Goal: Task Accomplishment & Management: Complete application form

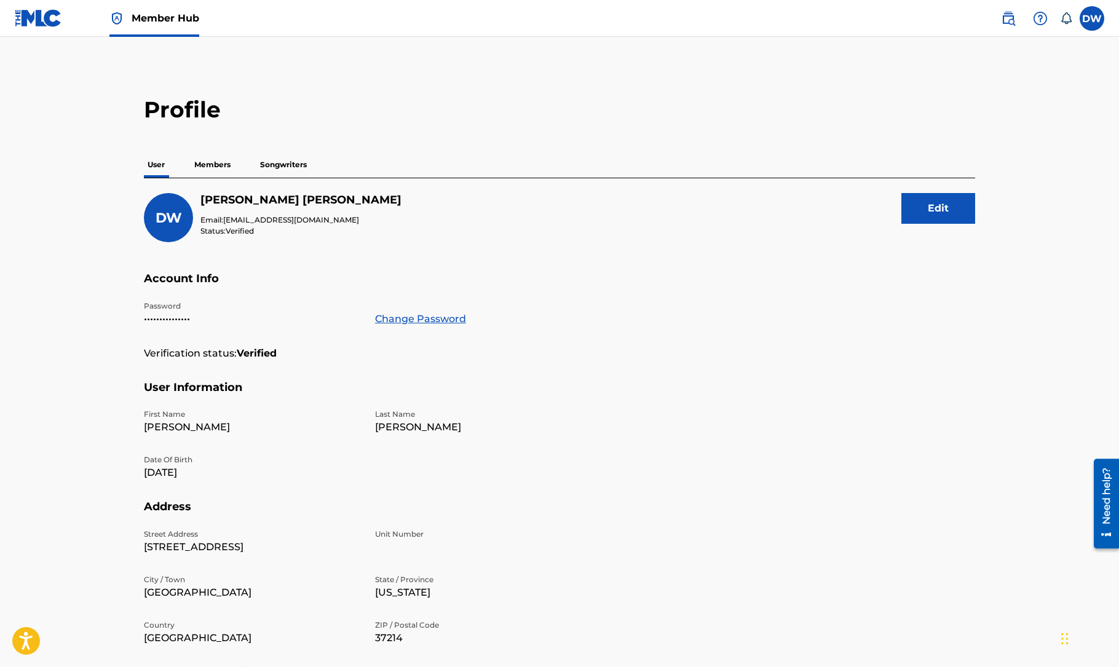
click at [207, 165] on p "Members" at bounding box center [213, 165] width 44 height 26
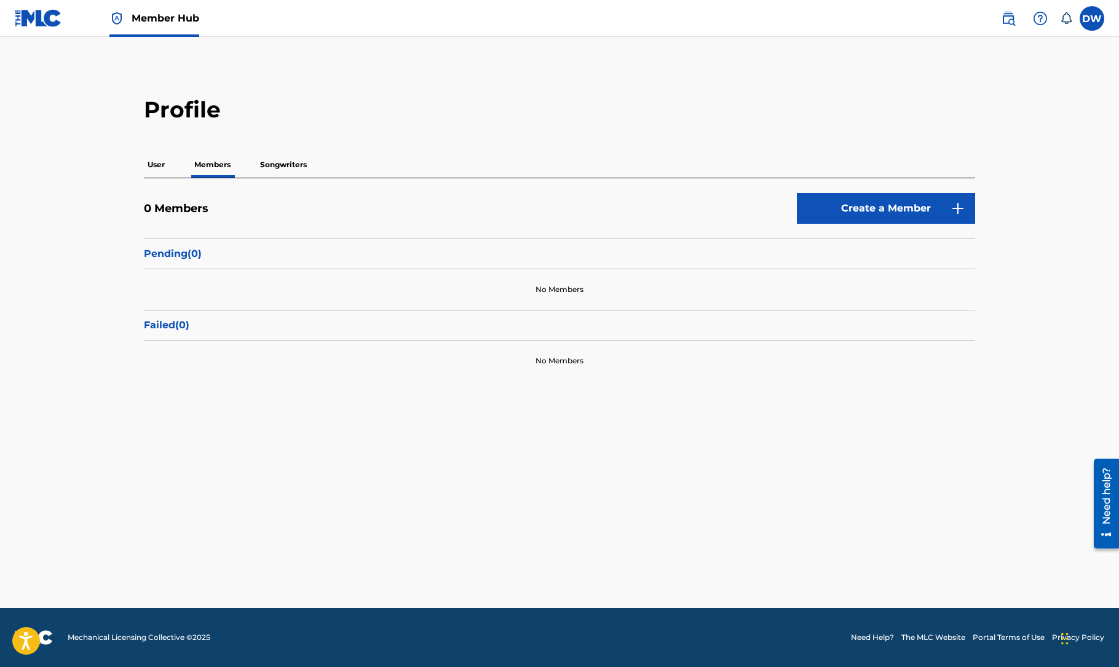
click at [290, 167] on p "Songwriters" at bounding box center [283, 165] width 54 height 26
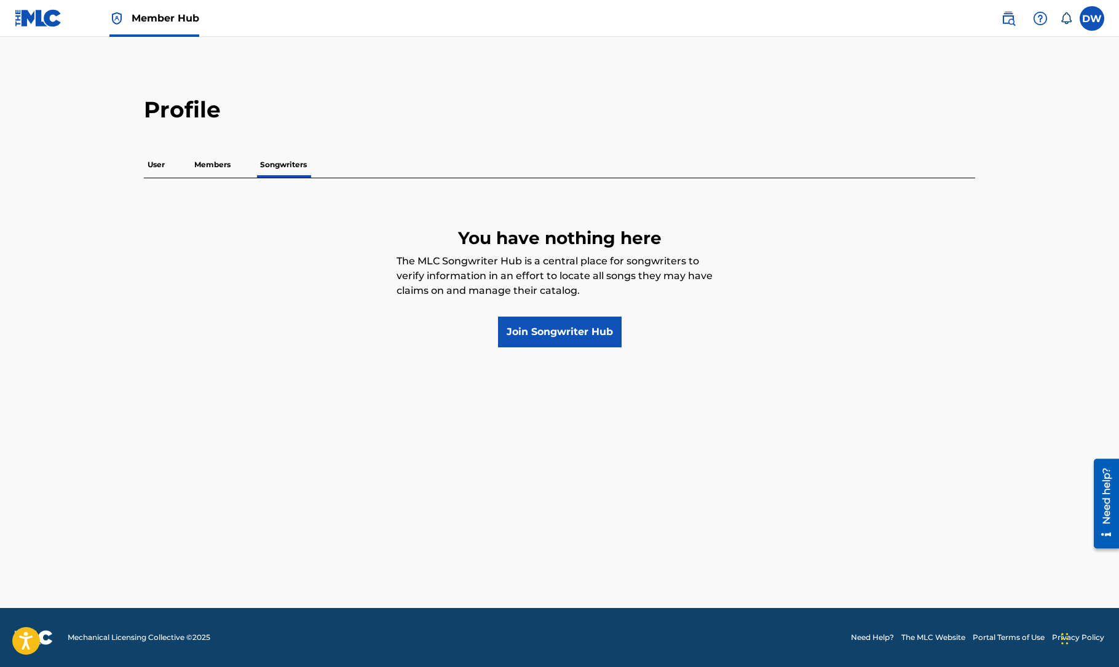
click at [152, 162] on p "User" at bounding box center [156, 165] width 25 height 26
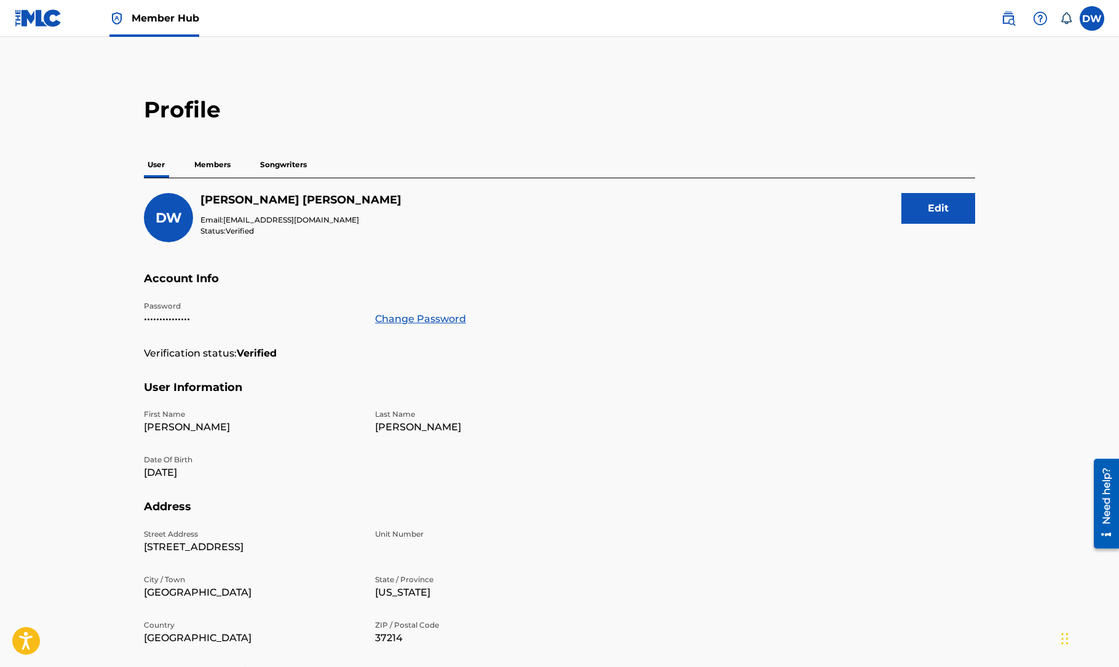
click at [28, 17] on img at bounding box center [38, 18] width 47 height 18
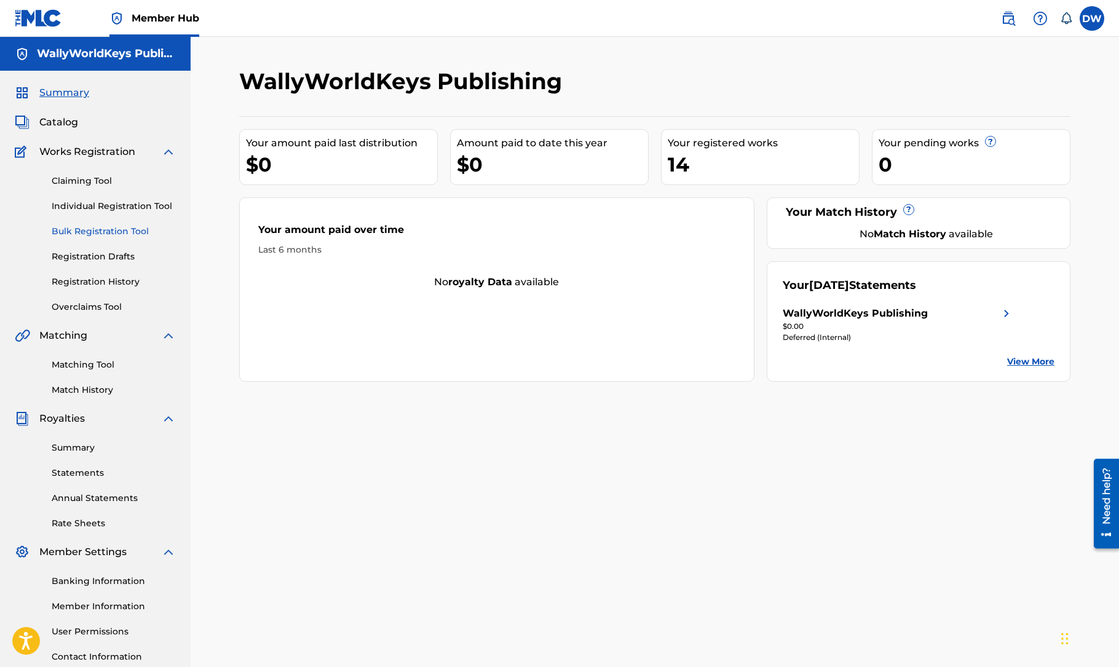
click at [113, 230] on link "Bulk Registration Tool" at bounding box center [114, 231] width 124 height 13
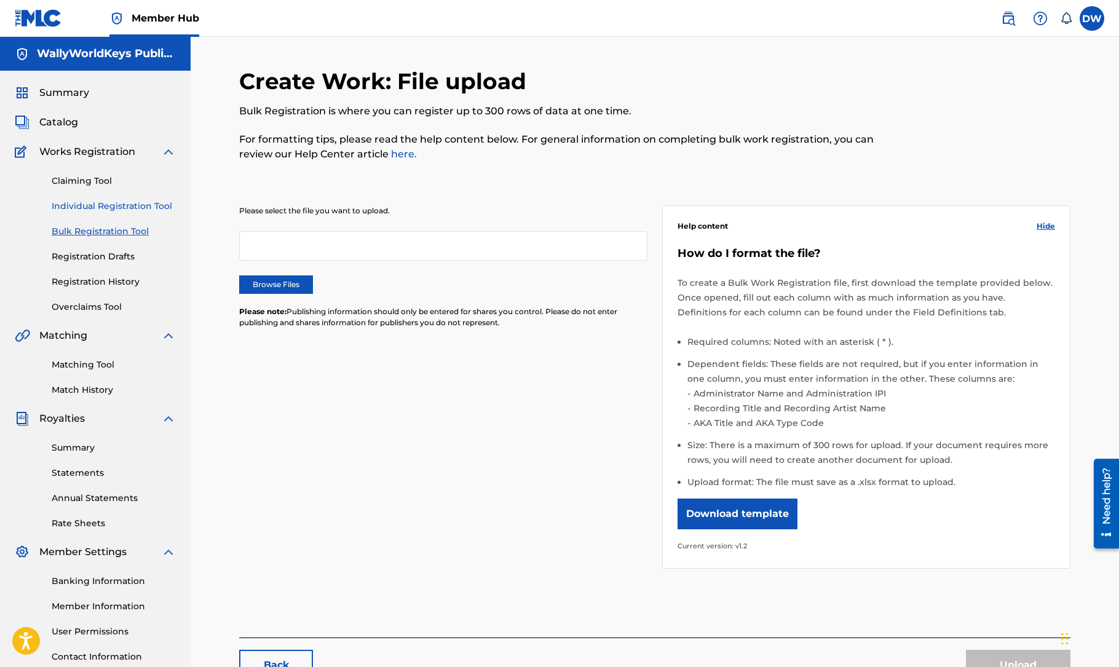
click at [115, 205] on link "Individual Registration Tool" at bounding box center [114, 206] width 124 height 13
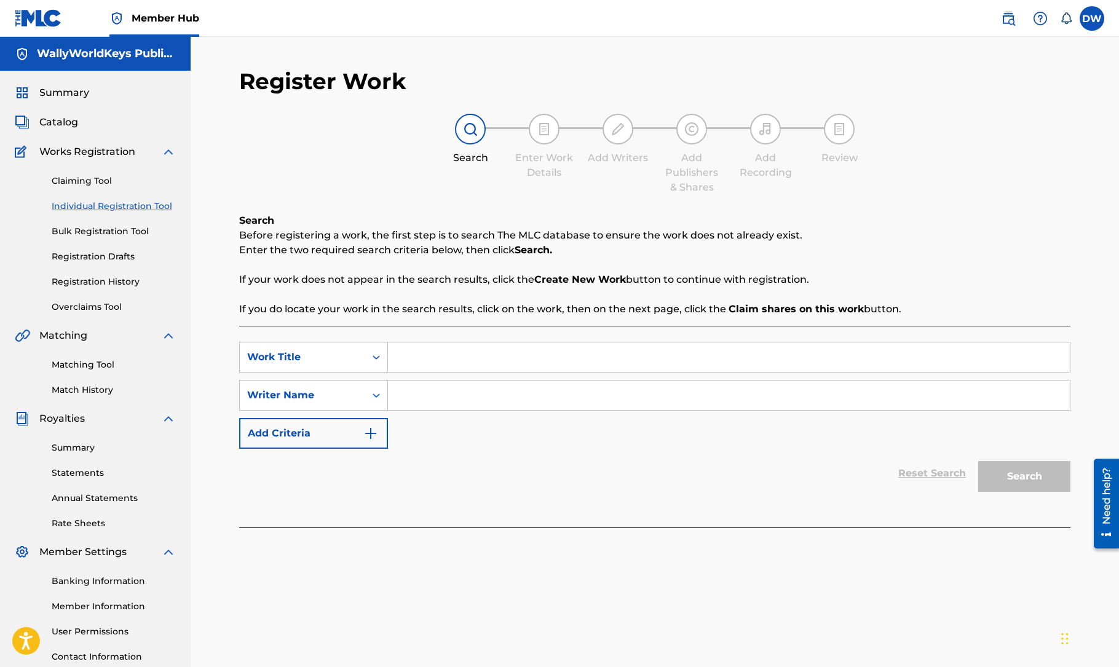
click at [504, 358] on input "Search Form" at bounding box center [729, 357] width 682 height 30
type input "[DEMOGRAPHIC_DATA]"
click at [502, 398] on input "Search Form" at bounding box center [729, 396] width 682 height 30
type input "[PERSON_NAME]"
click at [1006, 471] on button "Search" at bounding box center [1024, 476] width 92 height 31
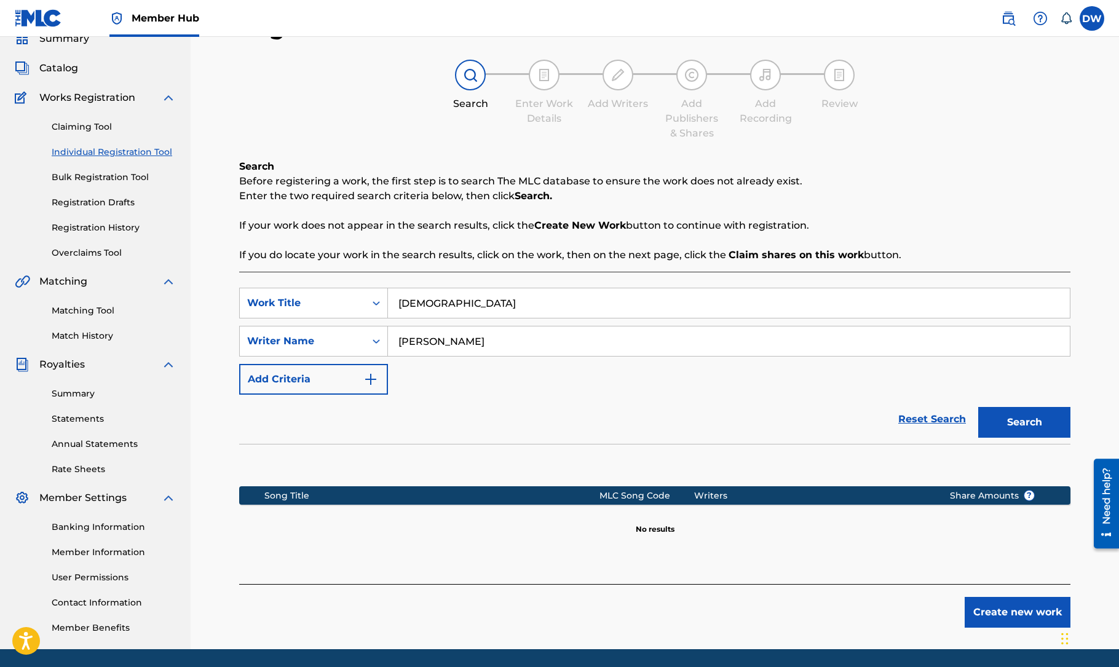
scroll to position [60, 0]
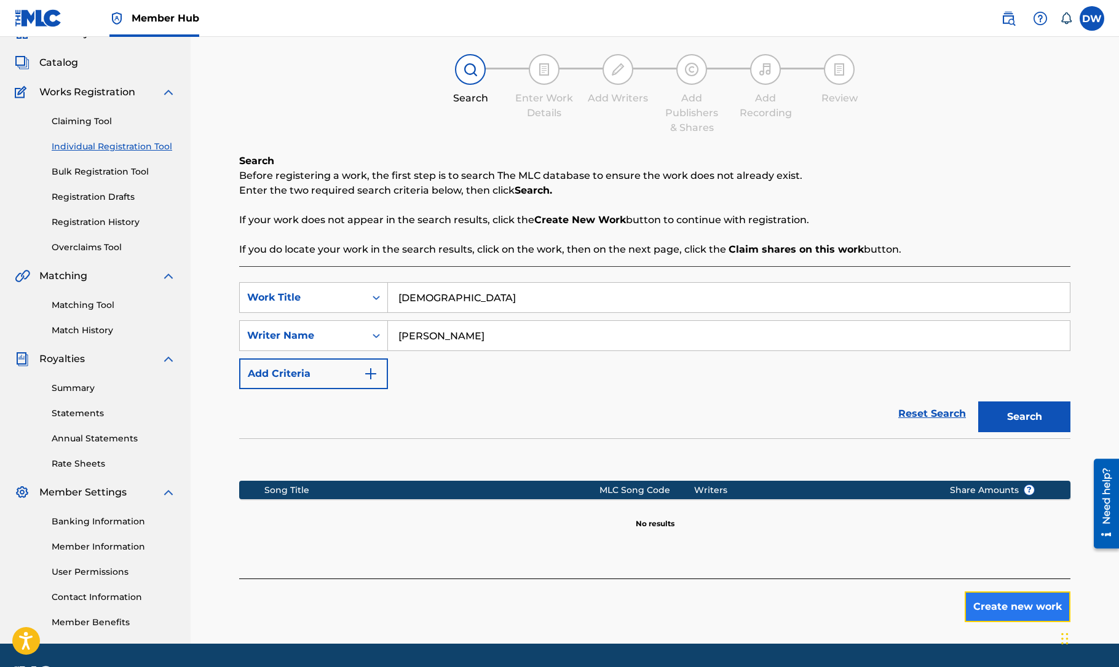
click at [1009, 607] on button "Create new work" at bounding box center [1018, 606] width 106 height 31
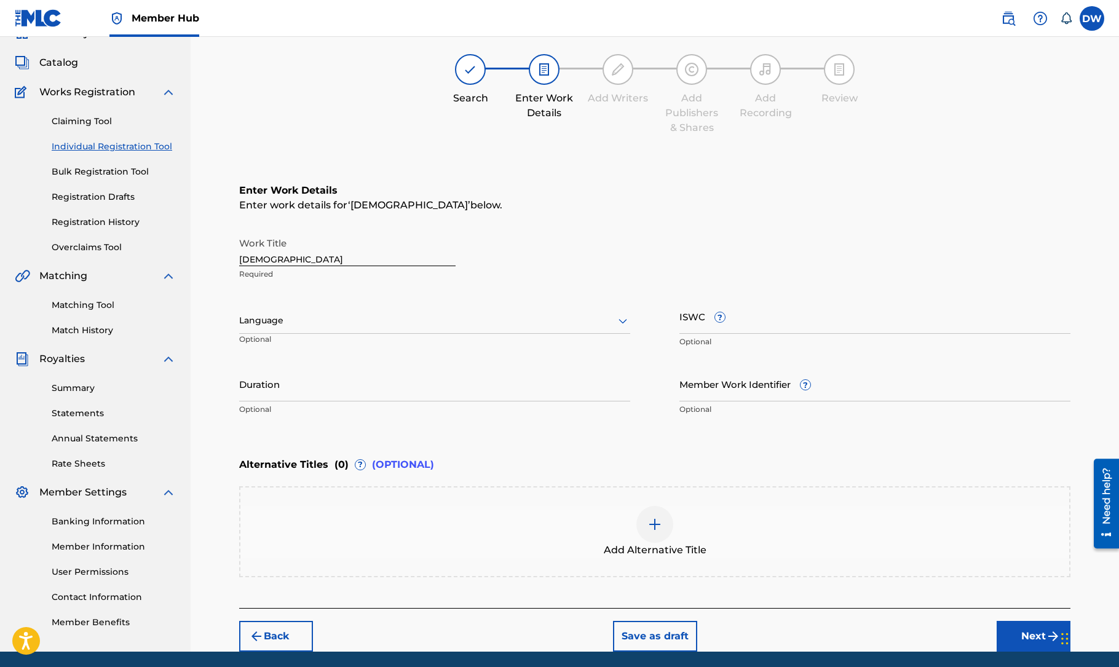
click at [325, 322] on div at bounding box center [434, 320] width 391 height 15
click at [320, 341] on div "English" at bounding box center [435, 348] width 390 height 28
click at [322, 387] on input "Duration" at bounding box center [434, 383] width 391 height 35
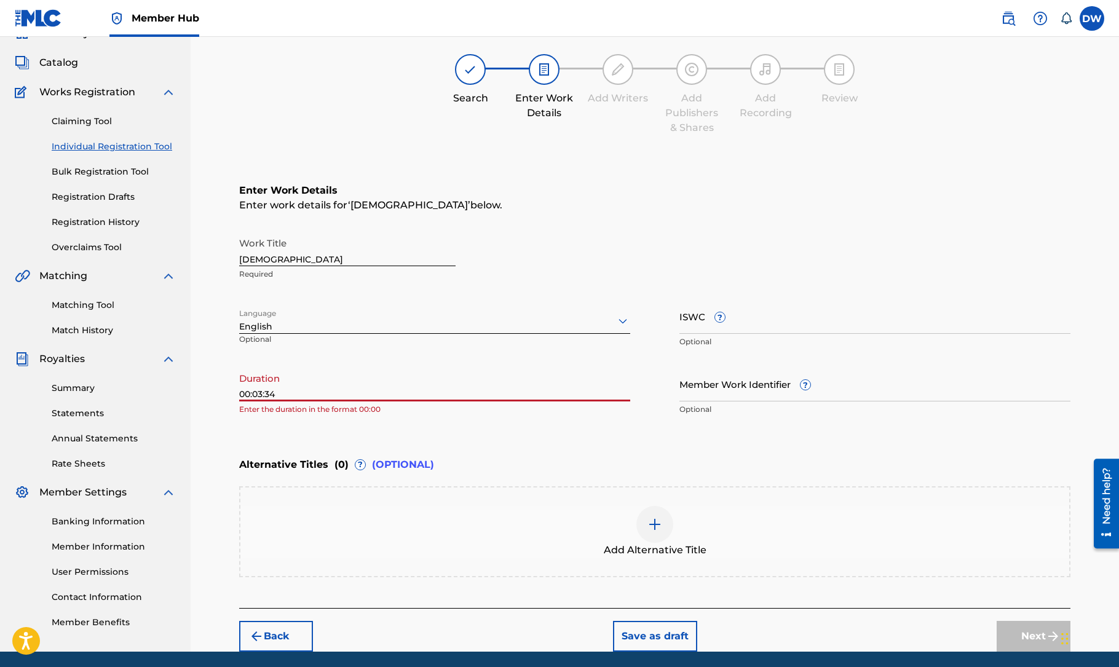
click at [253, 395] on input "00:03:34" at bounding box center [434, 383] width 391 height 35
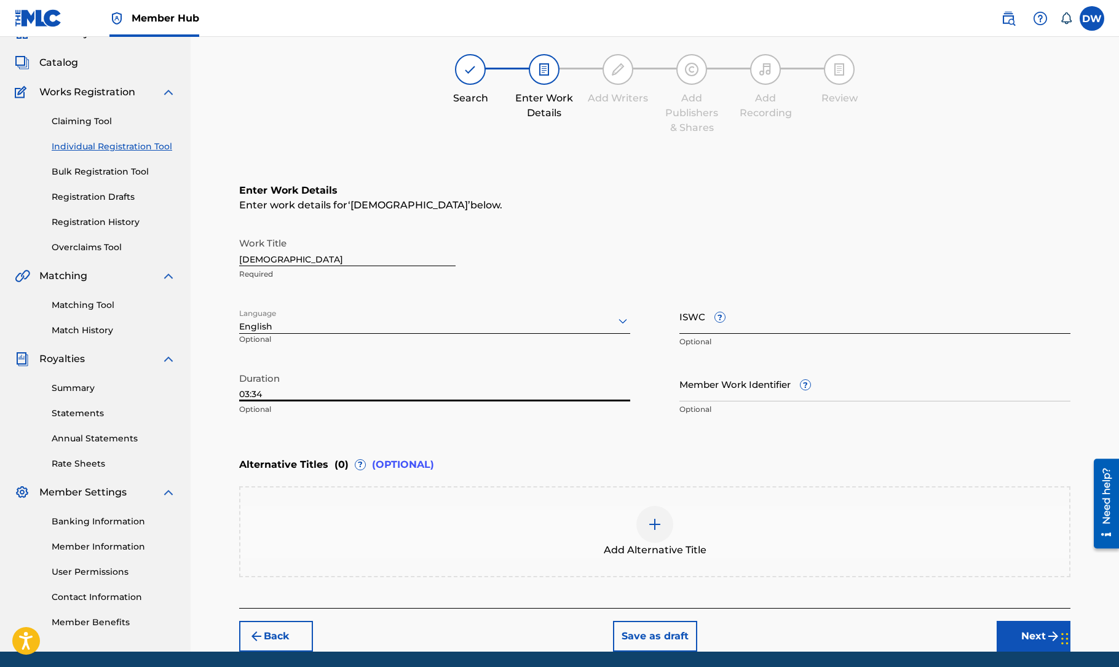
type input "03:34"
click at [762, 315] on input "ISWC ?" at bounding box center [874, 316] width 391 height 35
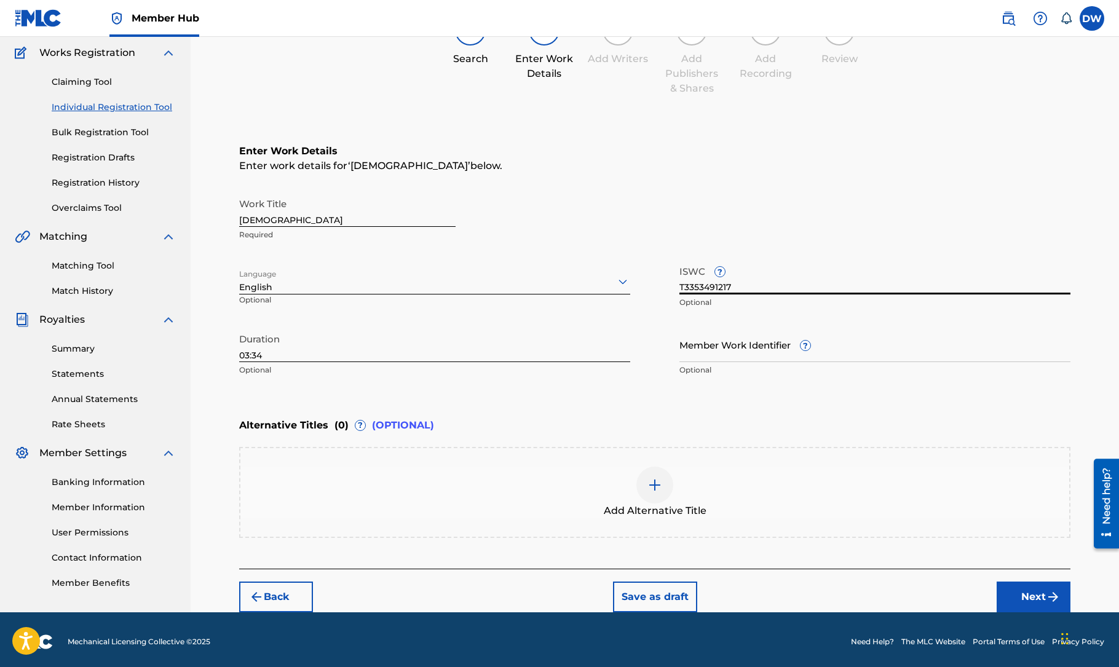
scroll to position [103, 0]
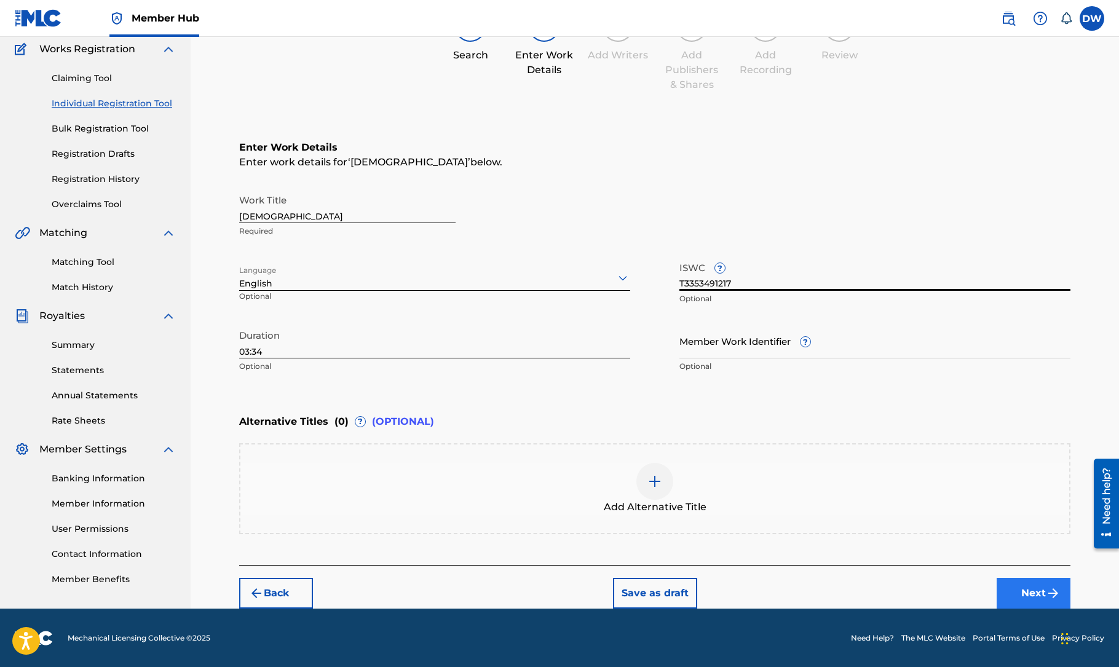
type input "T3353491217"
click at [1012, 584] on button "Next" at bounding box center [1034, 593] width 74 height 31
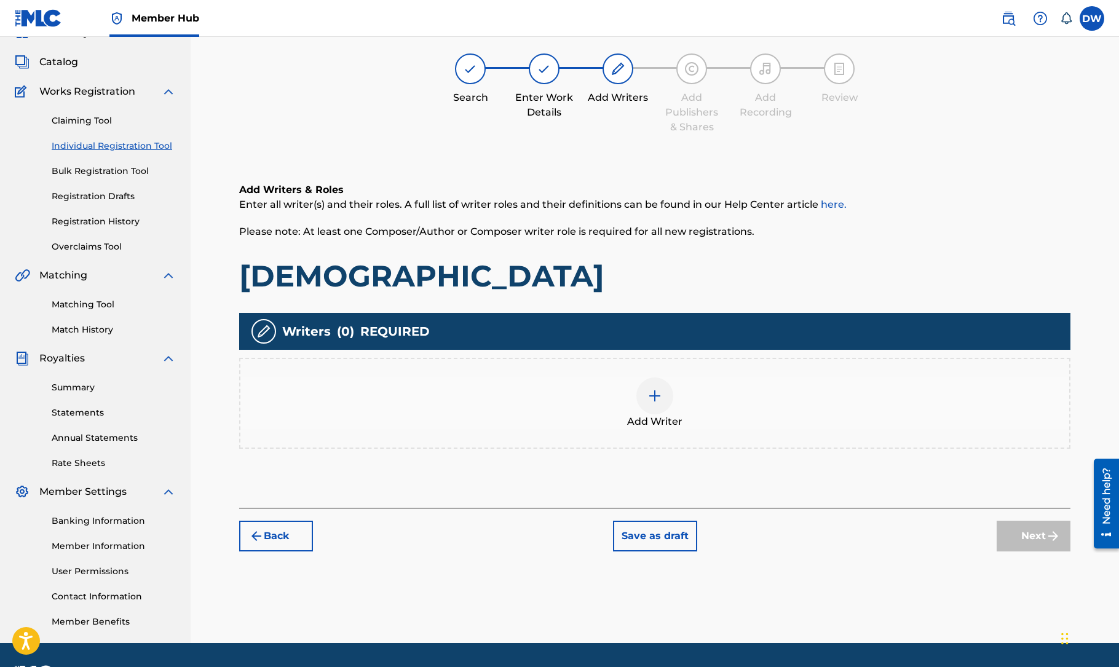
scroll to position [55, 0]
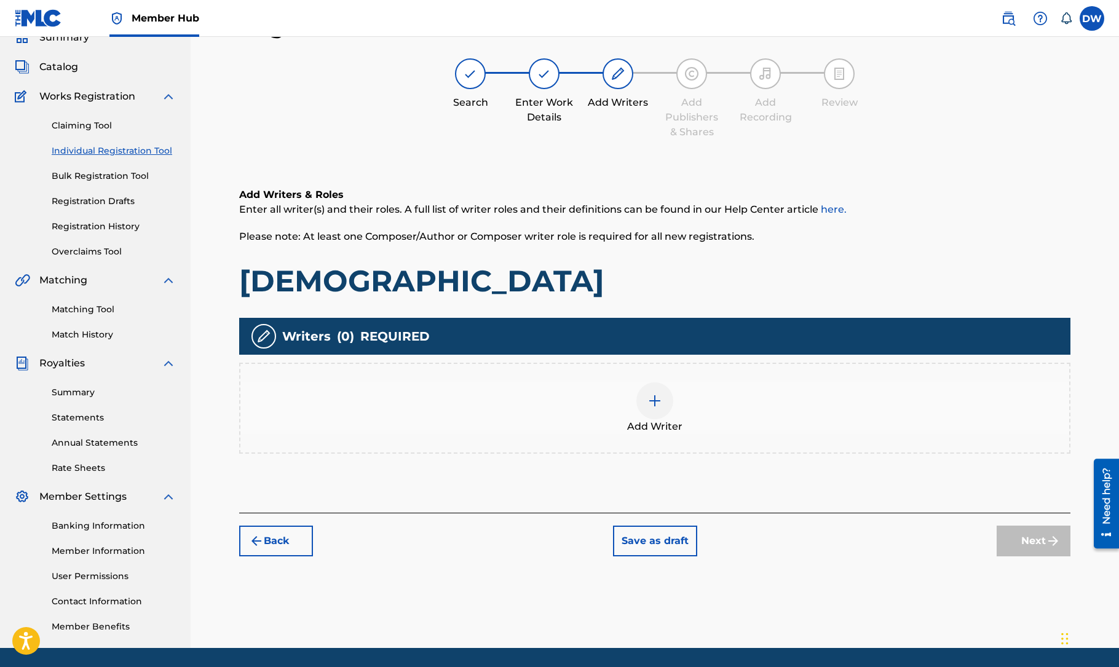
click at [653, 405] on img at bounding box center [654, 400] width 15 height 15
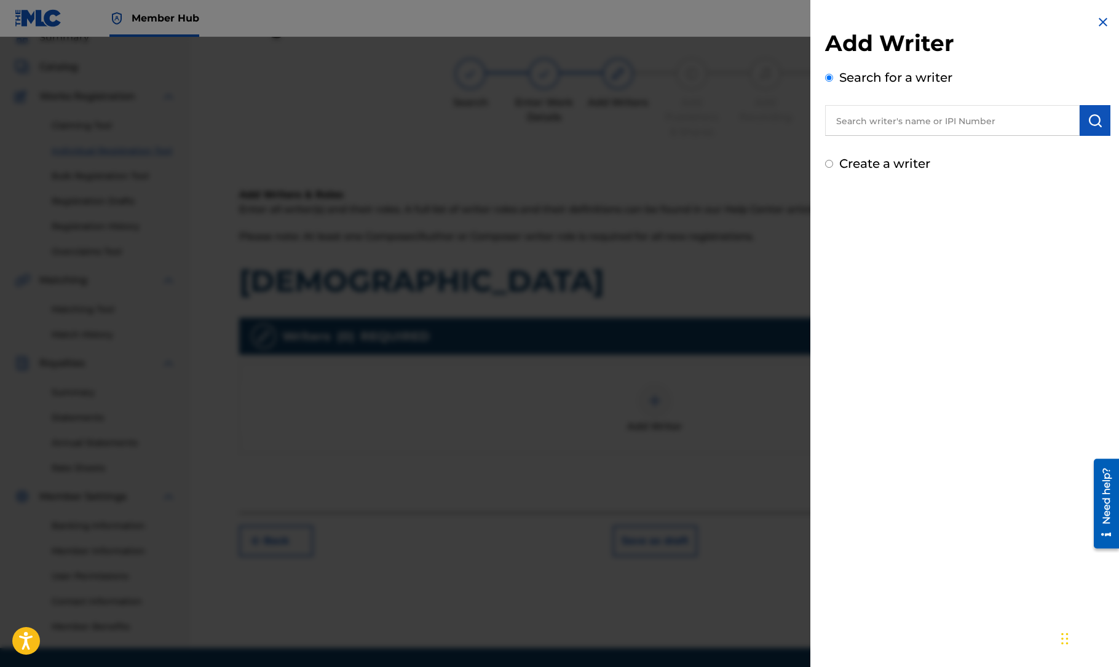
click at [905, 117] on input "text" at bounding box center [952, 120] width 255 height 31
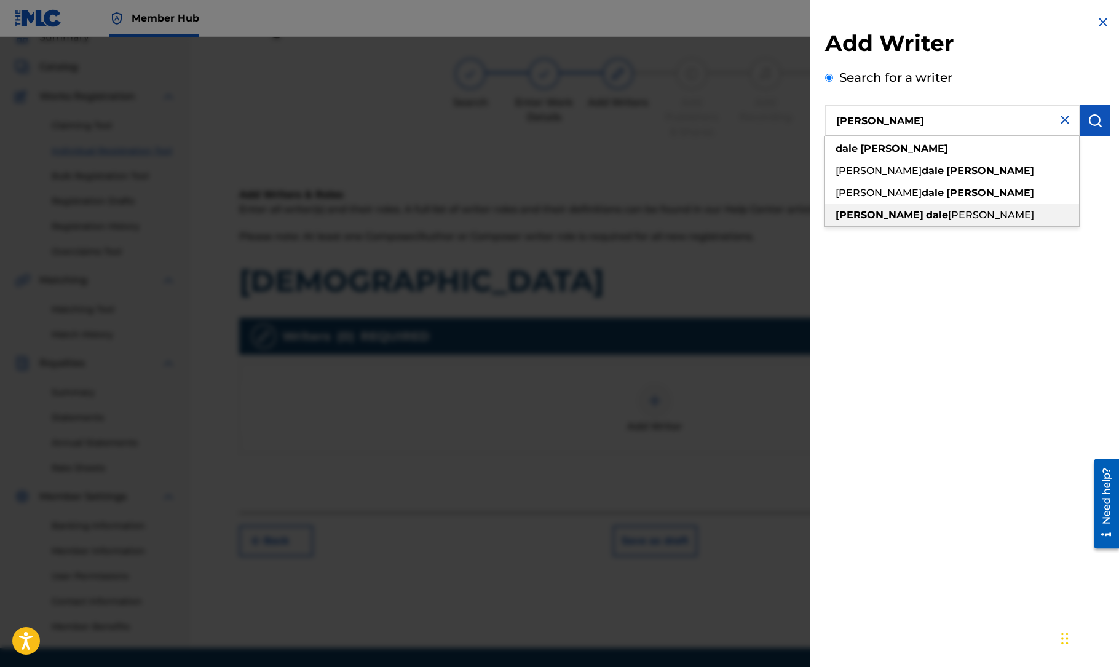
click at [948, 215] on span "[PERSON_NAME]" at bounding box center [991, 215] width 86 height 12
type input "[PERSON_NAME] [PERSON_NAME]"
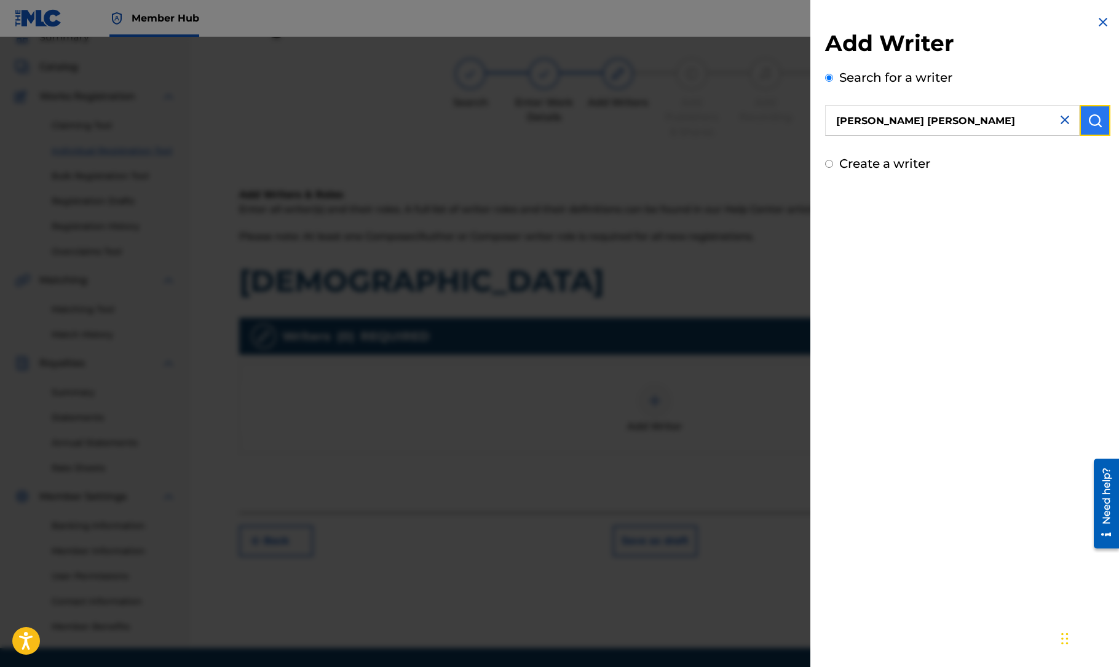
click at [1091, 117] on img "submit" at bounding box center [1095, 120] width 15 height 15
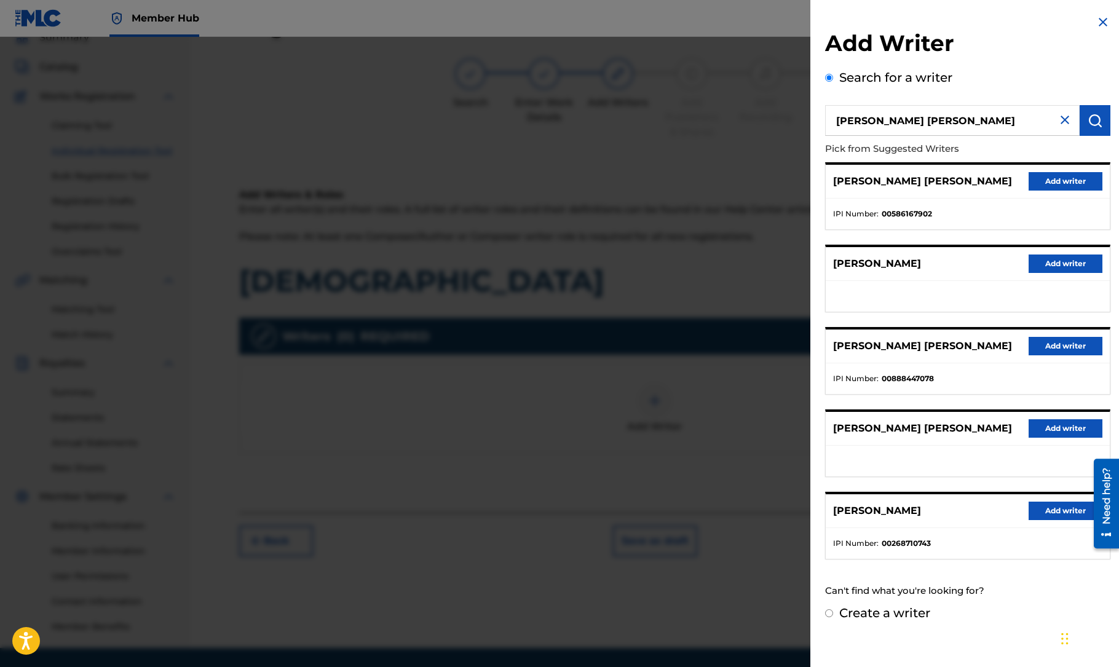
click at [1061, 120] on img at bounding box center [1065, 120] width 15 height 15
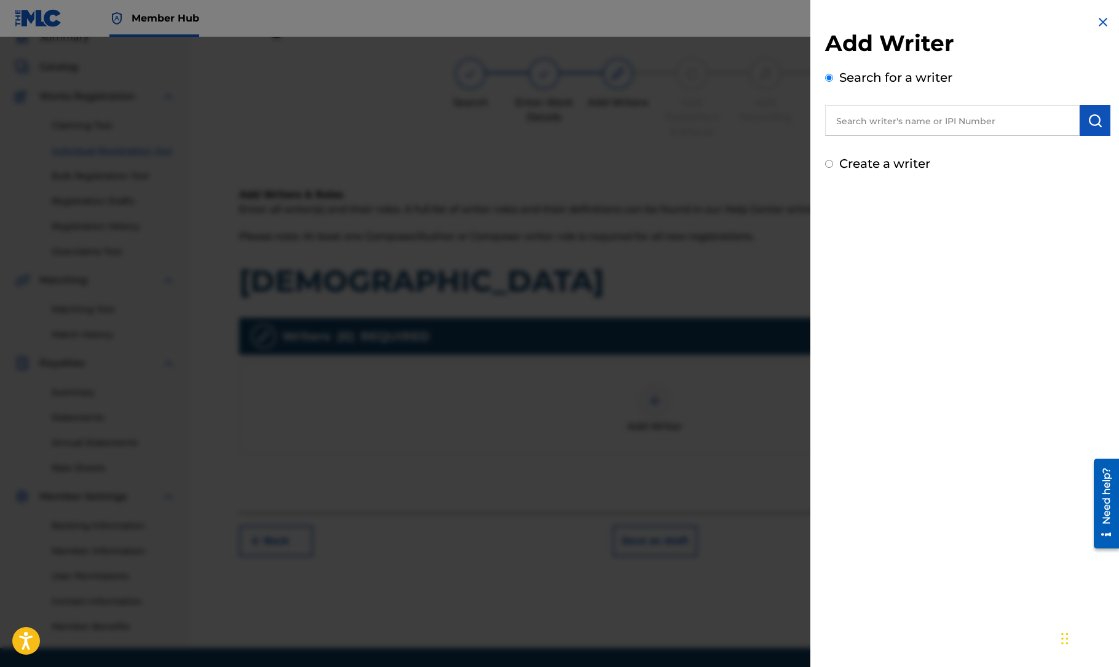
click at [1097, 23] on img at bounding box center [1103, 22] width 15 height 15
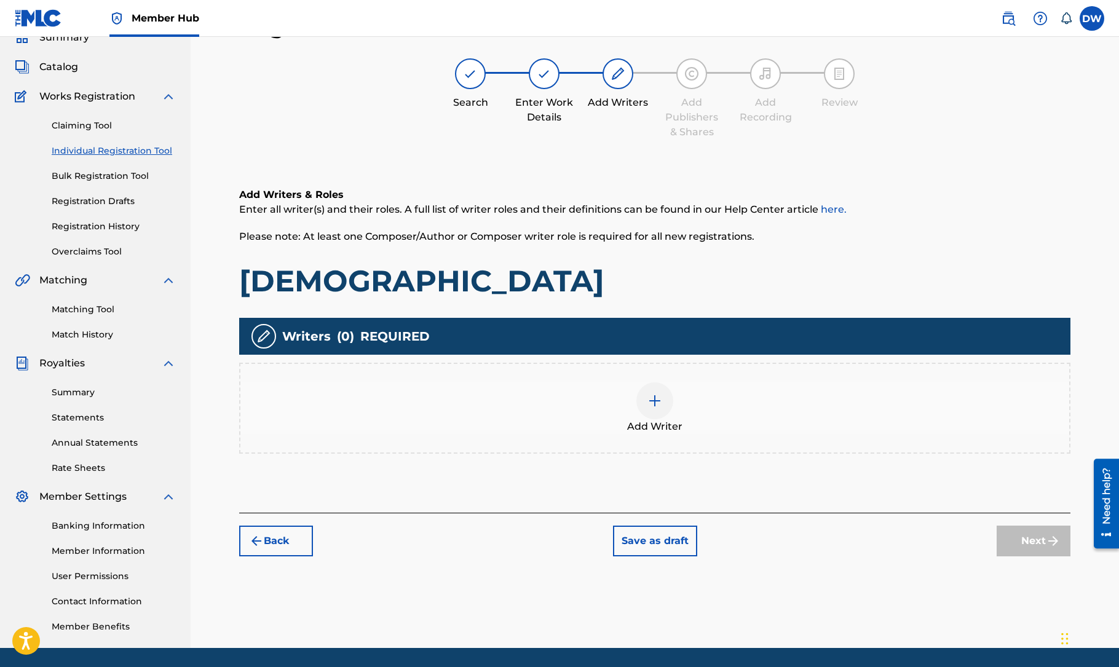
click at [649, 400] on img at bounding box center [654, 400] width 15 height 15
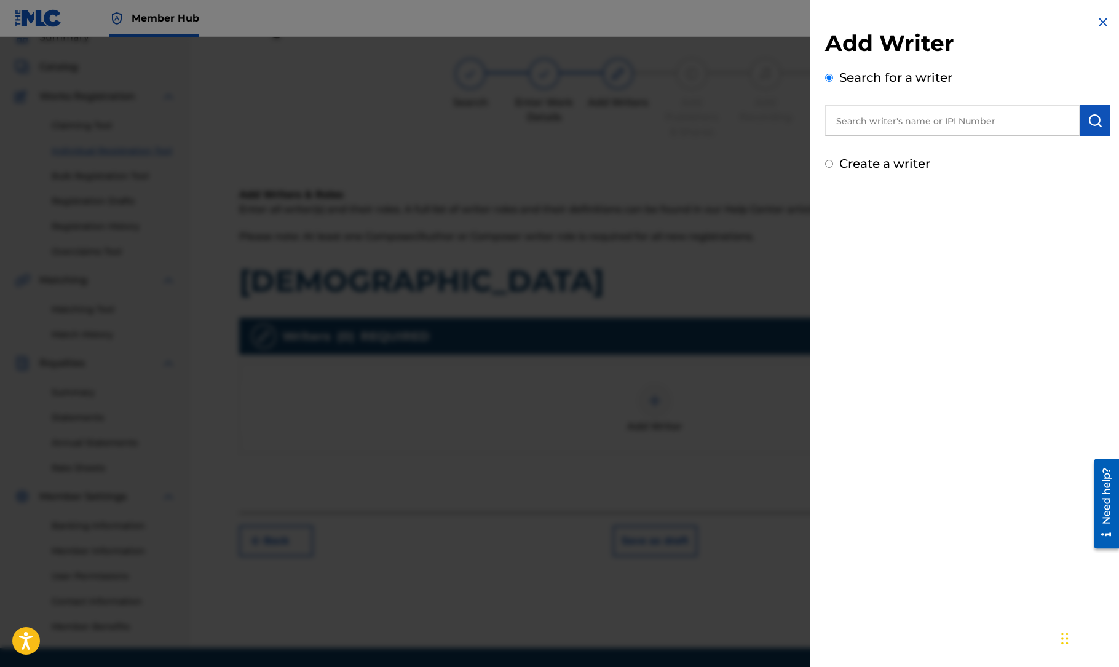
click at [884, 122] on input "text" at bounding box center [952, 120] width 255 height 31
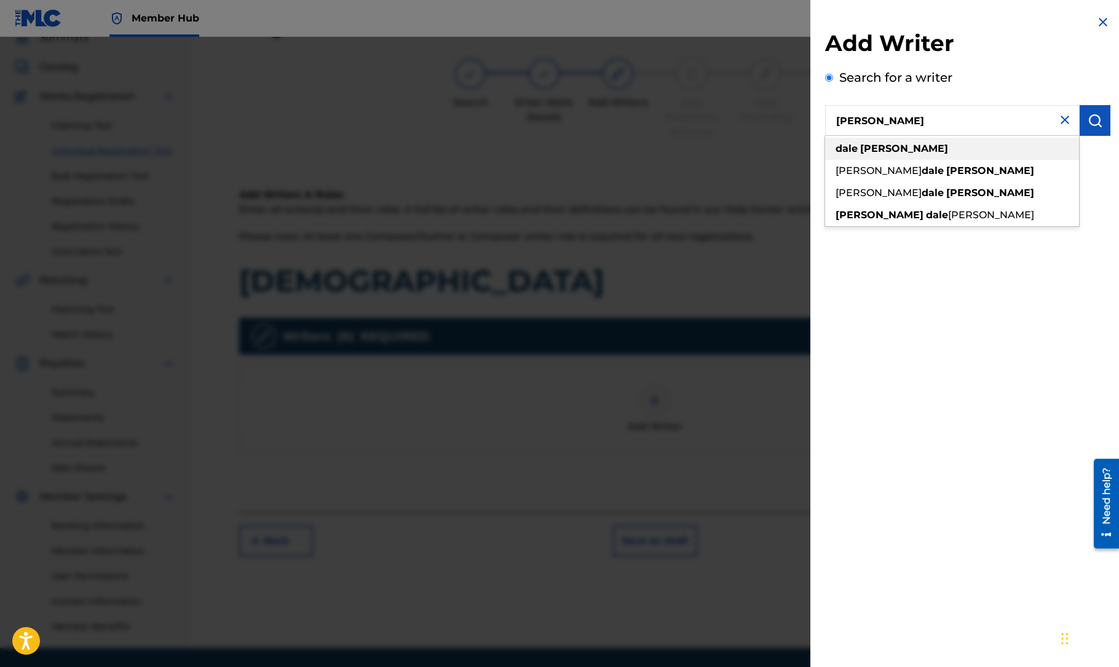
type input "[PERSON_NAME]"
click at [890, 146] on strong "[PERSON_NAME]" at bounding box center [904, 149] width 88 height 12
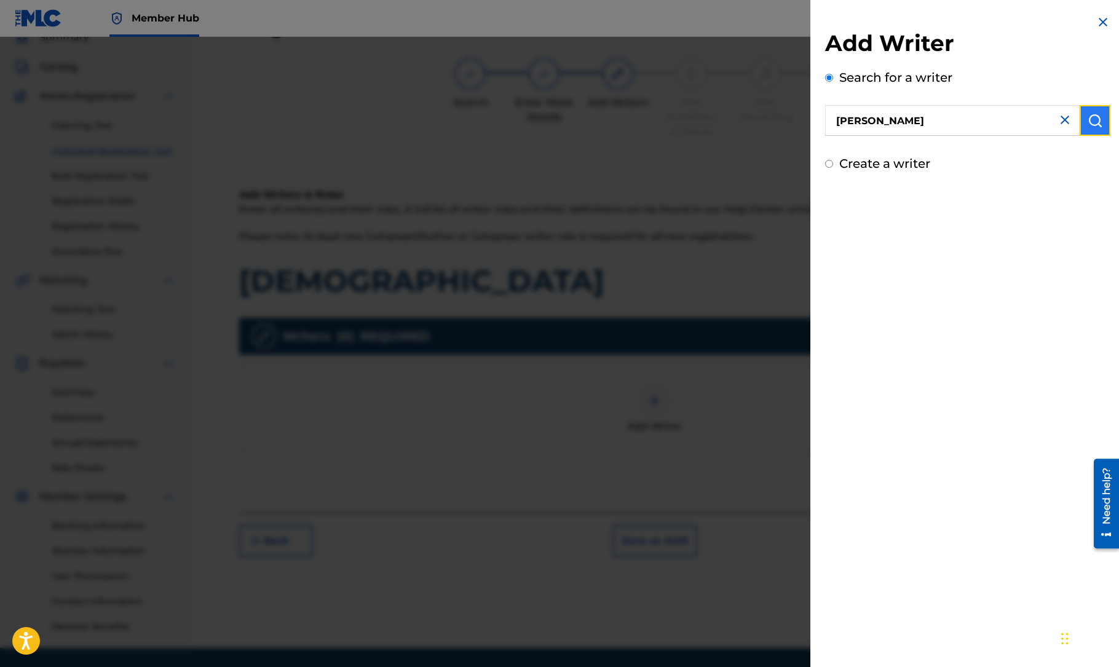
click at [1088, 121] on img "submit" at bounding box center [1095, 120] width 15 height 15
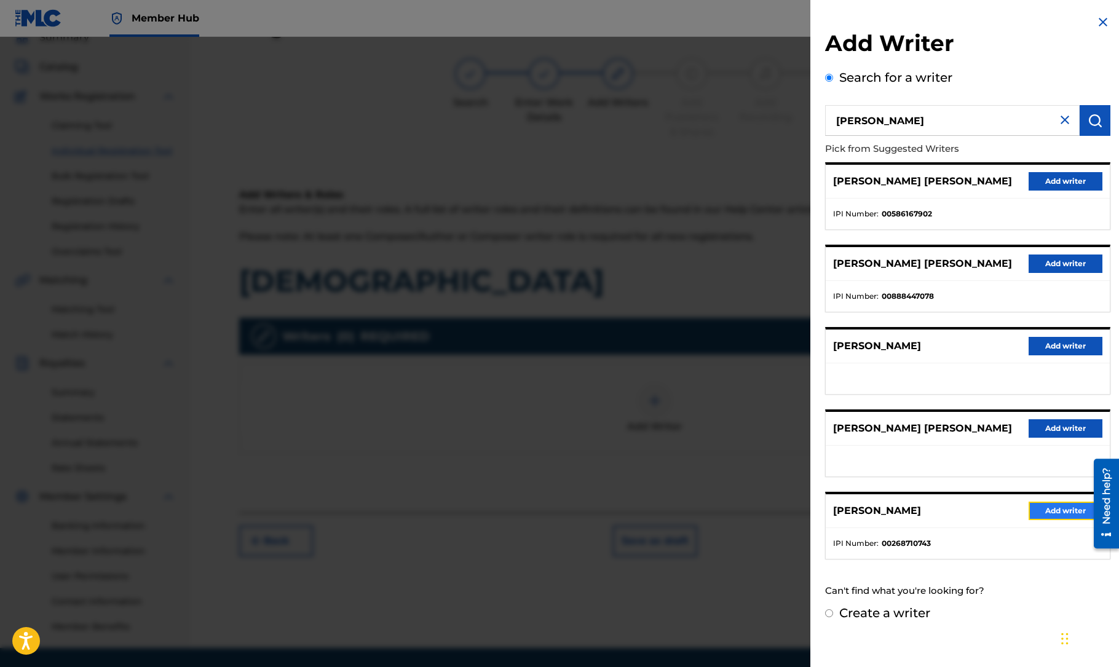
click at [1051, 507] on button "Add writer" at bounding box center [1066, 511] width 74 height 18
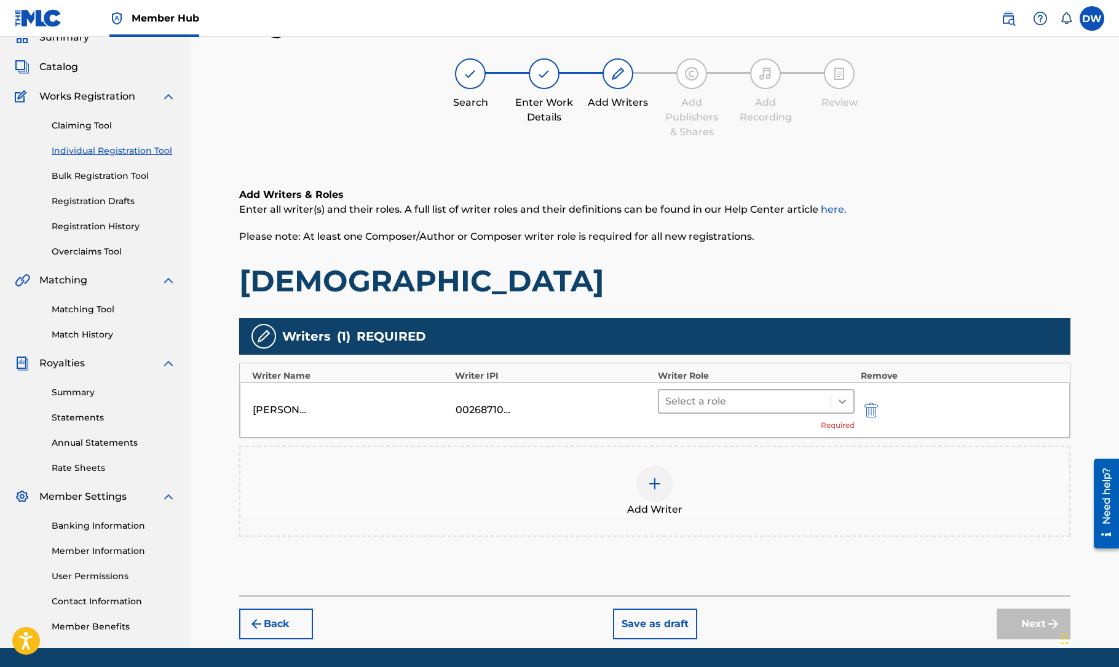
click at [841, 400] on icon at bounding box center [842, 401] width 12 height 12
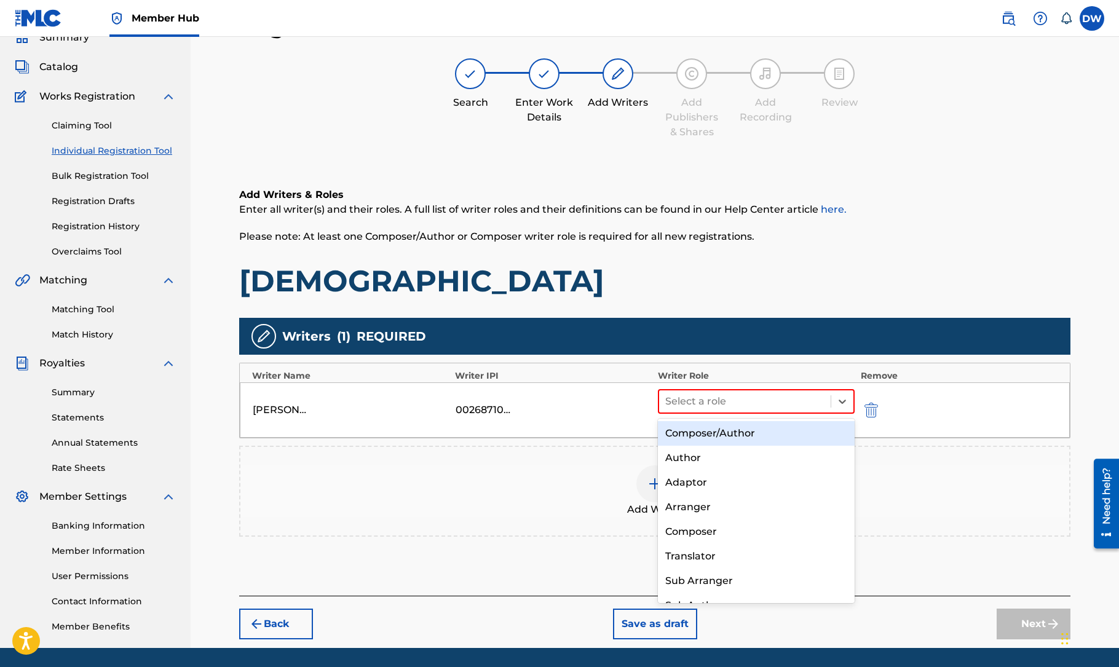
click at [774, 436] on div "Composer/Author" at bounding box center [756, 433] width 197 height 25
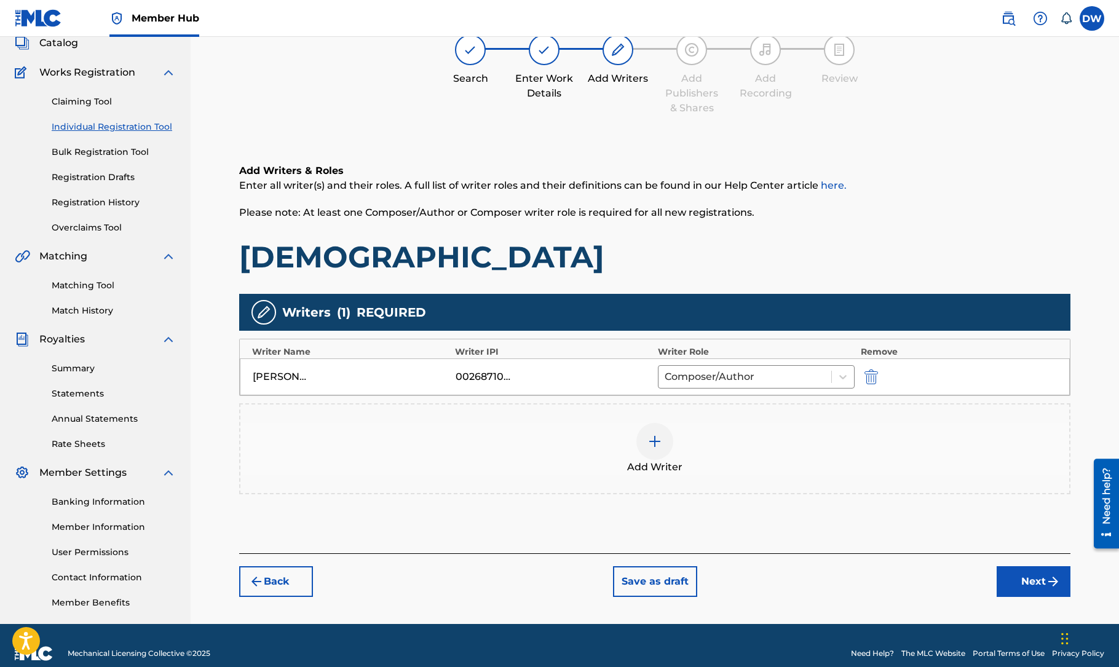
scroll to position [95, 0]
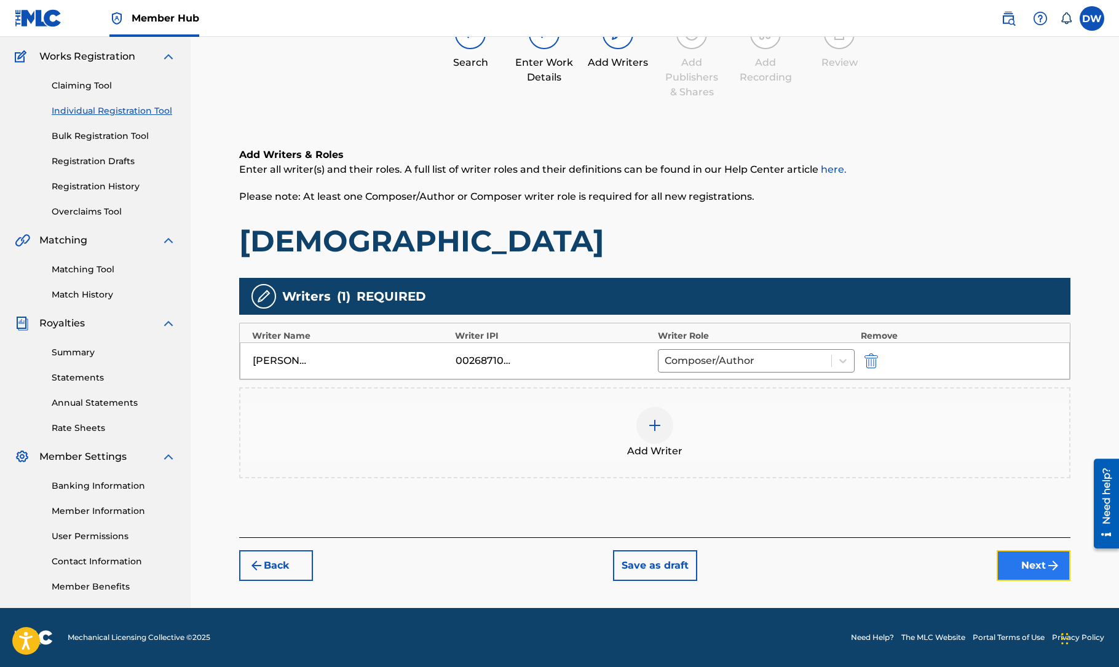
click at [1022, 562] on button "Next" at bounding box center [1034, 565] width 74 height 31
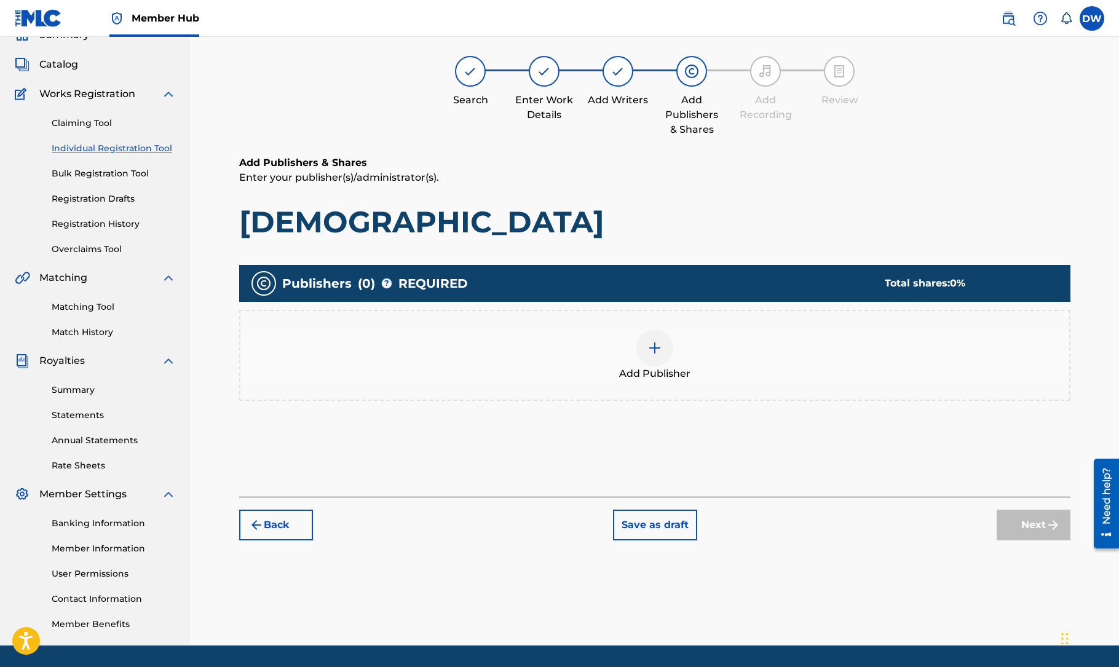
scroll to position [55, 0]
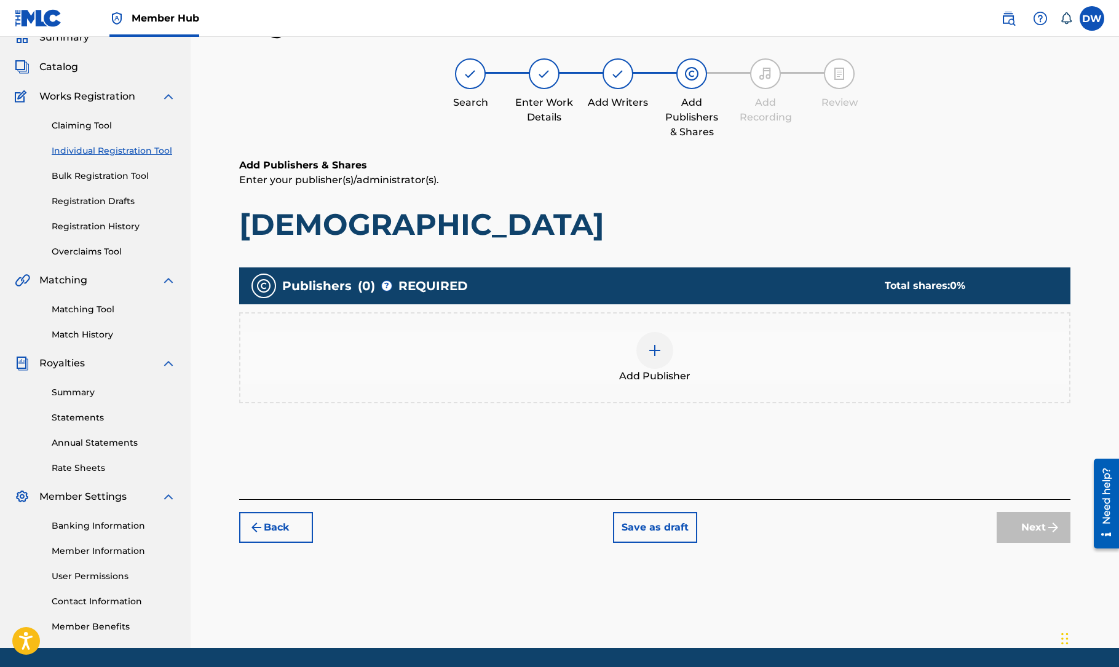
click at [660, 355] on img at bounding box center [654, 350] width 15 height 15
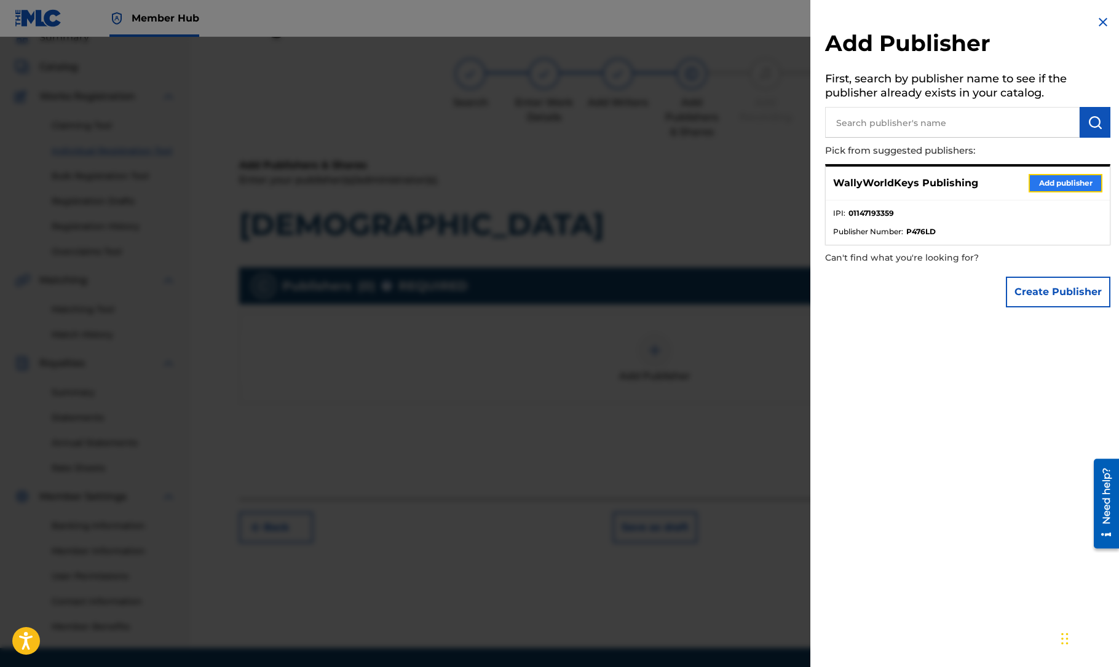
click at [1054, 183] on button "Add publisher" at bounding box center [1066, 183] width 74 height 18
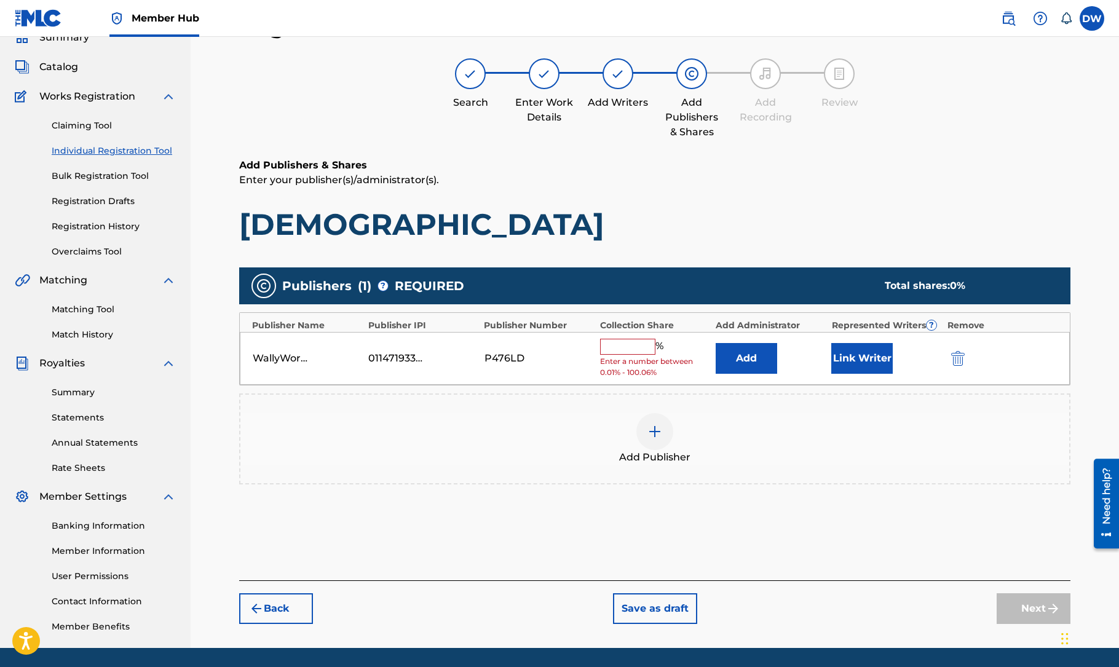
click at [646, 346] on input "text" at bounding box center [627, 347] width 55 height 16
type input "100"
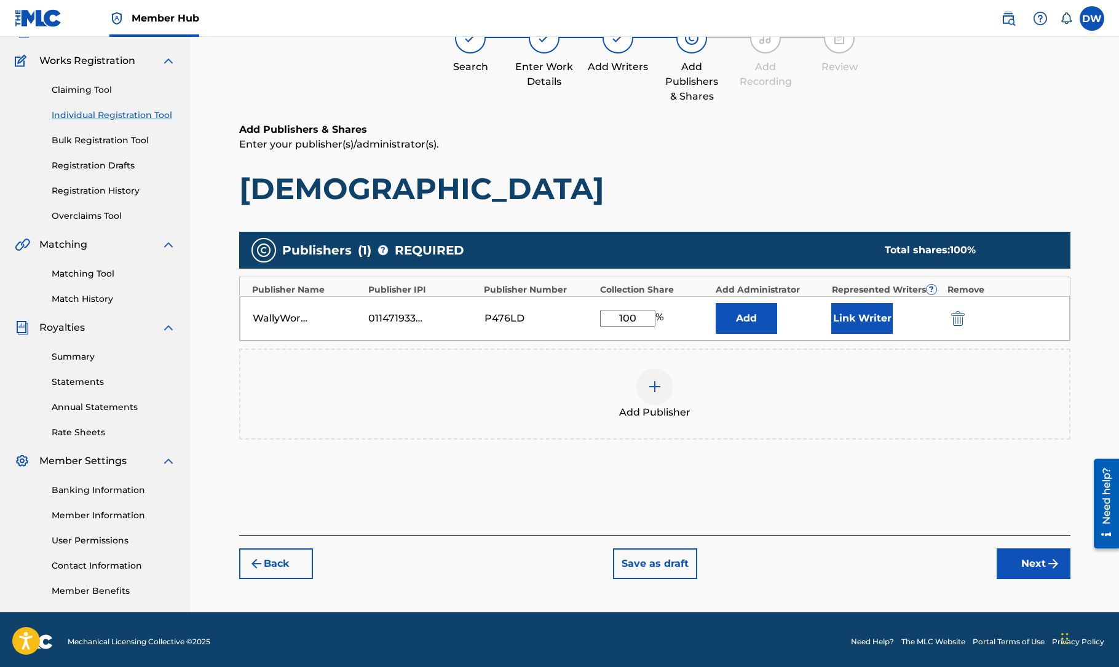
scroll to position [95, 0]
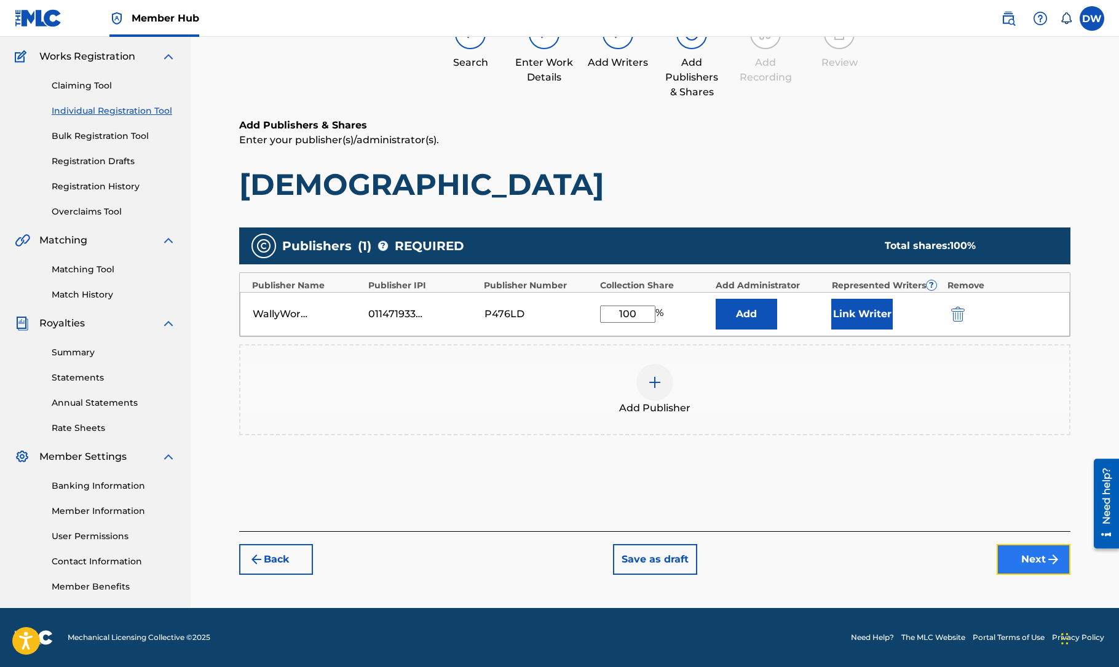
click at [1028, 559] on button "Next" at bounding box center [1034, 559] width 74 height 31
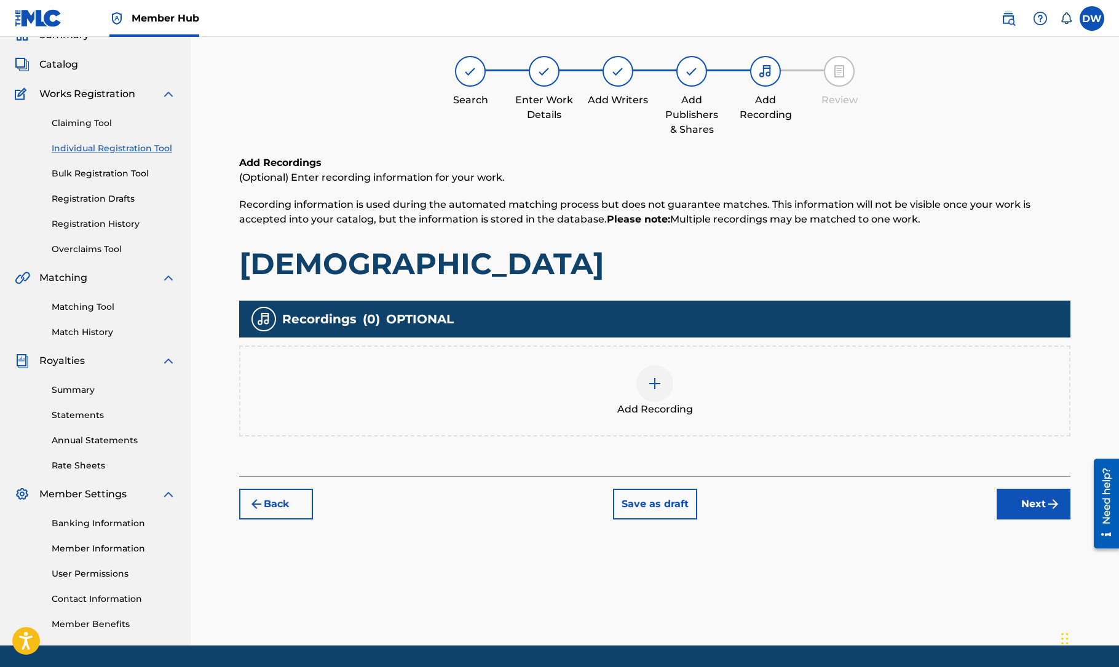
scroll to position [55, 0]
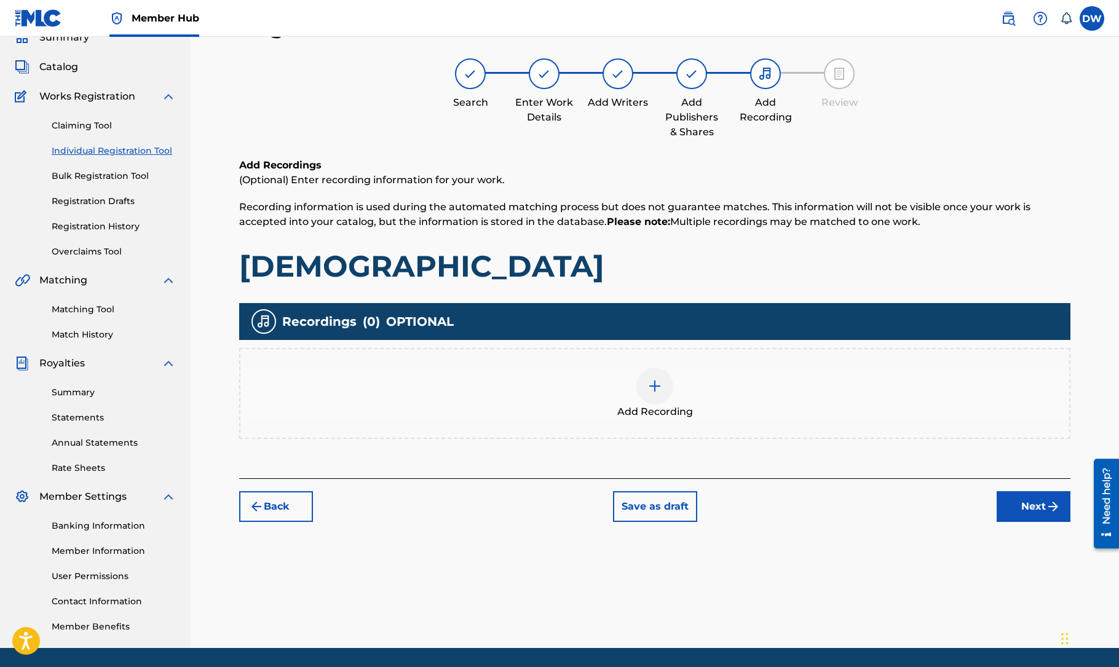
click at [529, 387] on div "Add Recording" at bounding box center [654, 394] width 829 height 52
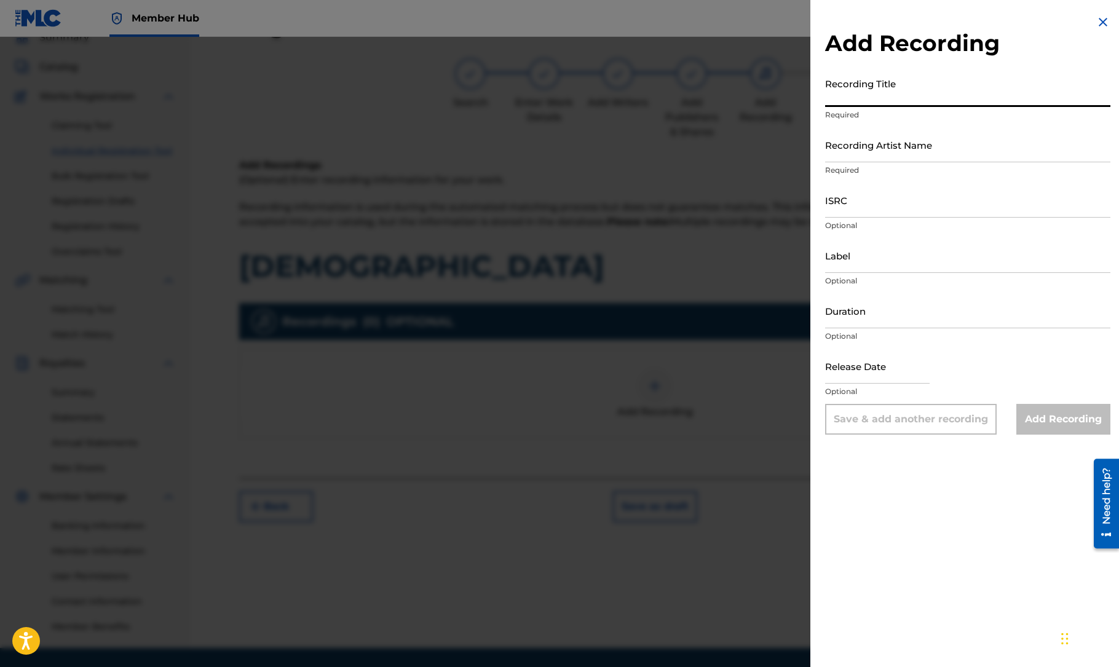
click at [933, 95] on input "Recording Title" at bounding box center [967, 89] width 285 height 35
type input "[DEMOGRAPHIC_DATA]"
click at [923, 149] on input "Recording Artist Name" at bounding box center [967, 144] width 285 height 35
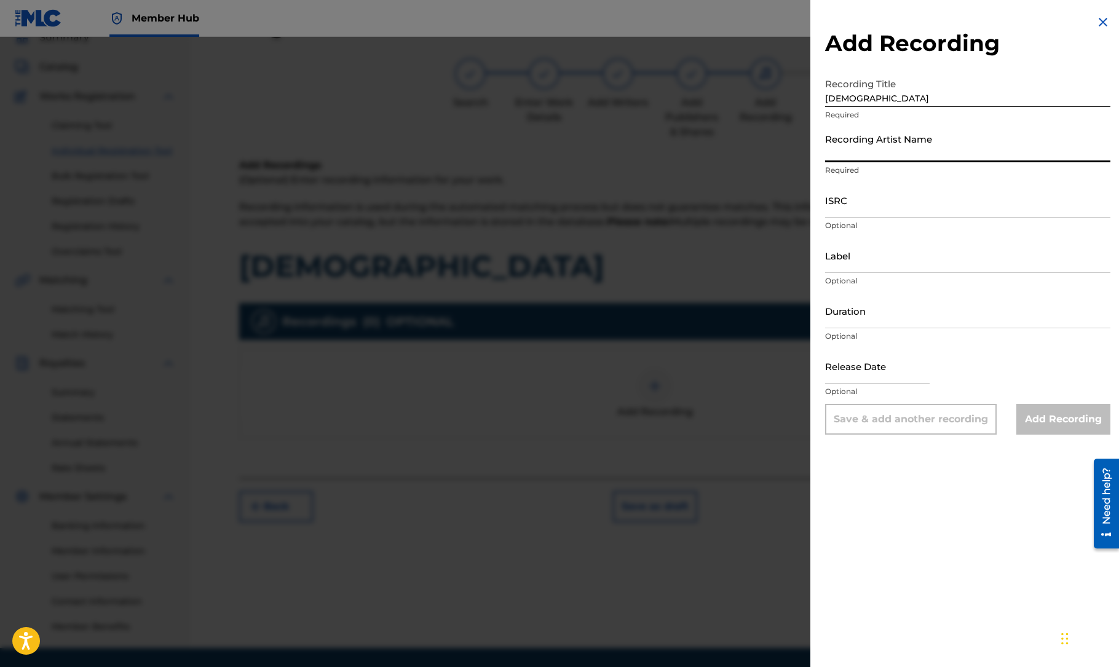
type input "[PERSON_NAME]"
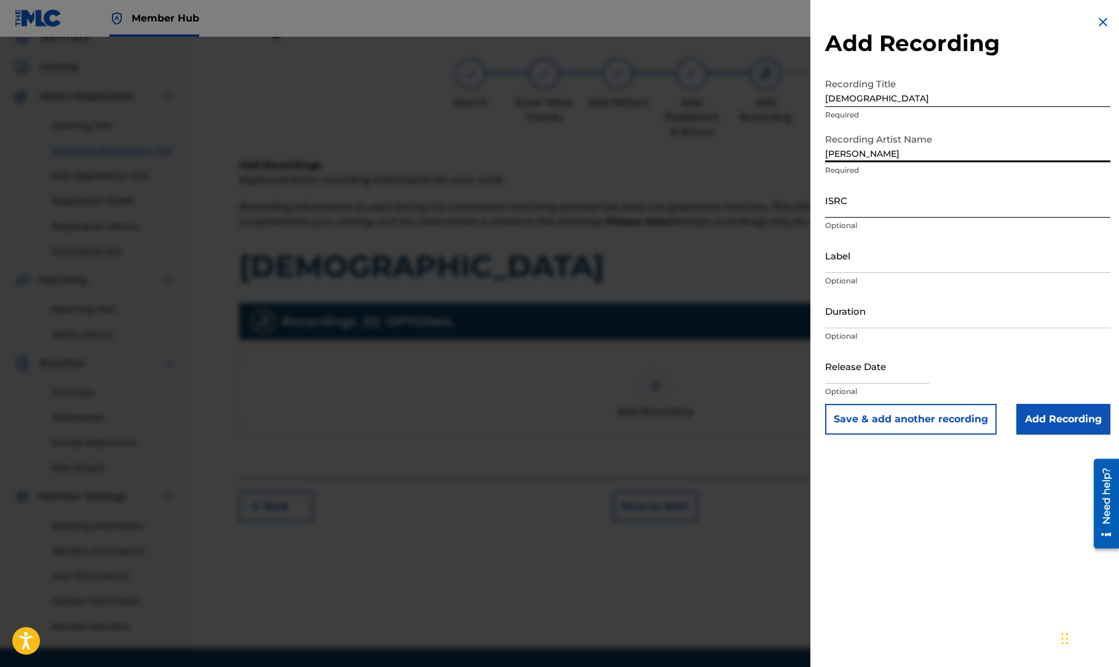
click at [880, 213] on input "ISRC" at bounding box center [967, 200] width 285 height 35
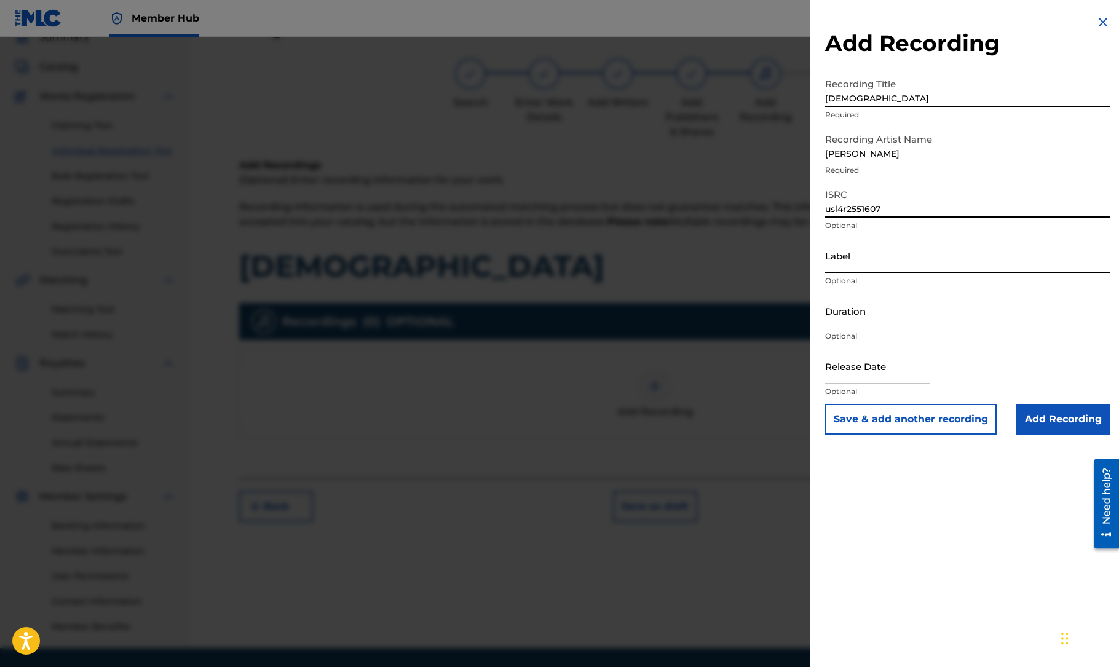
type input "usl4r2551607"
click at [855, 261] on input "Label" at bounding box center [967, 255] width 285 height 35
type input "wallyworldkeys publishing"
click at [880, 314] on input "Duration" at bounding box center [967, 310] width 285 height 35
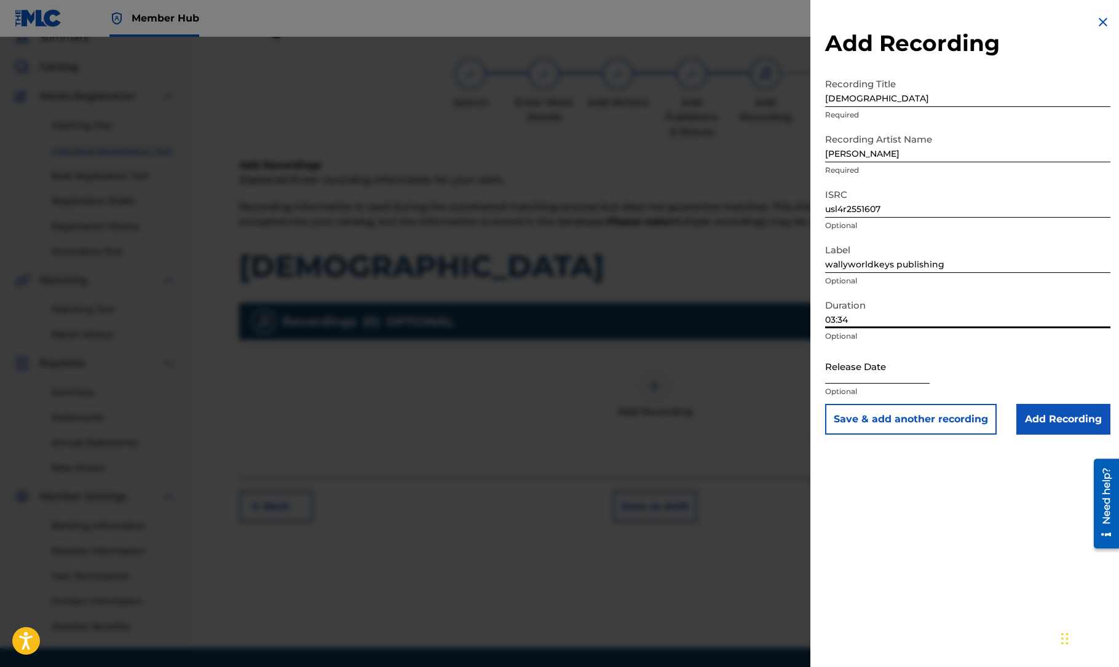
type input "03:34"
select select "8"
select select "2025"
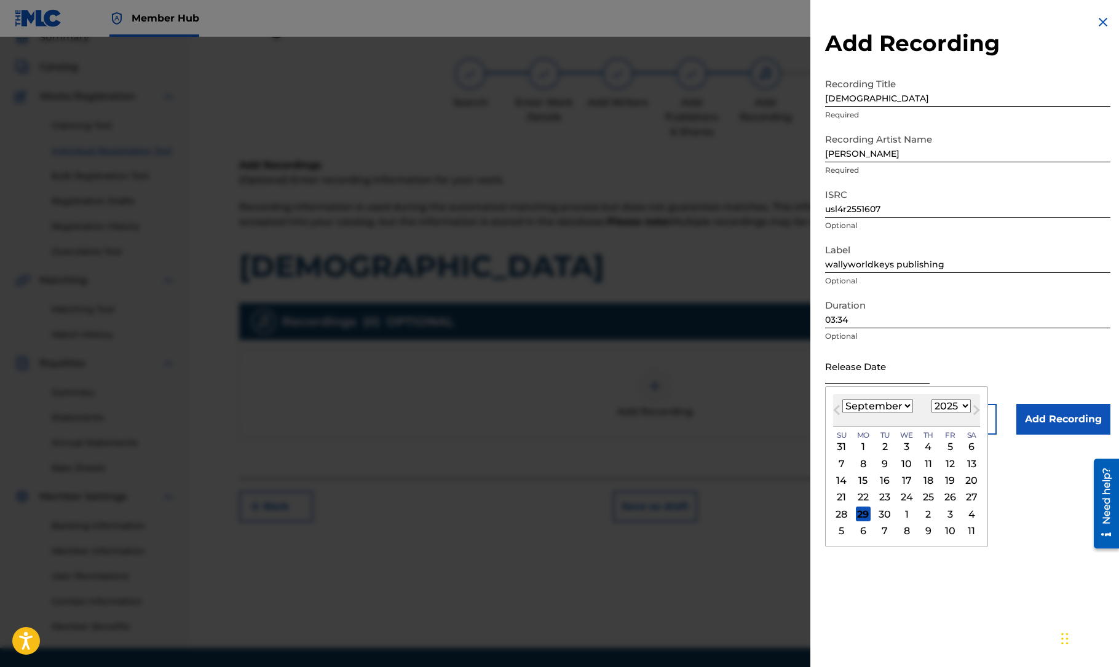
click at [879, 373] on input "text" at bounding box center [877, 366] width 105 height 35
click at [905, 513] on div "1" at bounding box center [907, 514] width 15 height 15
type input "[DATE]"
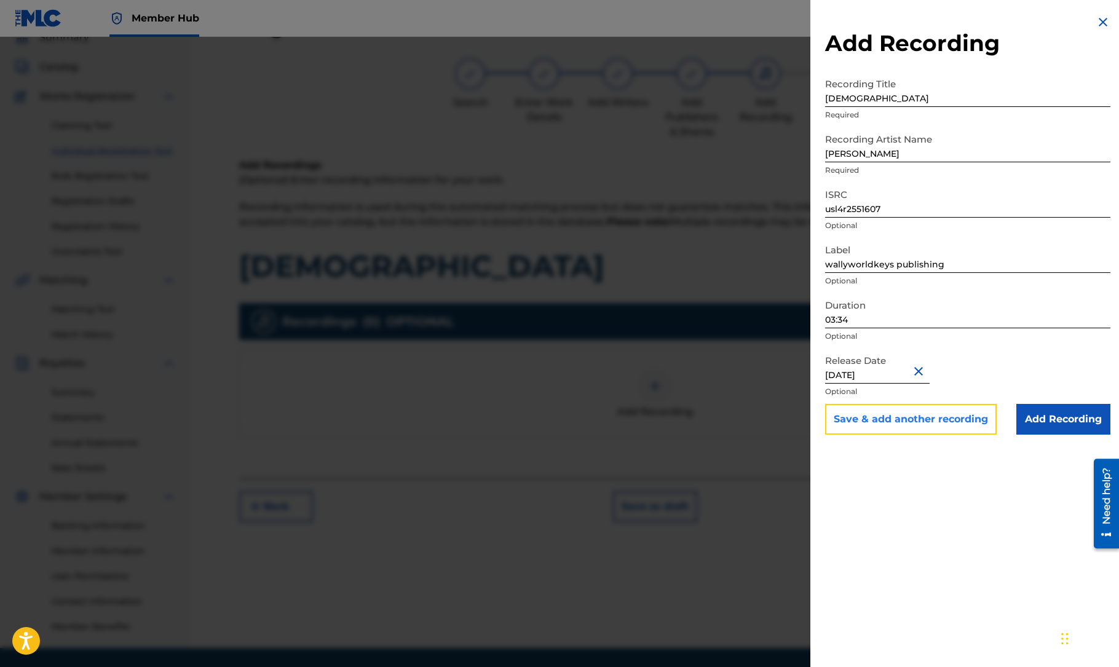
click at [930, 419] on button "Save & add another recording" at bounding box center [911, 419] width 172 height 31
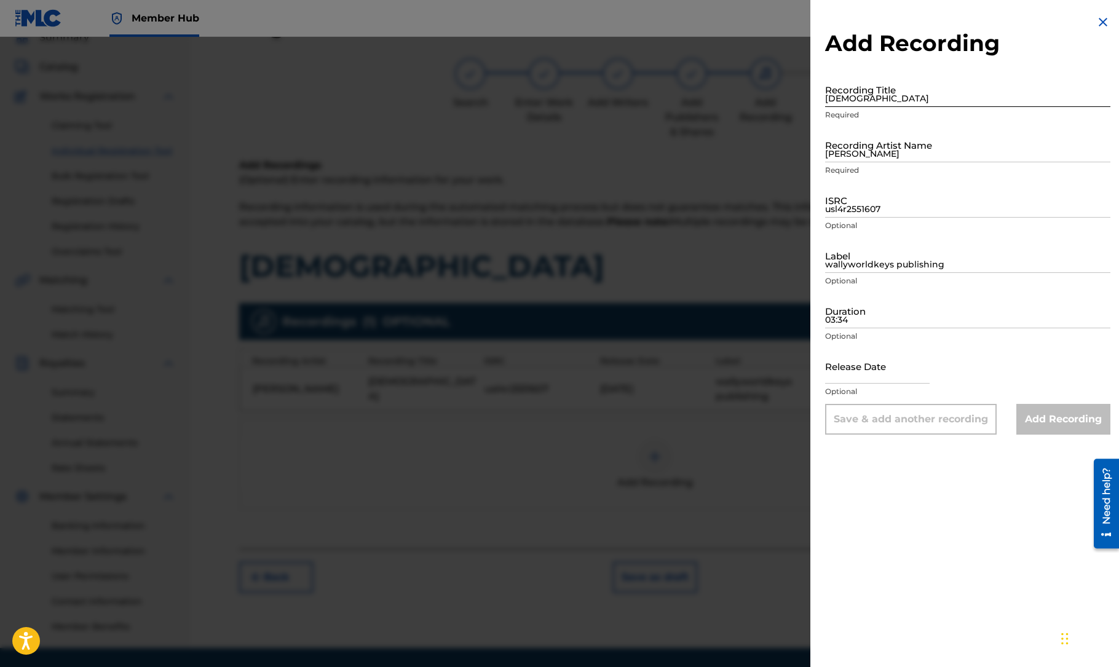
click at [907, 94] on input "[DEMOGRAPHIC_DATA]" at bounding box center [967, 89] width 285 height 35
type input "Crying all the time"
click at [912, 151] on input "[PERSON_NAME]" at bounding box center [967, 144] width 285 height 35
type input "[PERSON_NAME]"
click at [892, 213] on input "usl4r2551607" at bounding box center [967, 200] width 285 height 35
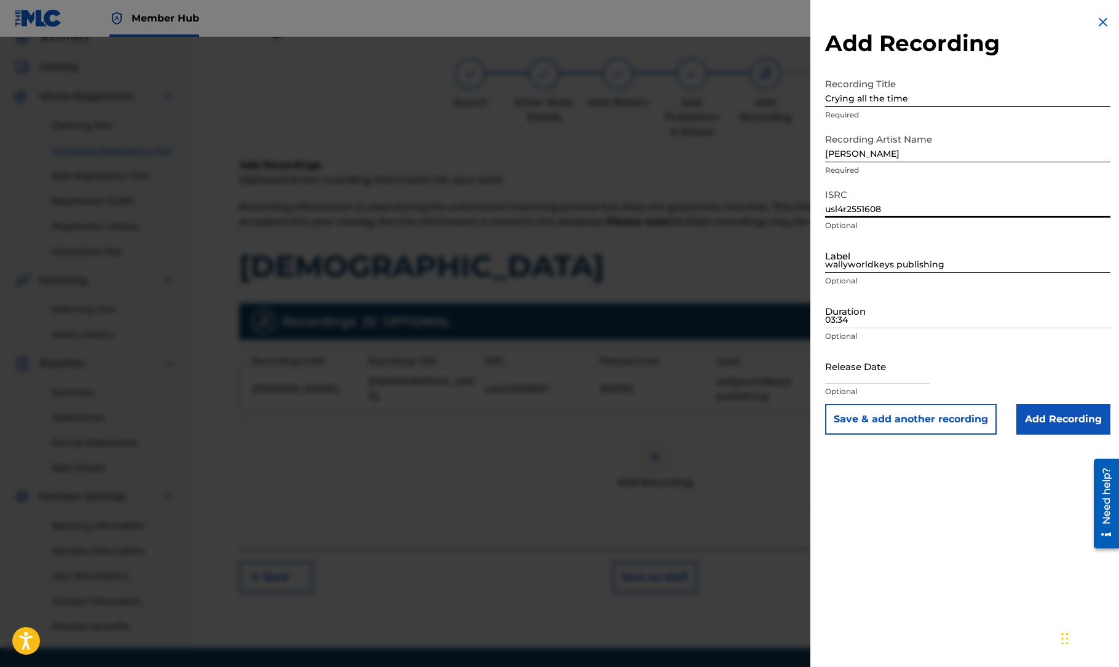
type input "usl4r2551608"
click at [875, 260] on input "wallyworldkeys publishing" at bounding box center [967, 255] width 285 height 35
type input "wallyworldkeys publishing"
click at [884, 317] on input "03:34" at bounding box center [967, 310] width 285 height 35
type input "03:07"
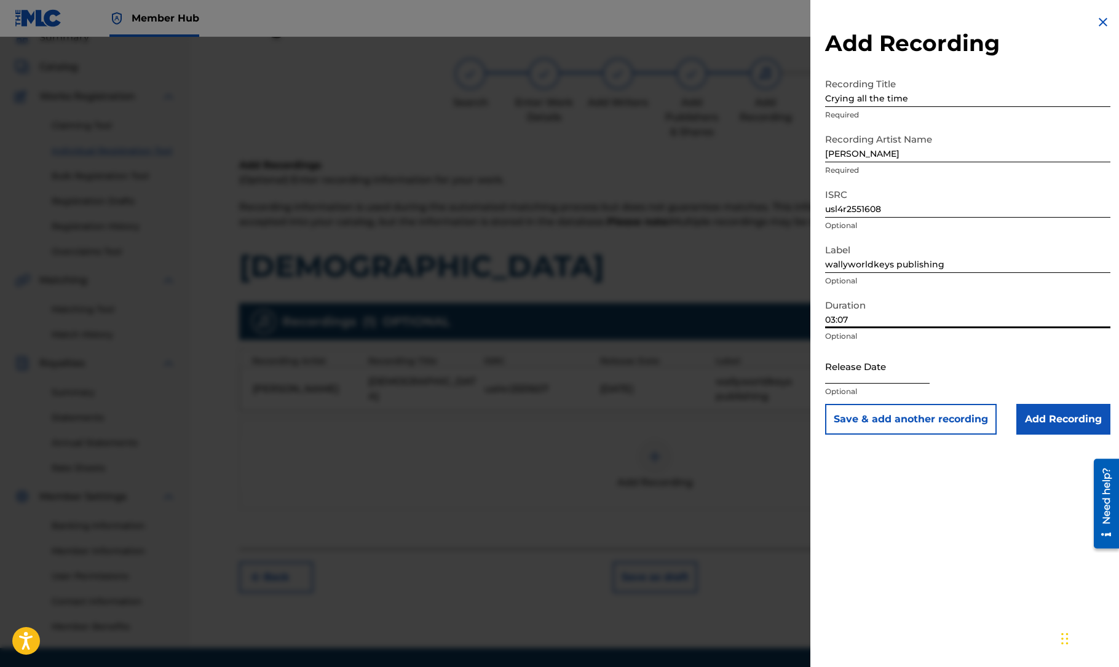
click at [887, 369] on input "text" at bounding box center [877, 366] width 105 height 35
select select "8"
select select "2025"
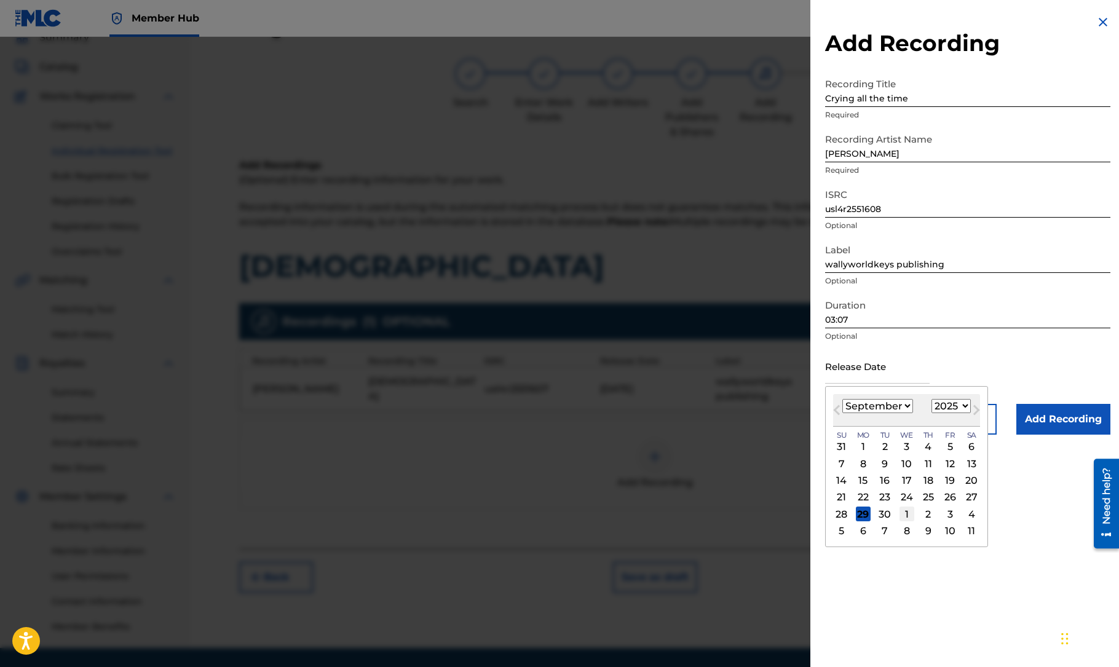
click at [904, 510] on div "1" at bounding box center [907, 514] width 15 height 15
type input "[DATE]"
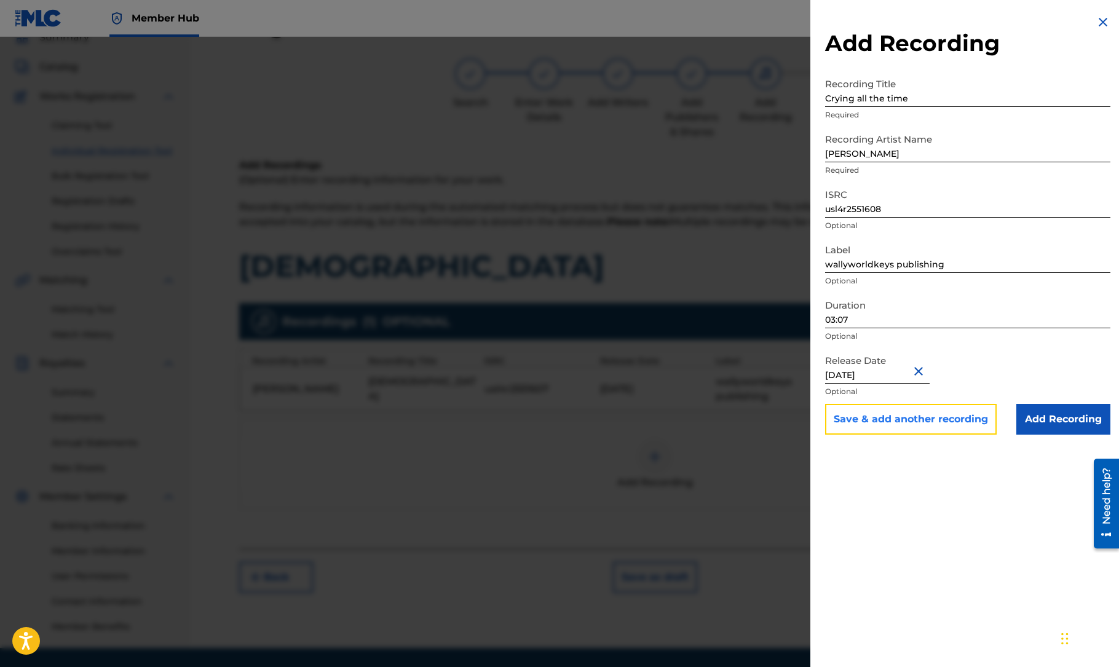
click at [948, 423] on button "Save & add another recording" at bounding box center [911, 419] width 172 height 31
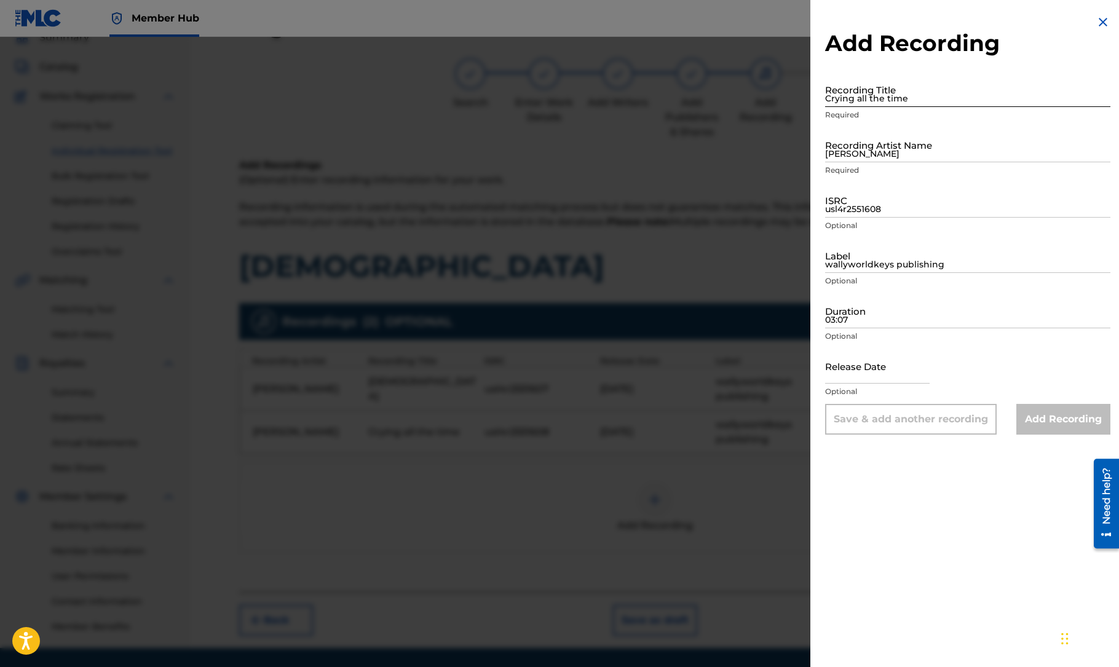
click at [923, 100] on input "Crying all the time" at bounding box center [967, 89] width 285 height 35
type input "How bout you"
click at [907, 153] on input "[PERSON_NAME]" at bounding box center [967, 144] width 285 height 35
type input "[PERSON_NAME]"
click at [890, 209] on input "usl4r2551608" at bounding box center [967, 200] width 285 height 35
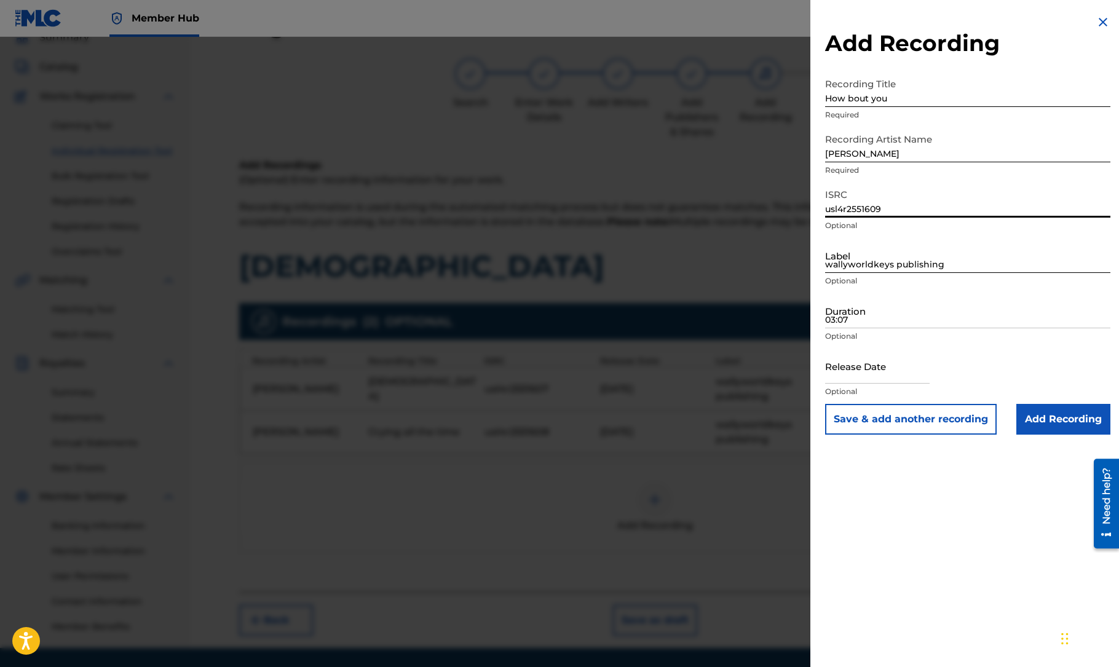
type input "usl4r2551609"
click at [885, 266] on input "wallyworldkeys publishing" at bounding box center [967, 255] width 285 height 35
type input "wallyworldkeys publishing"
click at [886, 323] on input "03:07" at bounding box center [967, 310] width 285 height 35
type input "02:51"
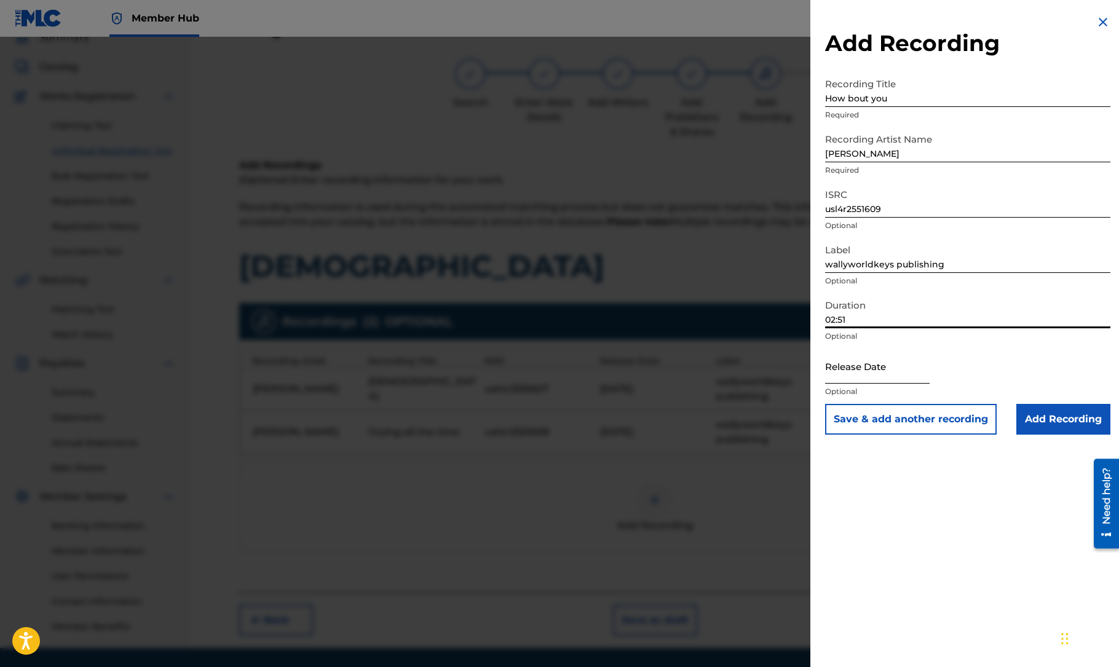
select select "8"
select select "2025"
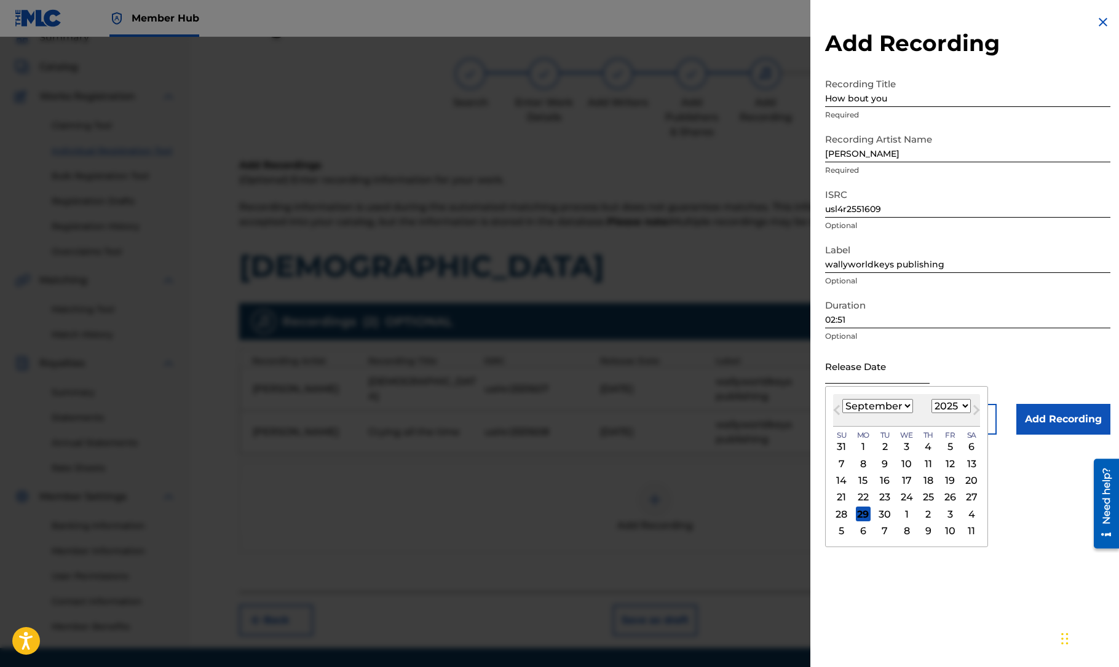
click at [894, 367] on input "text" at bounding box center [877, 366] width 105 height 35
click at [907, 514] on div "1" at bounding box center [907, 514] width 15 height 15
type input "[DATE]"
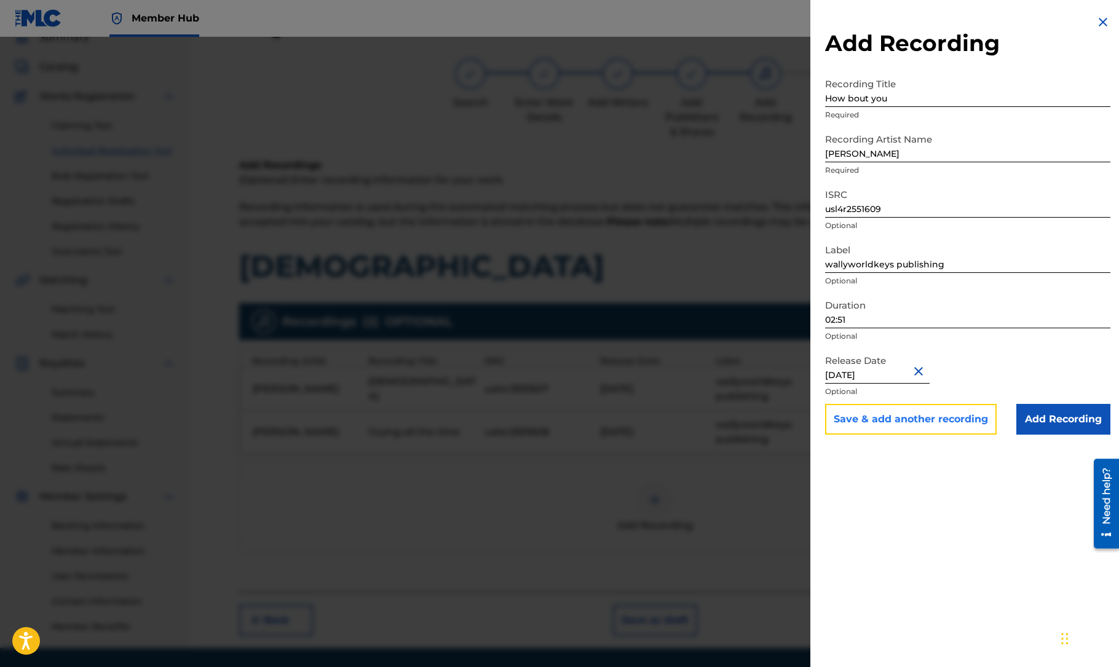
click at [936, 418] on button "Save & add another recording" at bounding box center [911, 419] width 172 height 31
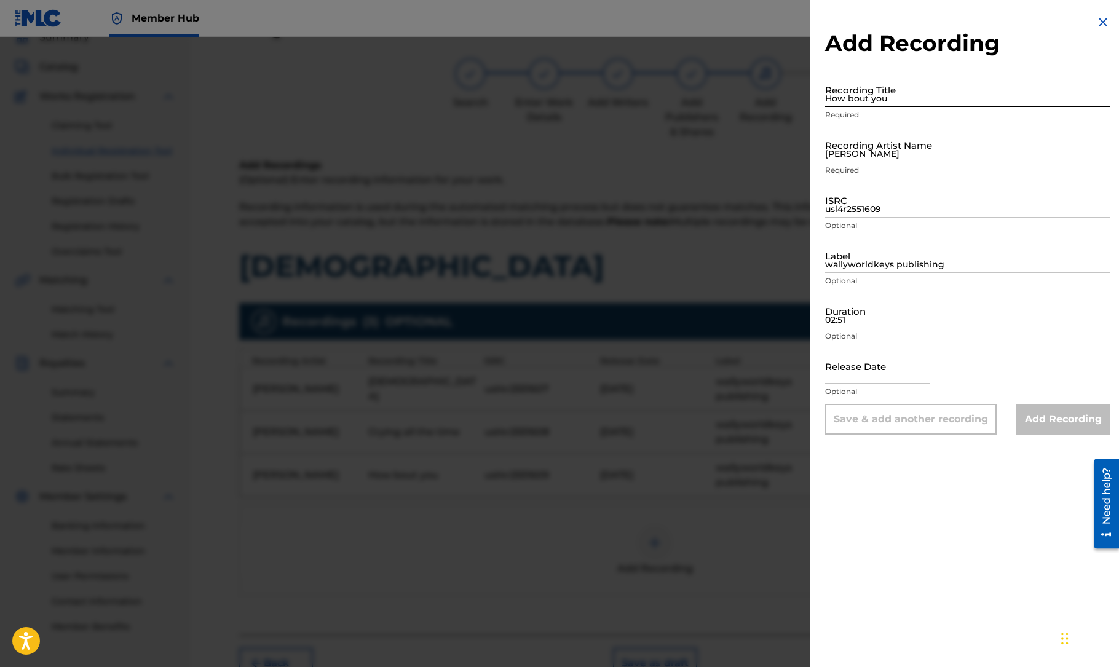
click at [908, 96] on input "How bout you" at bounding box center [967, 89] width 285 height 35
type input "The spotlight"
click at [896, 157] on input "[PERSON_NAME]" at bounding box center [967, 144] width 285 height 35
type input "[PERSON_NAME]"
click at [885, 210] on input "usl4r2551609" at bounding box center [967, 200] width 285 height 35
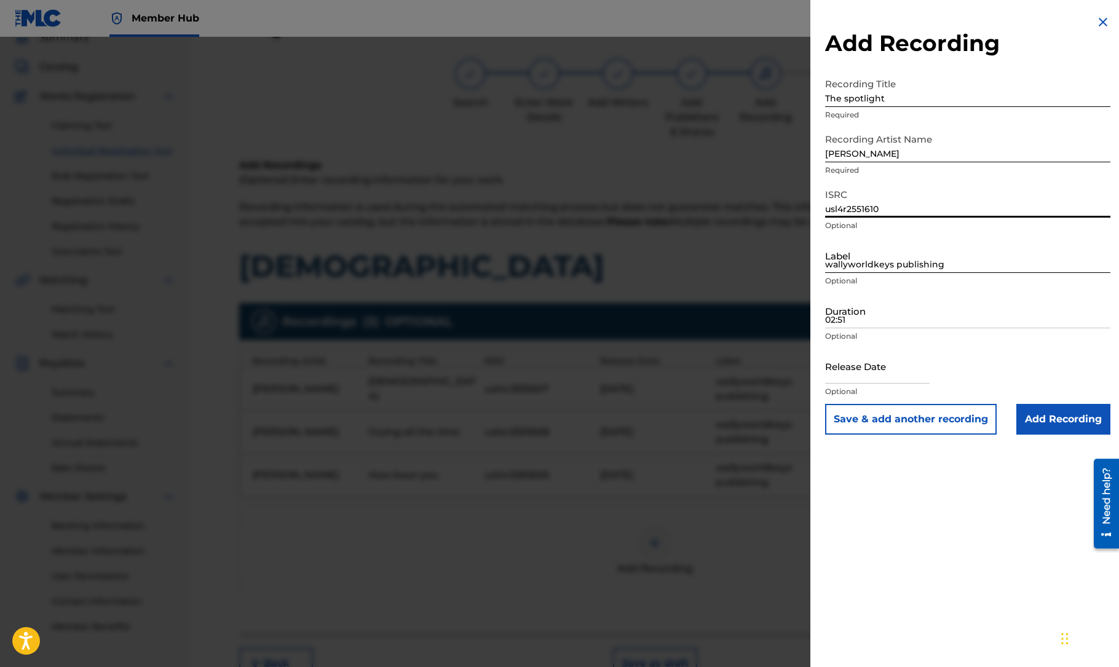
type input "usl4r2551610"
click at [869, 266] on input "wallyworldkeys publishing" at bounding box center [967, 255] width 285 height 35
type input "wallyworldkeys publishing"
click at [896, 324] on input "02:51" at bounding box center [967, 310] width 285 height 35
type input "03:32"
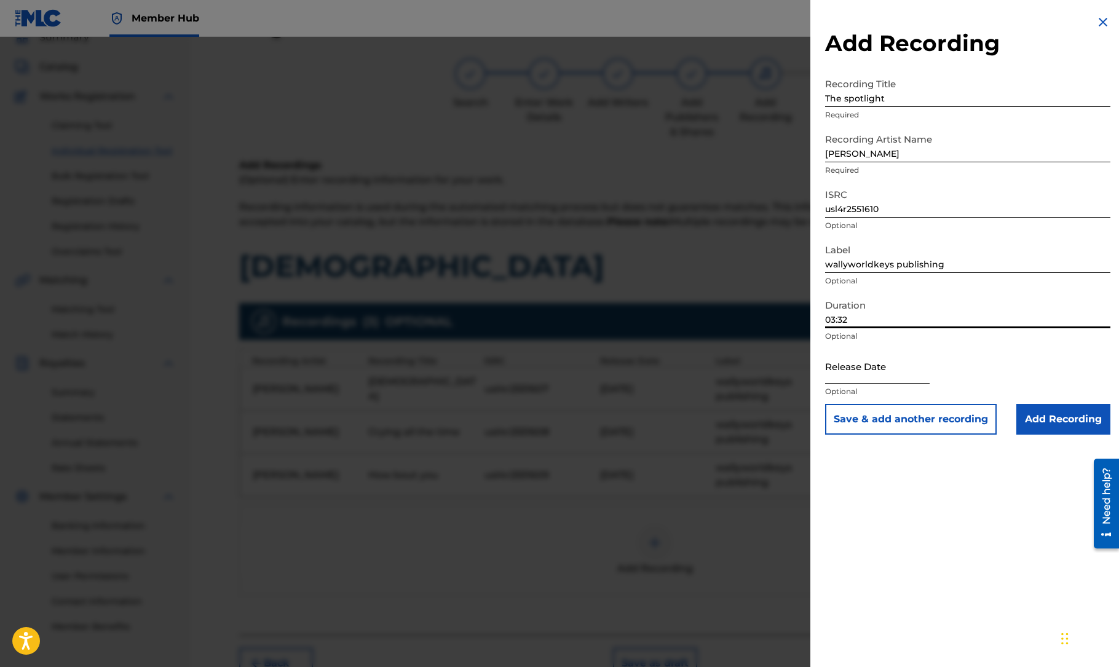
click at [888, 378] on input "text" at bounding box center [877, 366] width 105 height 35
select select "8"
select select "2025"
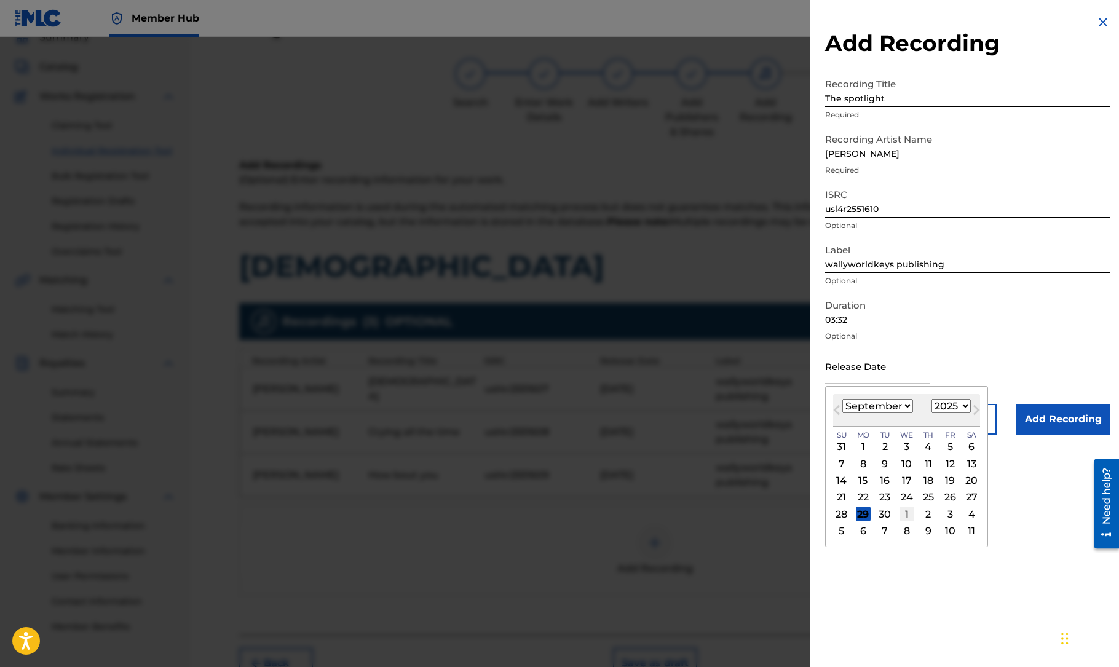
click at [906, 516] on div "1" at bounding box center [907, 514] width 15 height 15
type input "[DATE]"
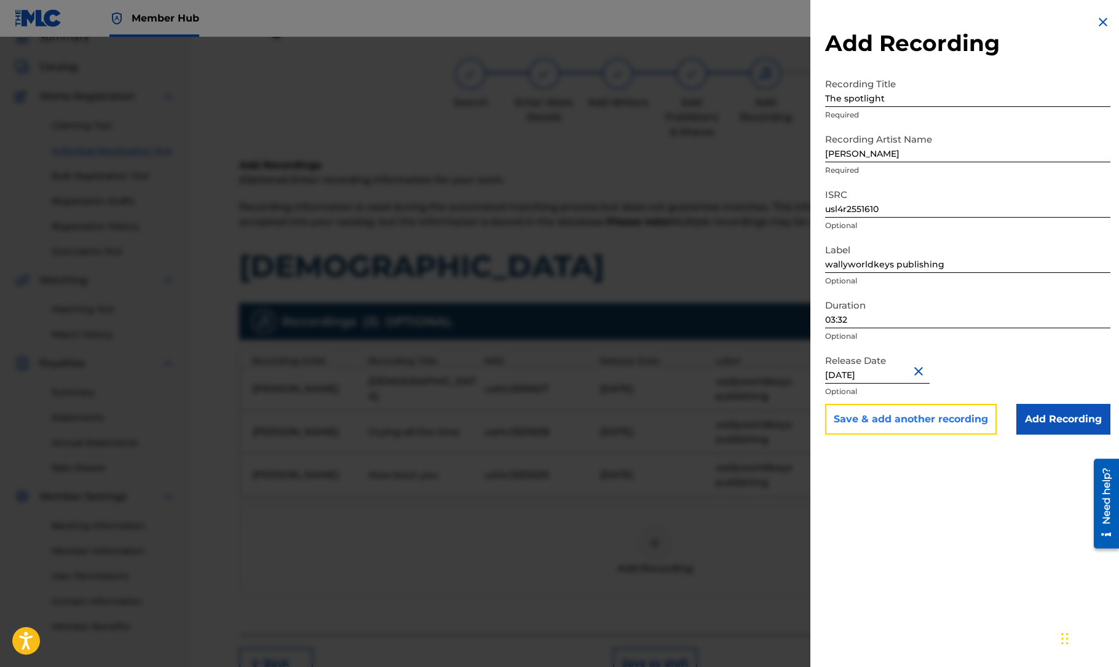
click at [922, 419] on button "Save & add another recording" at bounding box center [911, 419] width 172 height 31
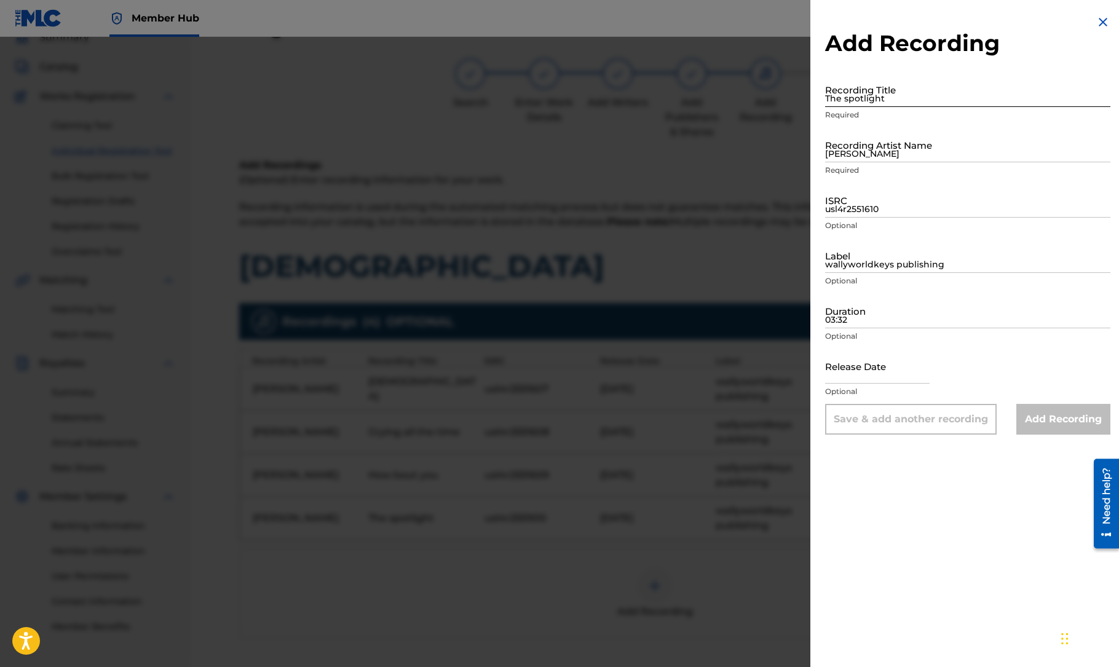
click at [903, 98] on input "The spotlight" at bounding box center [967, 89] width 285 height 35
type input "I love you"
click at [896, 151] on input "[PERSON_NAME]" at bounding box center [967, 144] width 285 height 35
type input "[PERSON_NAME]"
click at [874, 213] on input "usl4r2551610" at bounding box center [967, 200] width 285 height 35
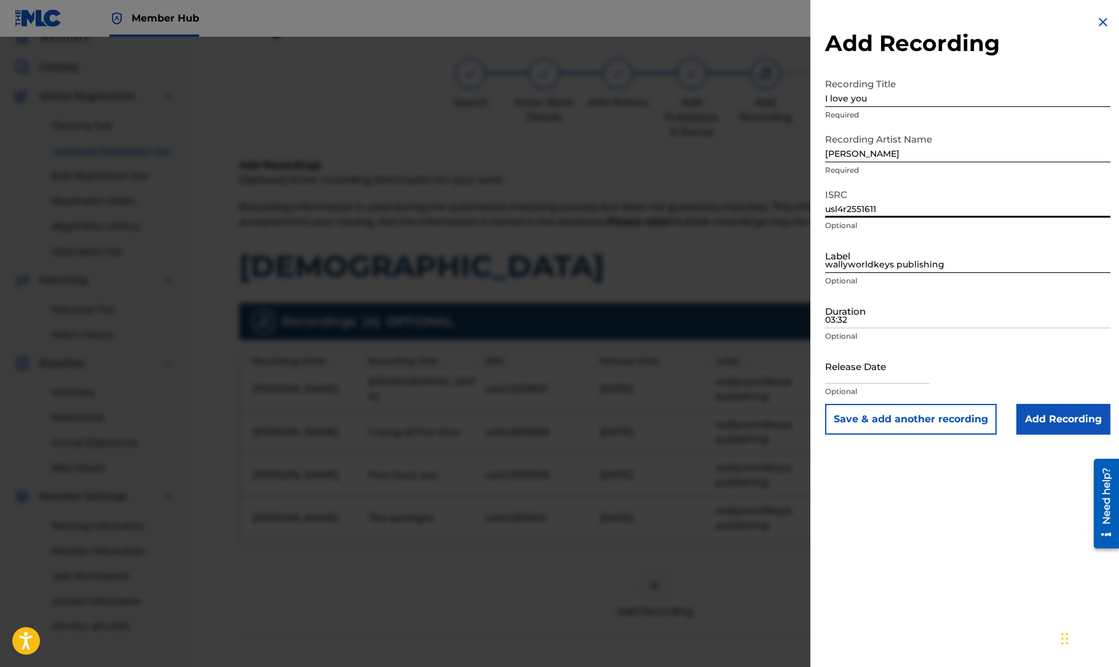
type input "usl4r2551611"
click at [872, 259] on input "wallyworldkeys publishing" at bounding box center [967, 255] width 285 height 35
type input "wallyworldkeys publishing"
click at [872, 321] on input "03:32" at bounding box center [967, 310] width 285 height 35
type input "03:00"
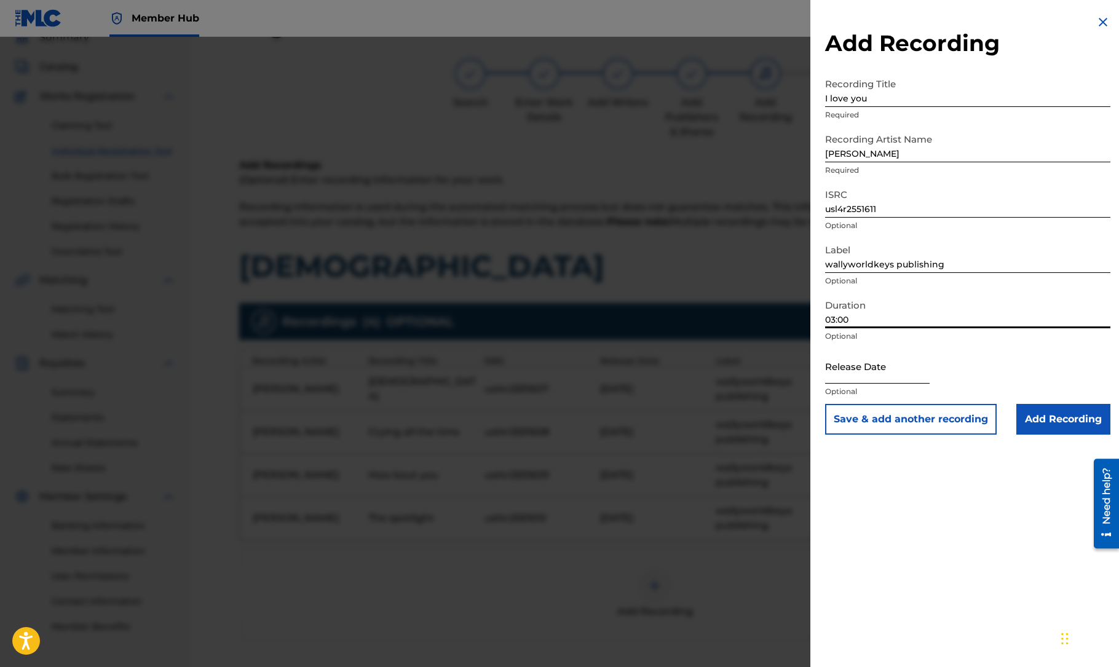
click at [876, 368] on input "text" at bounding box center [877, 366] width 105 height 35
select select "8"
select select "2025"
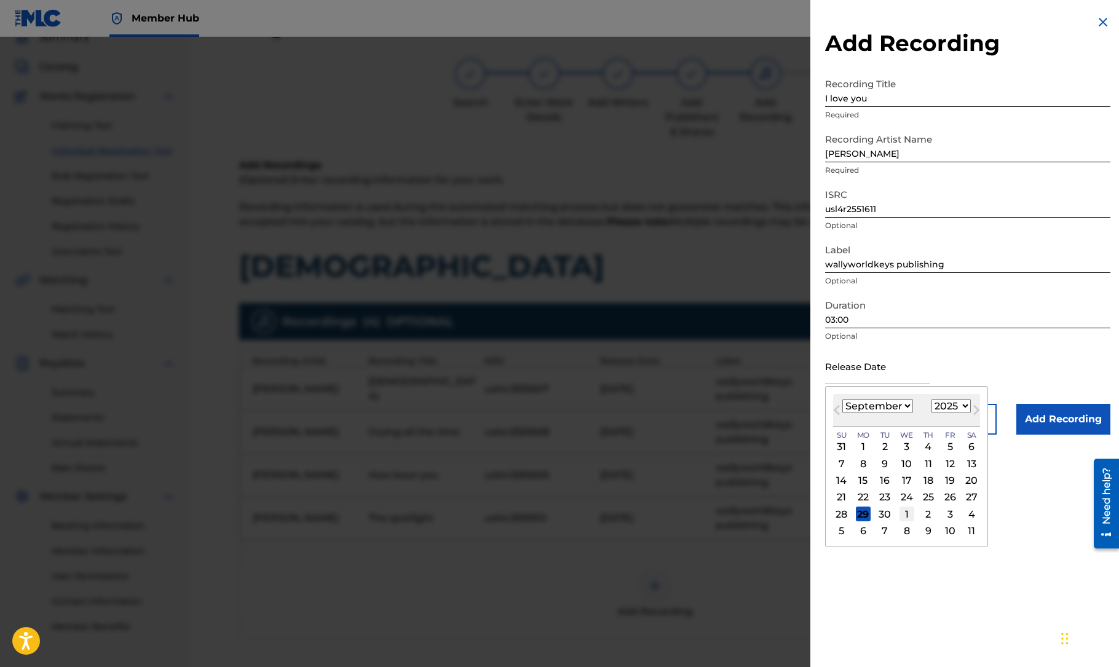
click at [904, 512] on div "1" at bounding box center [907, 514] width 15 height 15
type input "[DATE]"
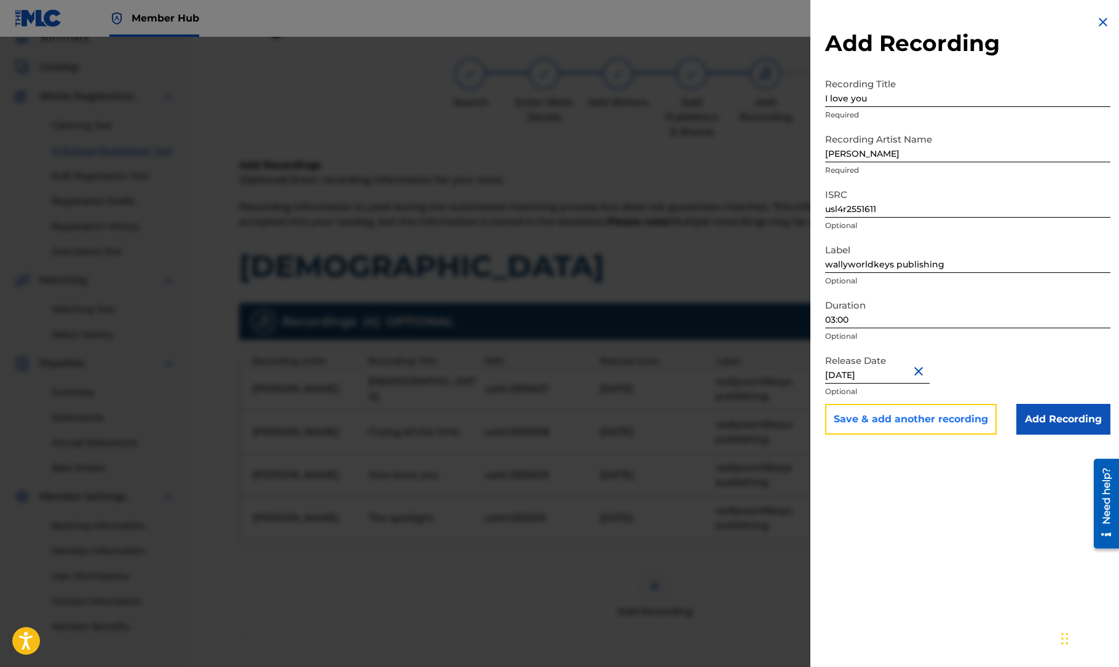
click at [952, 421] on button "Save & add another recording" at bounding box center [911, 419] width 172 height 31
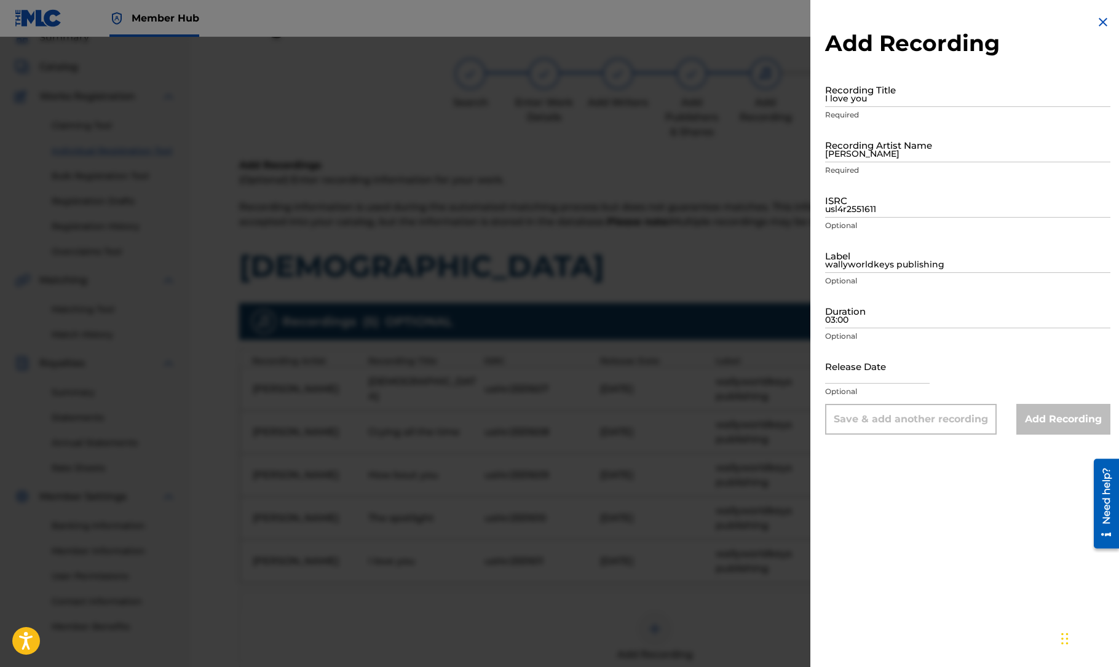
click at [1098, 21] on img at bounding box center [1103, 22] width 15 height 15
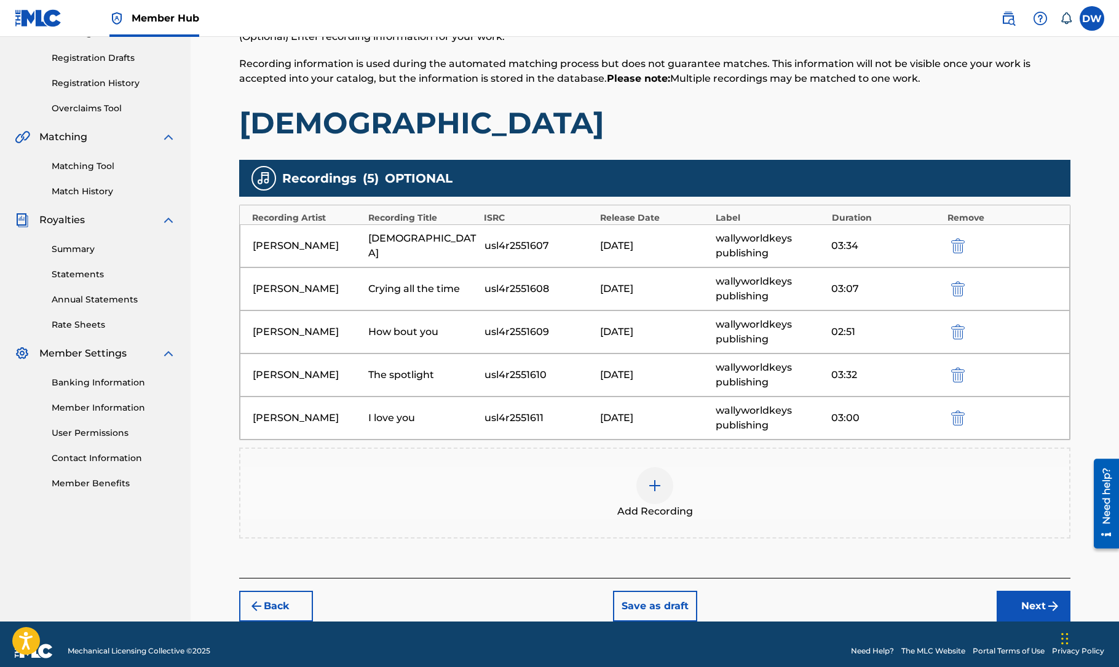
scroll to position [199, 0]
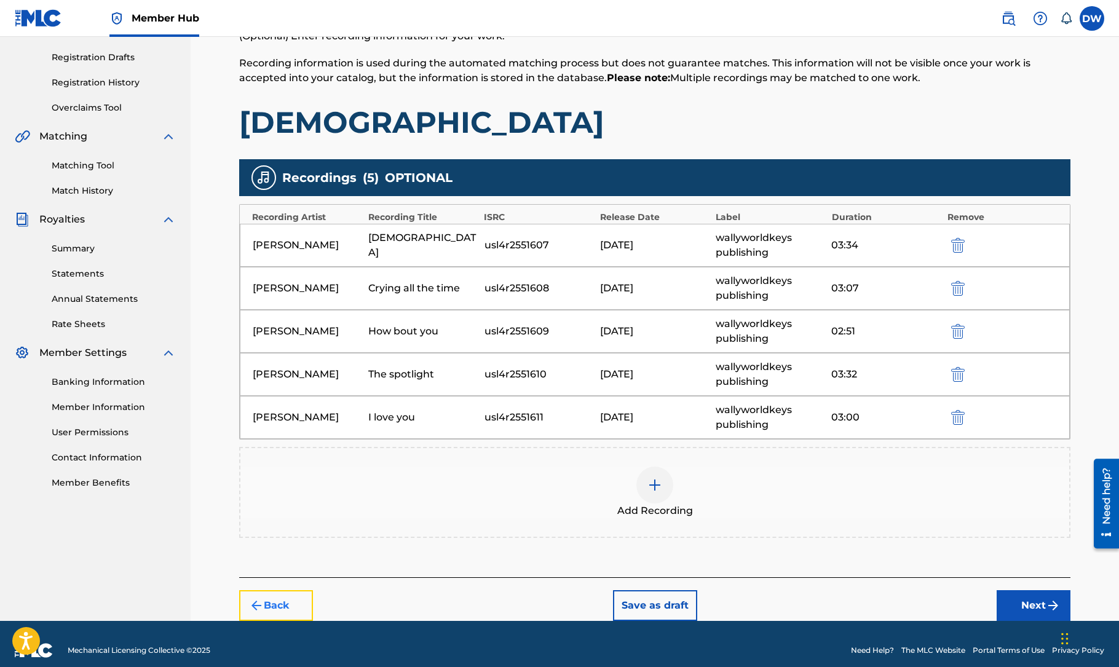
click at [284, 607] on button "Back" at bounding box center [276, 605] width 74 height 31
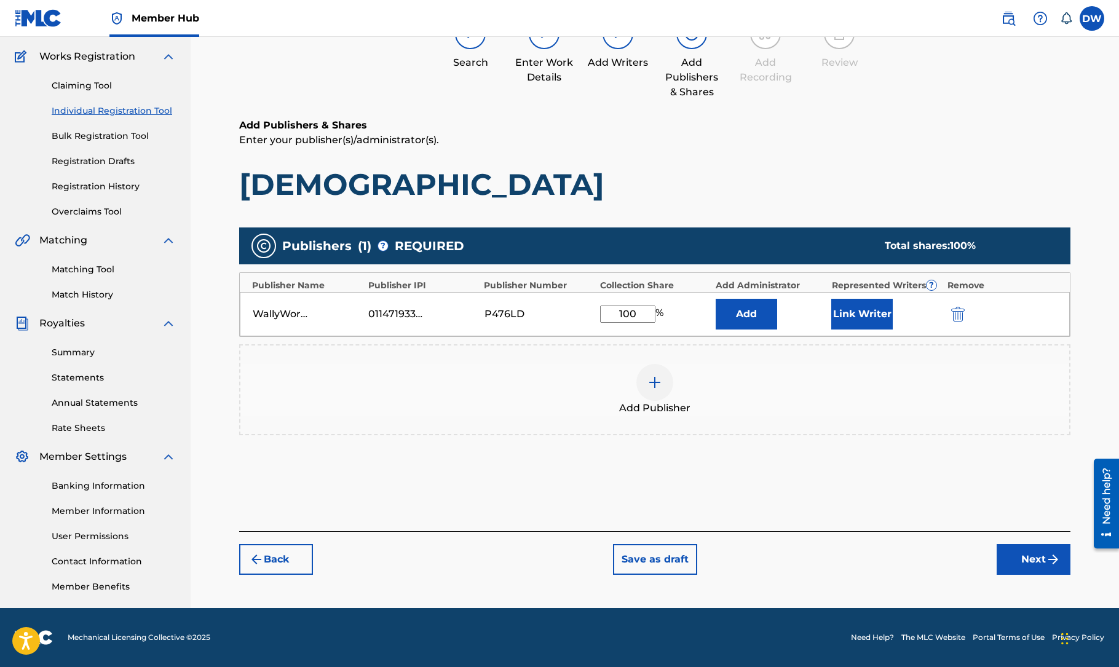
scroll to position [95, 0]
click at [1029, 558] on button "Next" at bounding box center [1034, 559] width 74 height 31
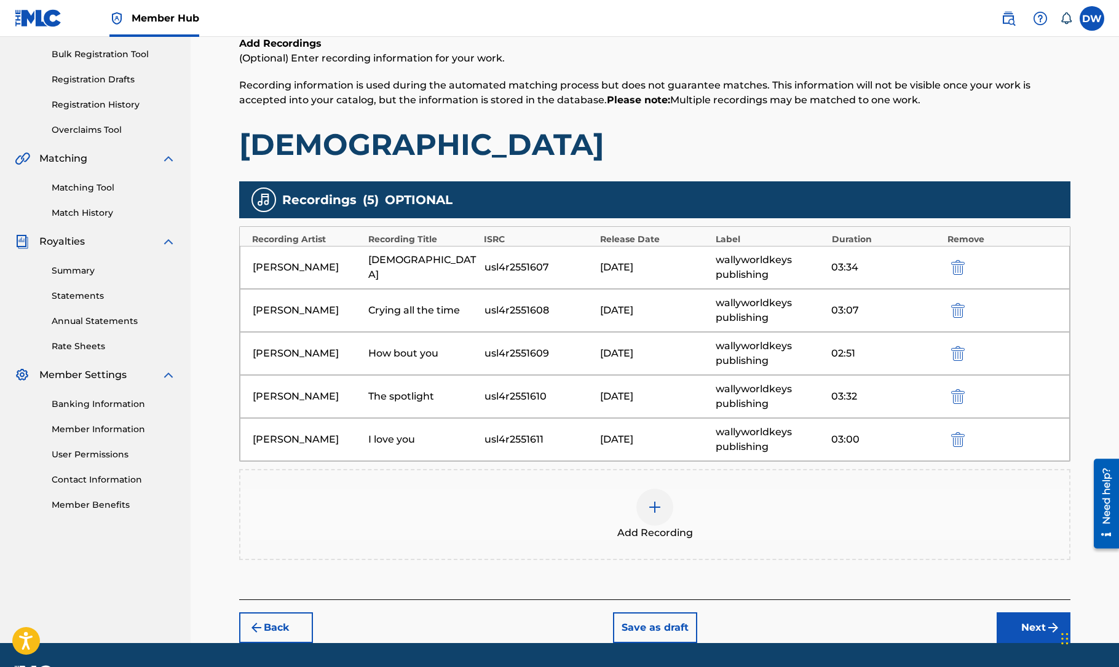
scroll to position [178, 0]
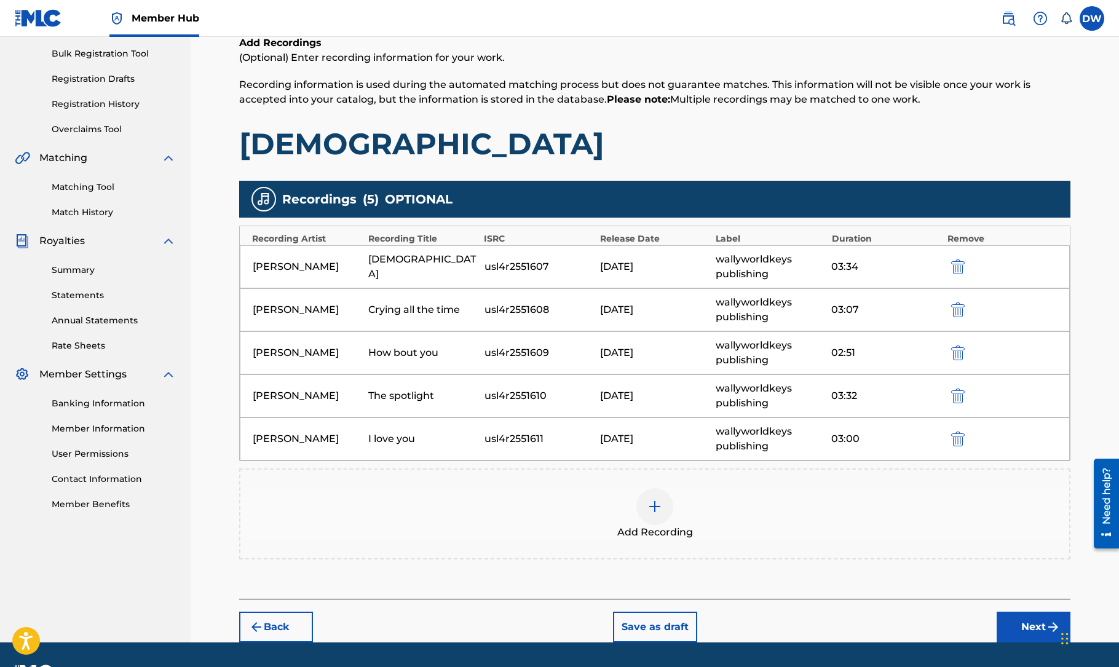
click at [885, 392] on div "03:32" at bounding box center [885, 396] width 109 height 15
click at [779, 399] on div "wallyworldkeys publishing" at bounding box center [770, 396] width 109 height 30
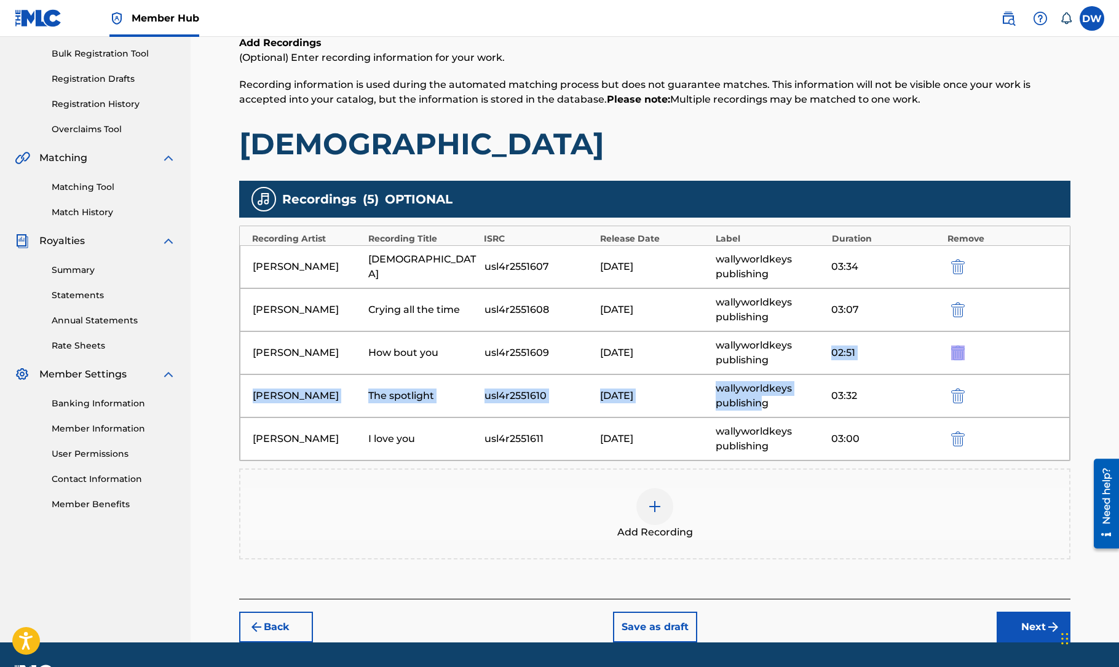
drag, startPoint x: 759, startPoint y: 400, endPoint x: 767, endPoint y: 361, distance: 39.4
click at [767, 361] on div "Recording Artist Recording Title ISRC Release Date Label Duration Remove [PERSO…" at bounding box center [654, 343] width 831 height 235
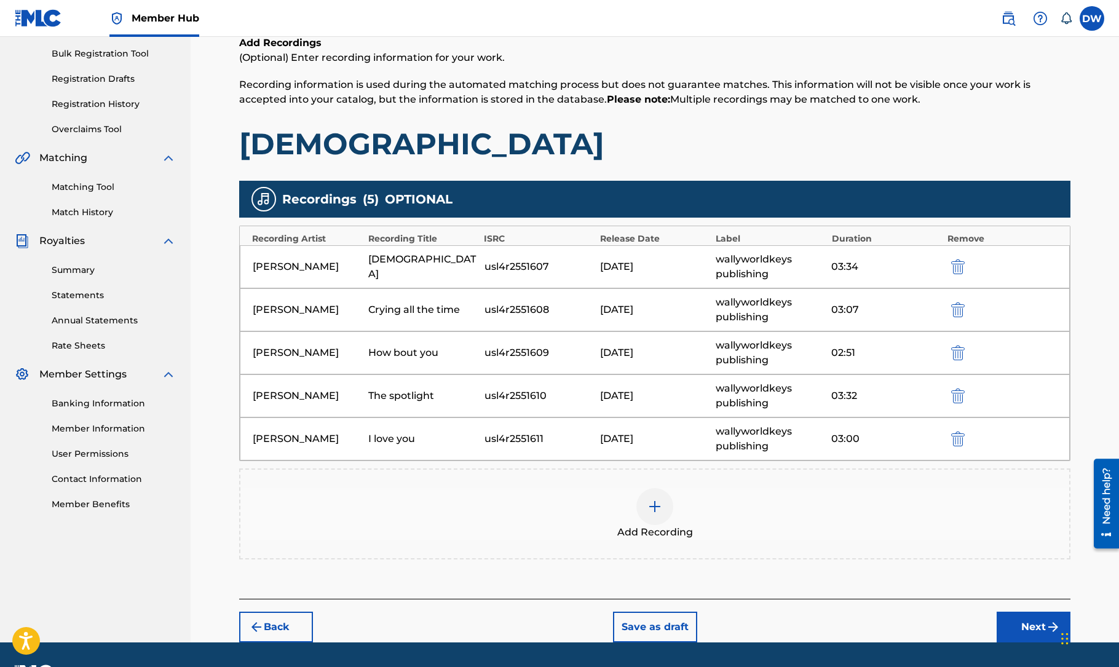
click at [803, 486] on div "Add Recording" at bounding box center [654, 514] width 831 height 91
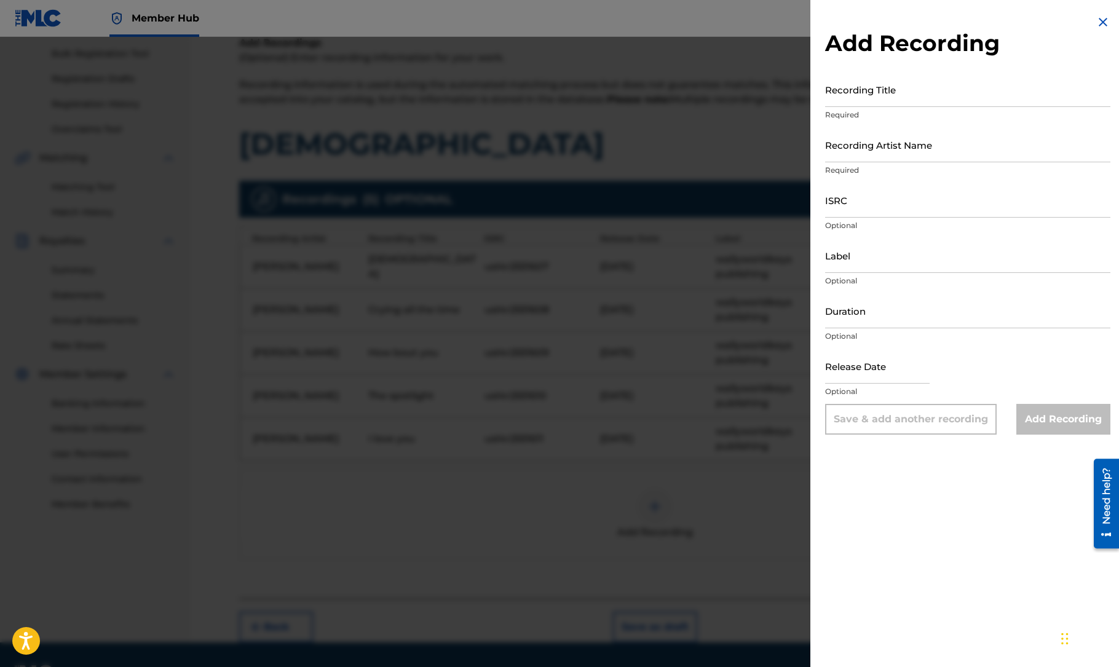
click at [1096, 23] on img at bounding box center [1103, 22] width 15 height 15
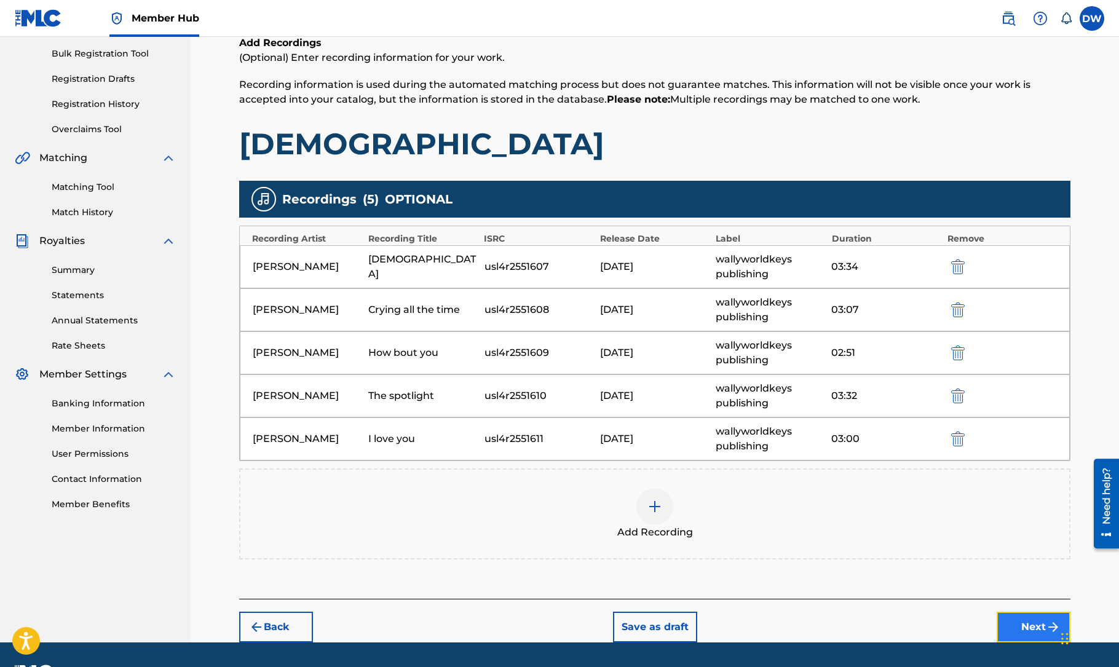
click at [1020, 623] on button "Next" at bounding box center [1034, 627] width 74 height 31
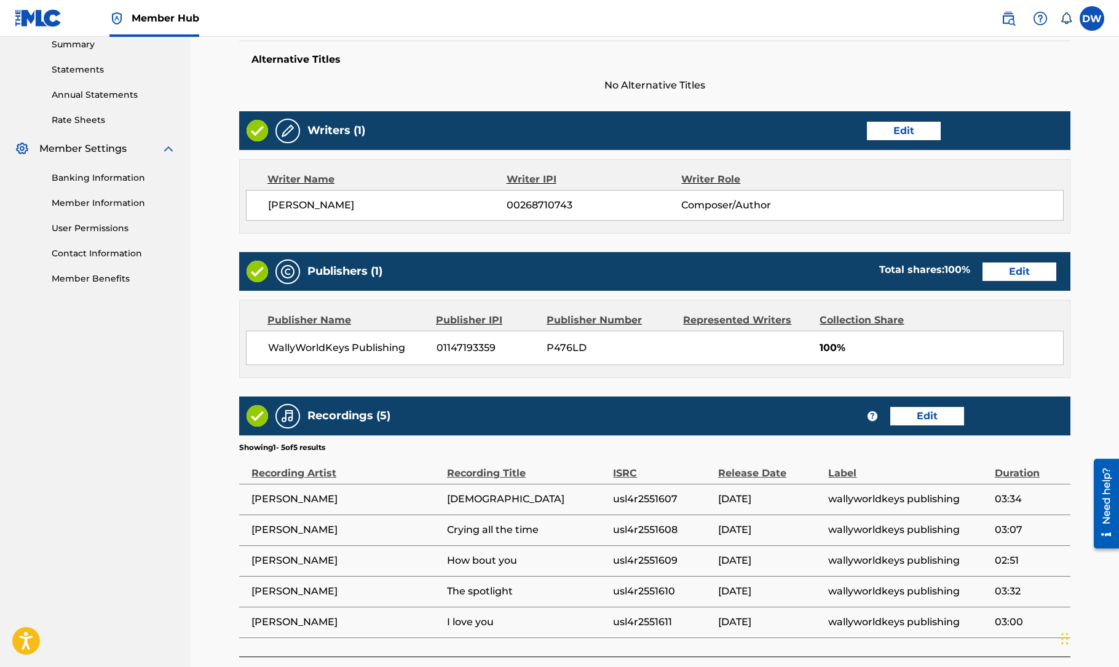
scroll to position [401, 0]
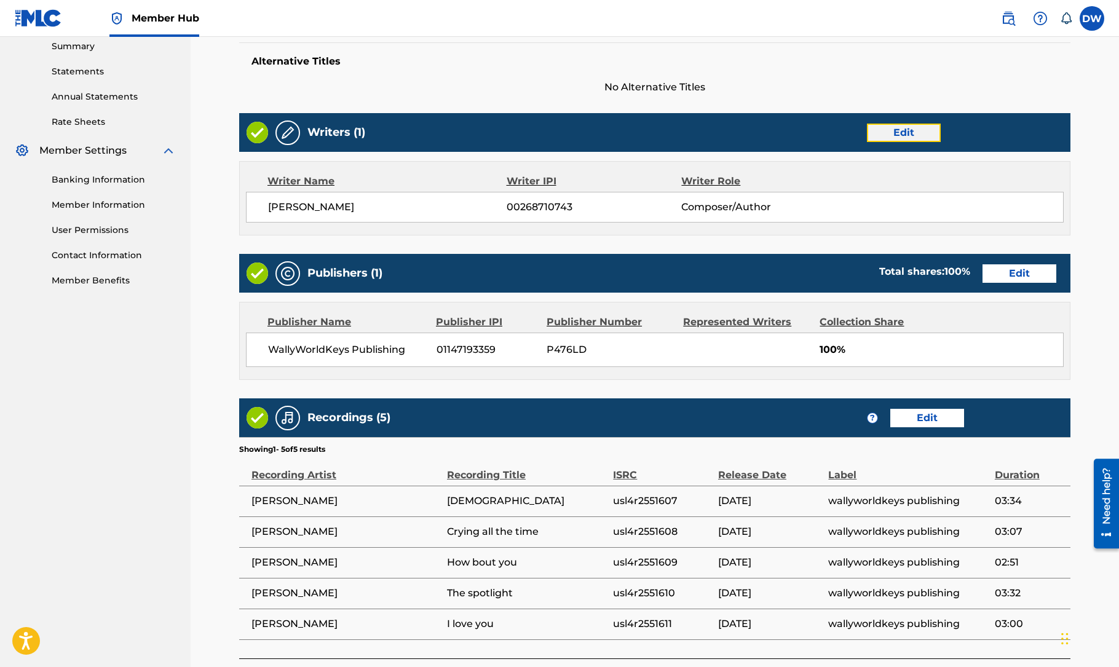
click at [909, 133] on button "Edit" at bounding box center [904, 133] width 74 height 18
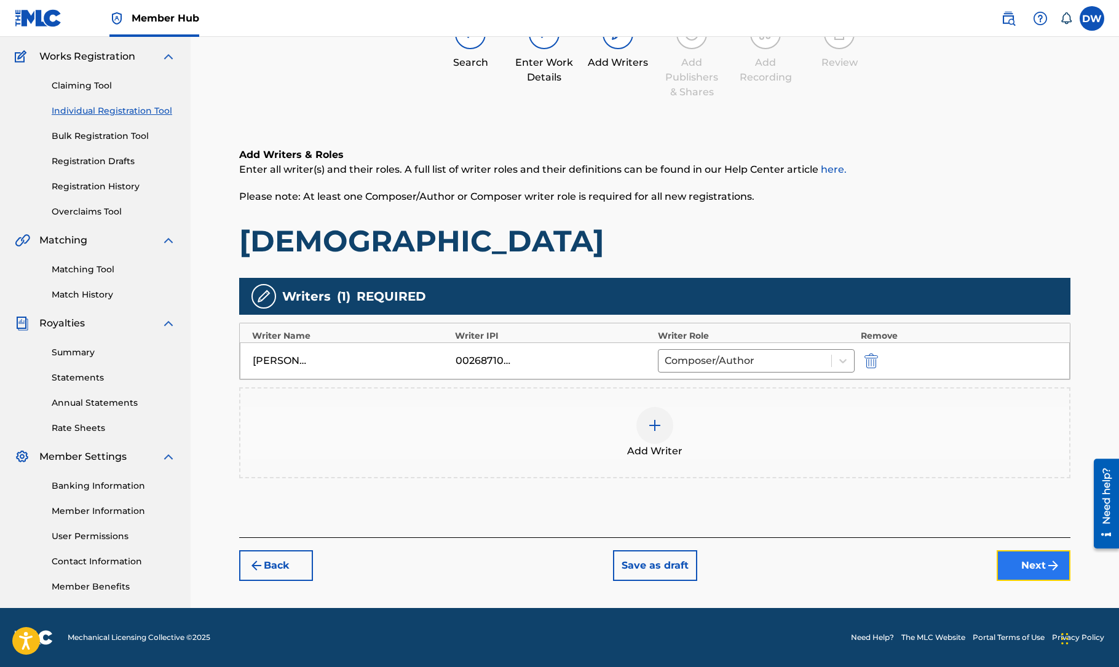
click at [1023, 561] on button "Next" at bounding box center [1034, 565] width 74 height 31
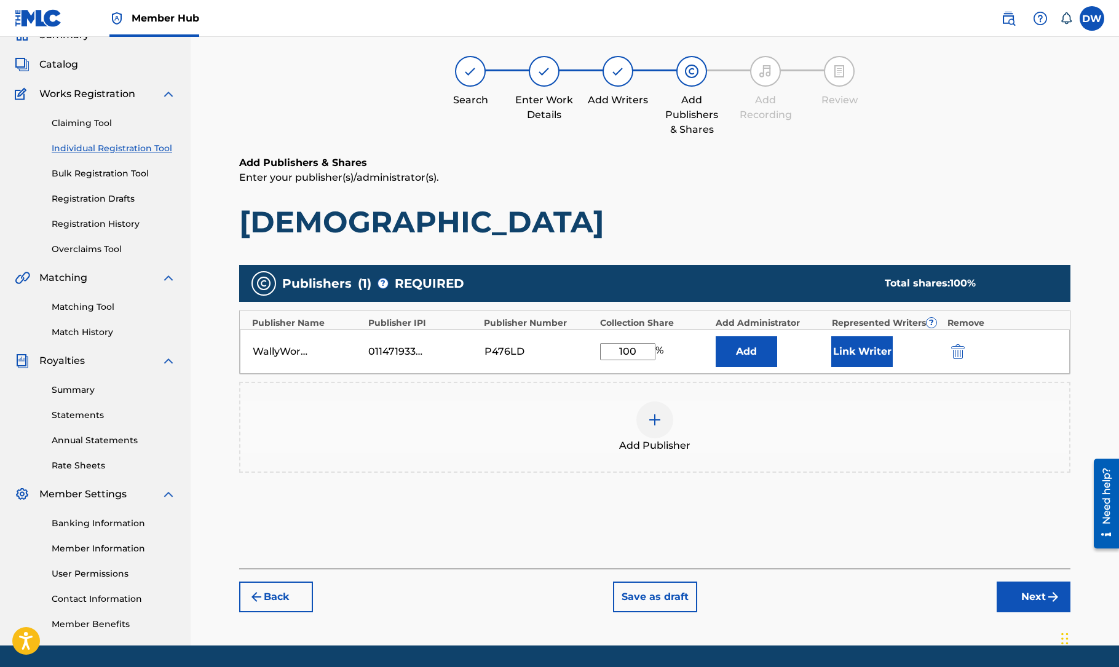
scroll to position [55, 0]
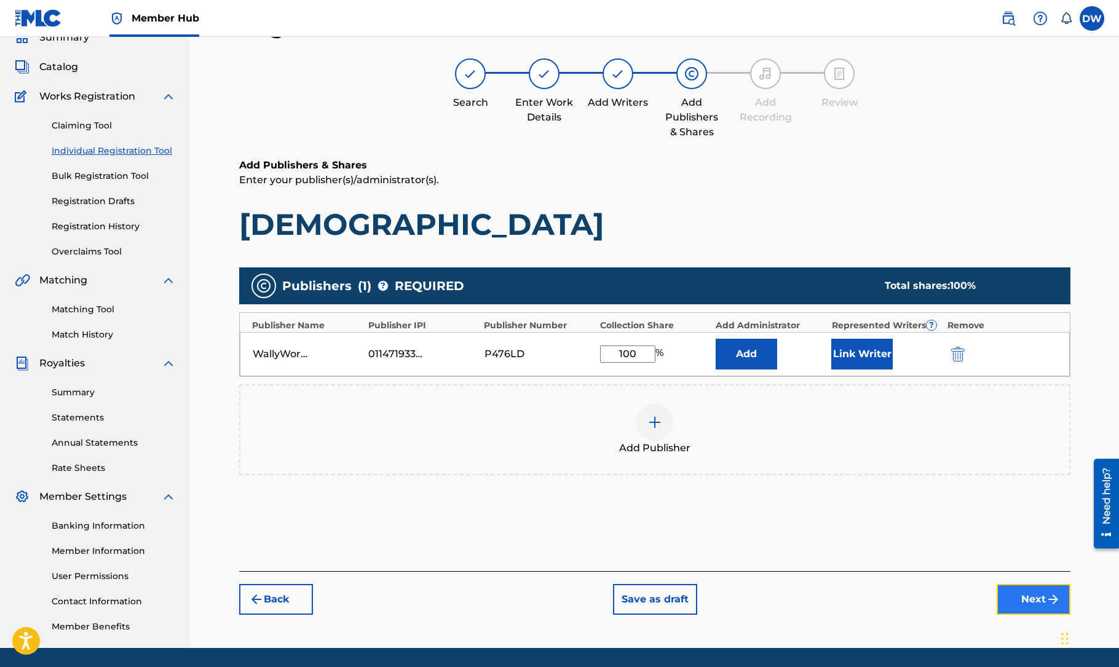
click at [1032, 596] on button "Next" at bounding box center [1034, 599] width 74 height 31
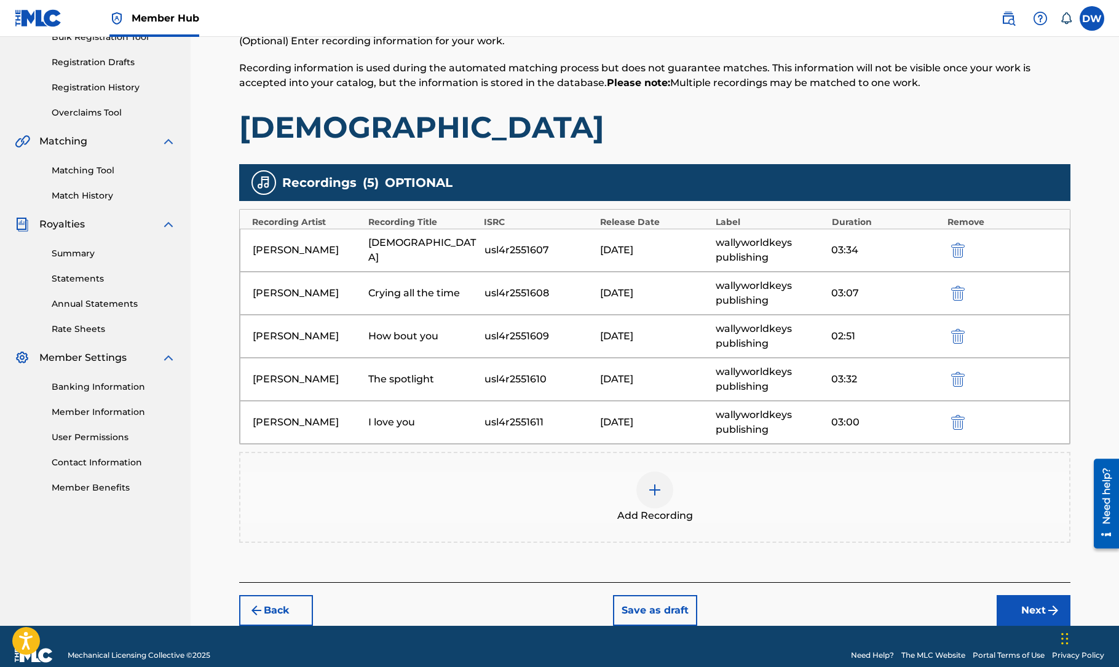
scroll to position [212, 0]
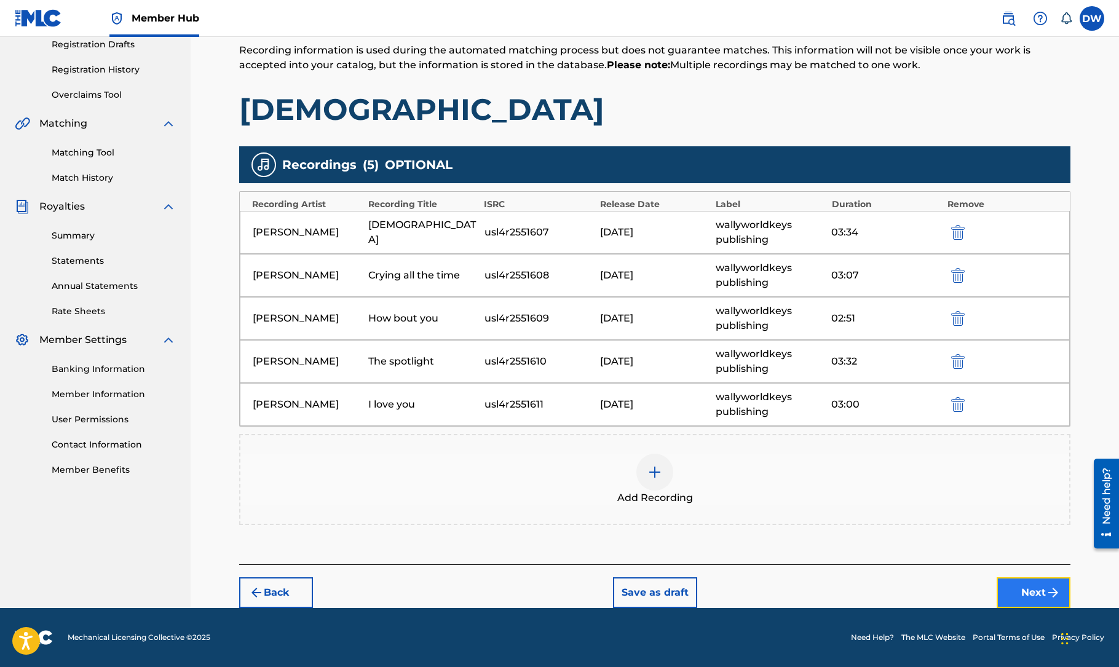
click at [1025, 588] on button "Next" at bounding box center [1034, 592] width 74 height 31
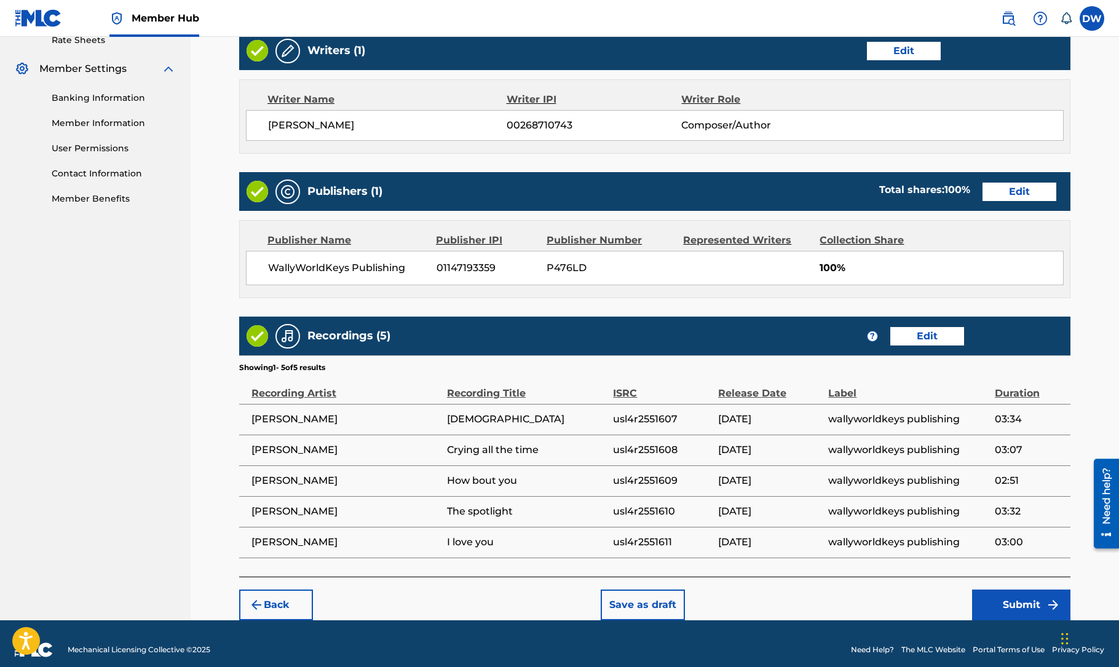
scroll to position [494, 0]
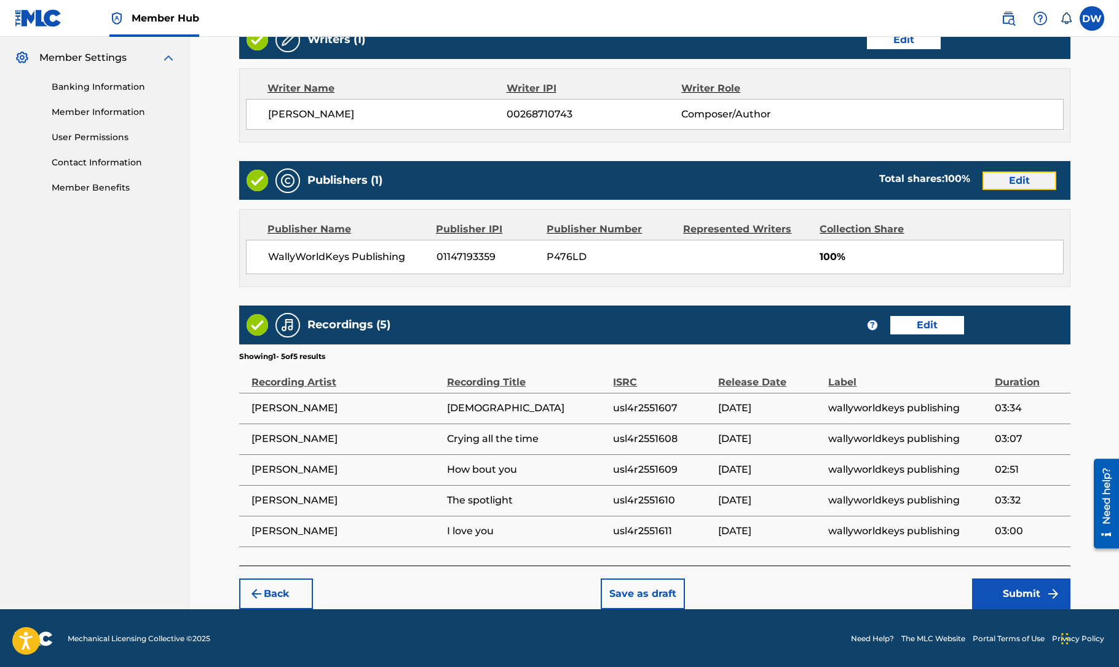
click at [1011, 180] on button "Edit" at bounding box center [1020, 181] width 74 height 18
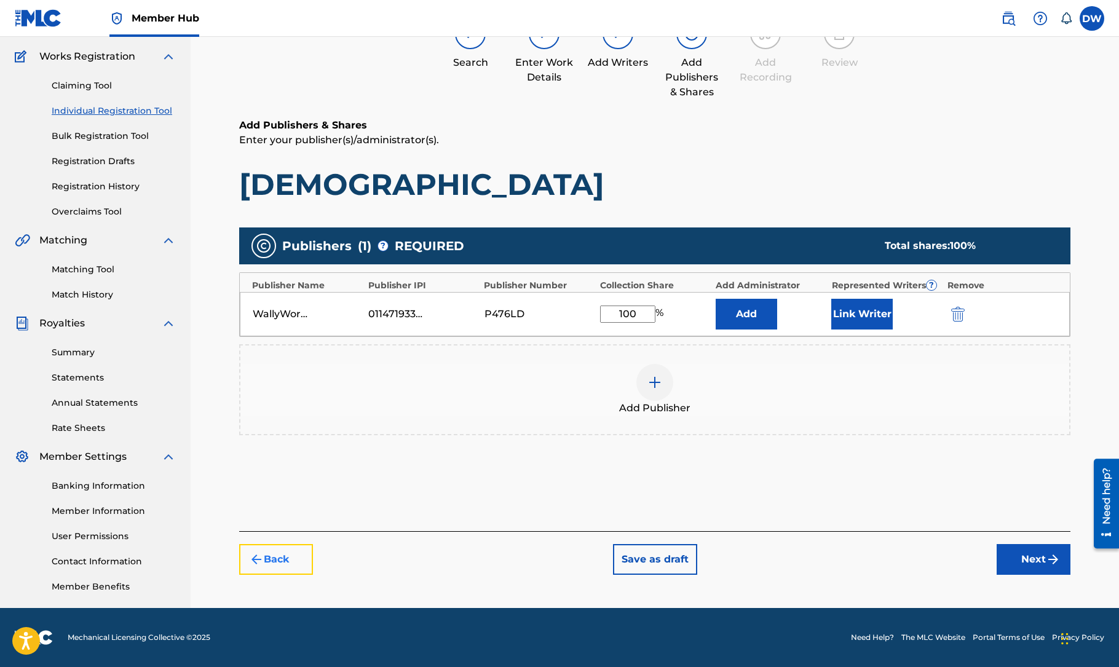
click at [290, 561] on button "Back" at bounding box center [276, 559] width 74 height 31
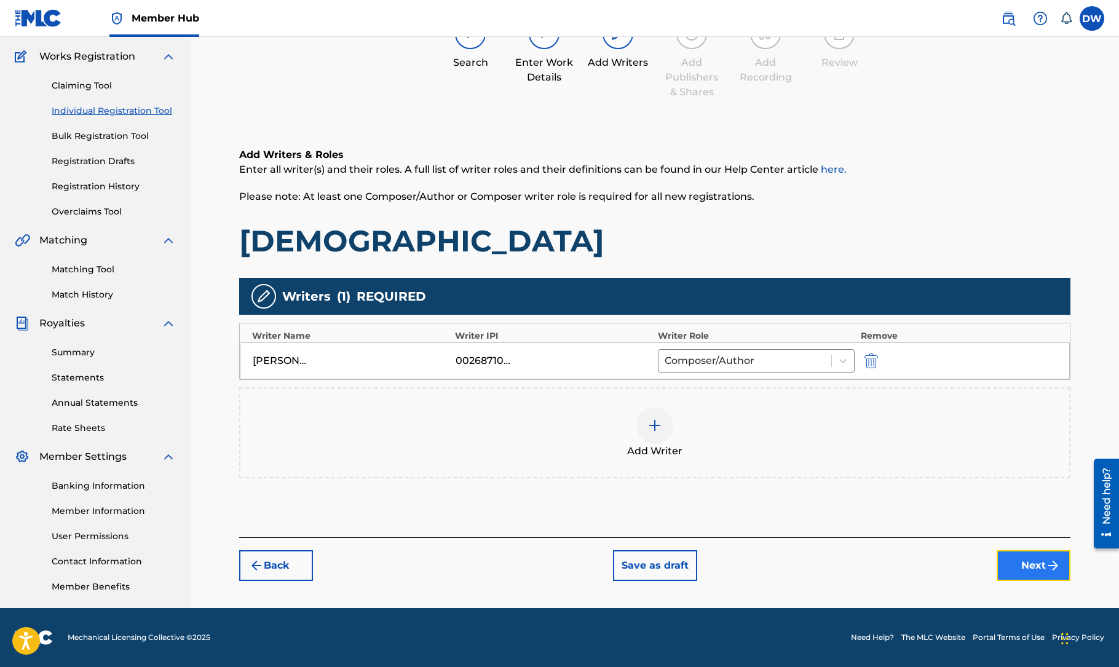
click at [1031, 555] on button "Next" at bounding box center [1034, 565] width 74 height 31
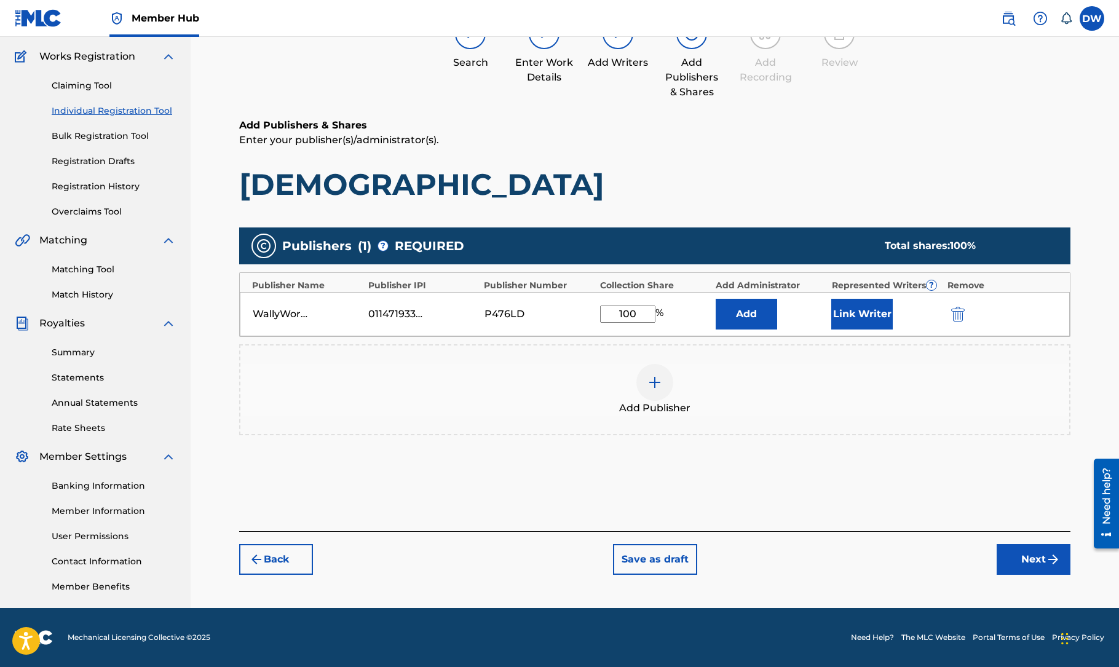
scroll to position [55, 0]
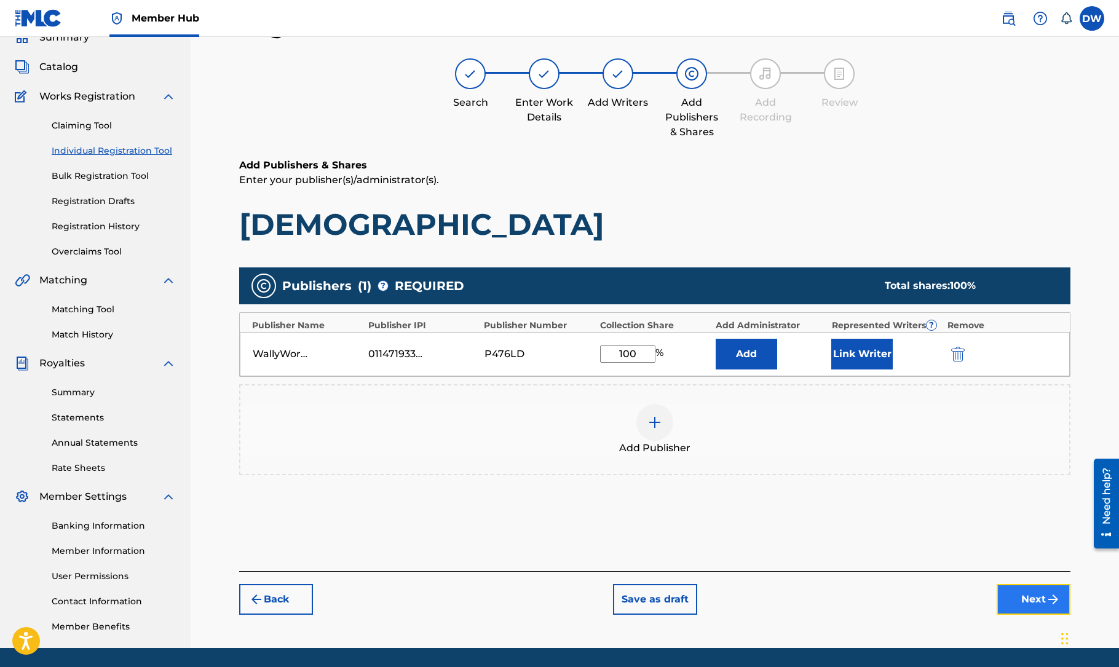
click at [1032, 596] on button "Next" at bounding box center [1034, 599] width 74 height 31
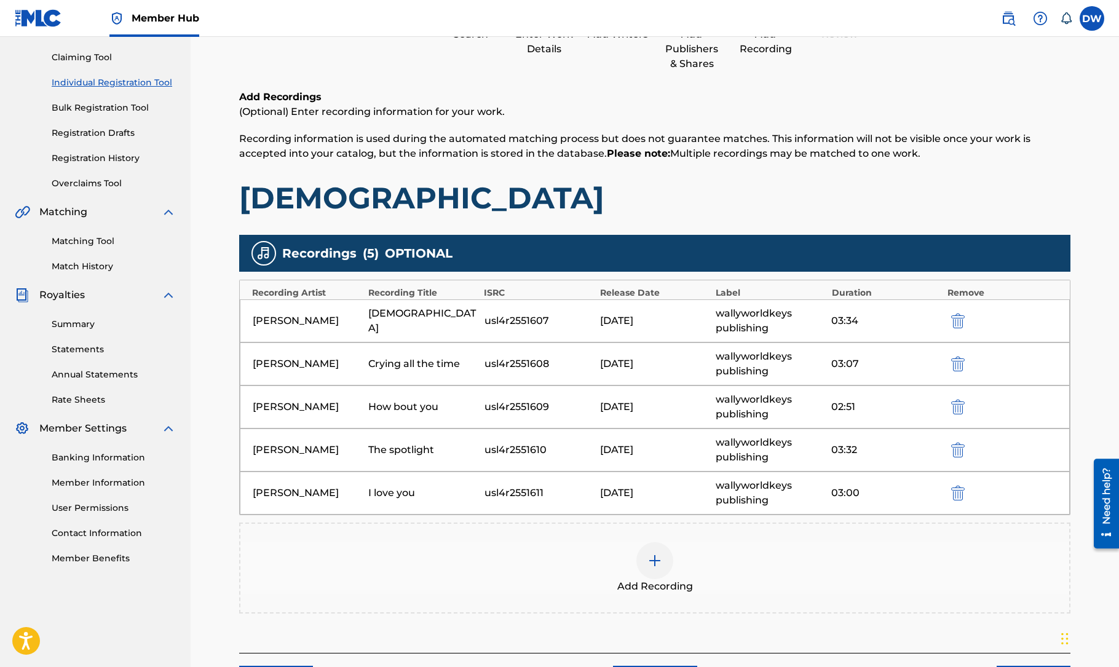
scroll to position [212, 0]
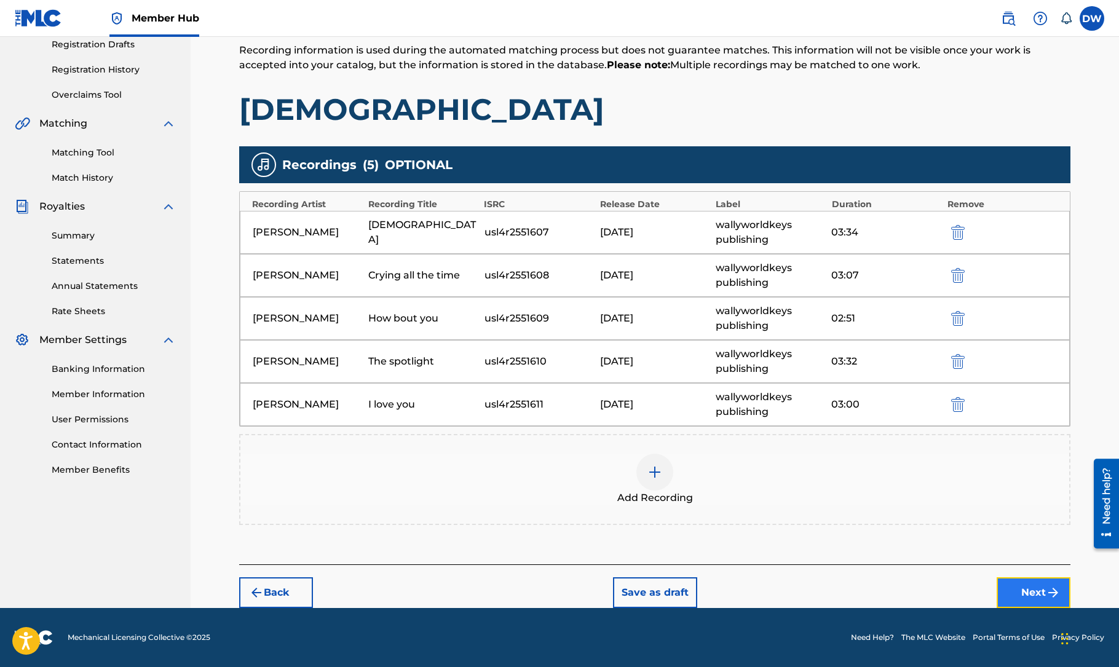
click at [1018, 585] on button "Next" at bounding box center [1034, 592] width 74 height 31
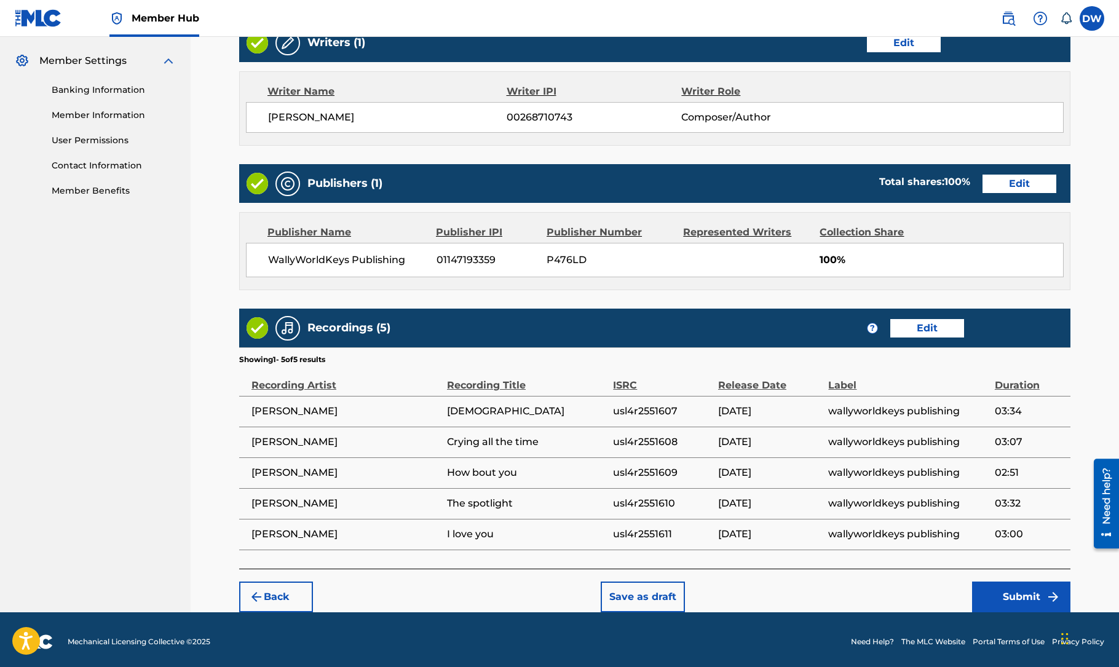
scroll to position [494, 0]
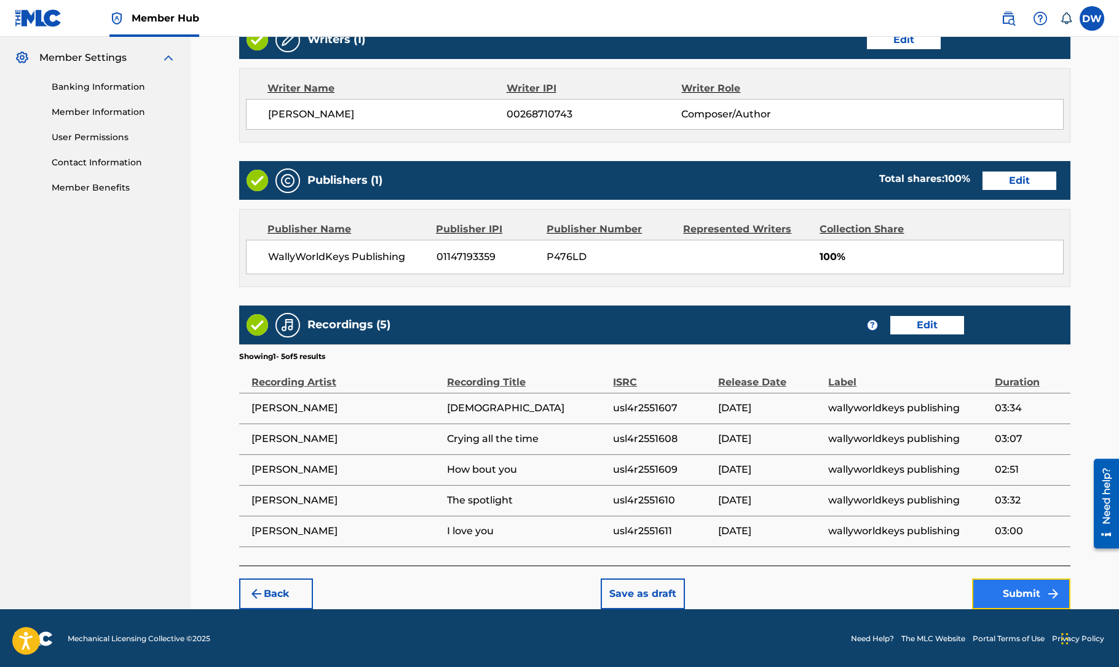
click at [1003, 586] on button "Submit" at bounding box center [1021, 594] width 98 height 31
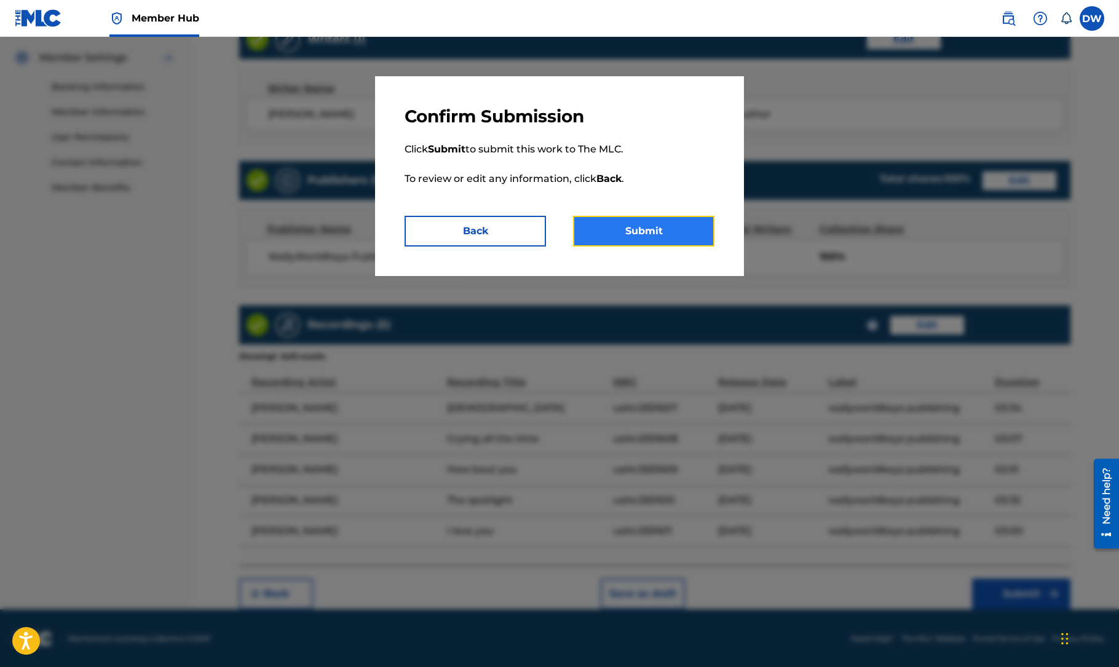
click at [649, 233] on button "Submit" at bounding box center [643, 231] width 141 height 31
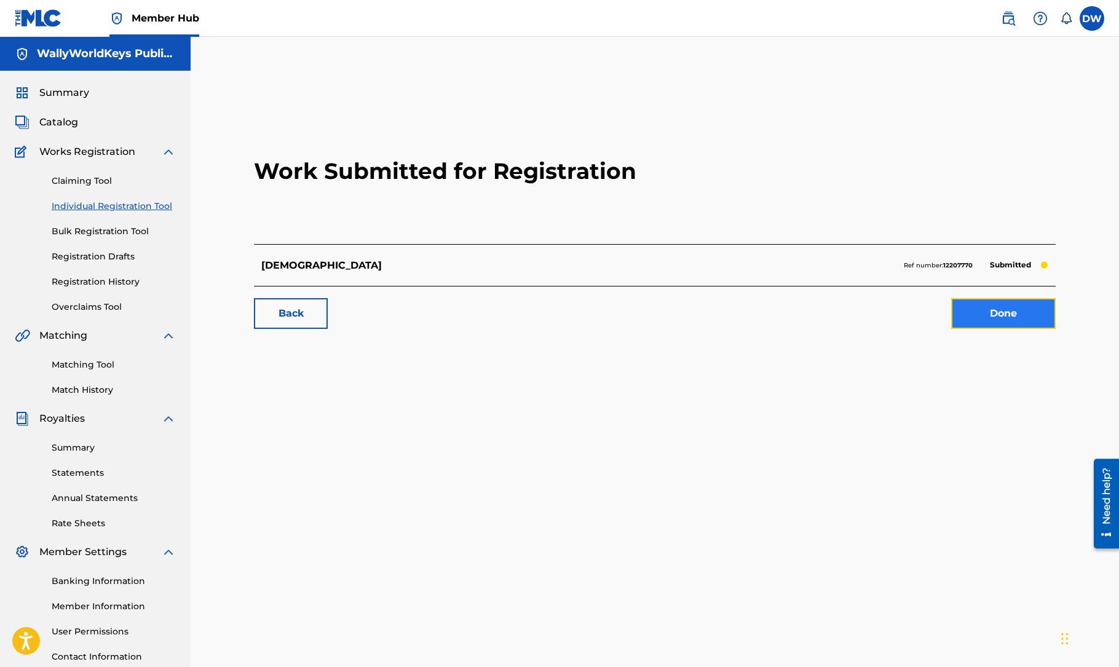
click at [993, 312] on link "Done" at bounding box center [1003, 313] width 105 height 31
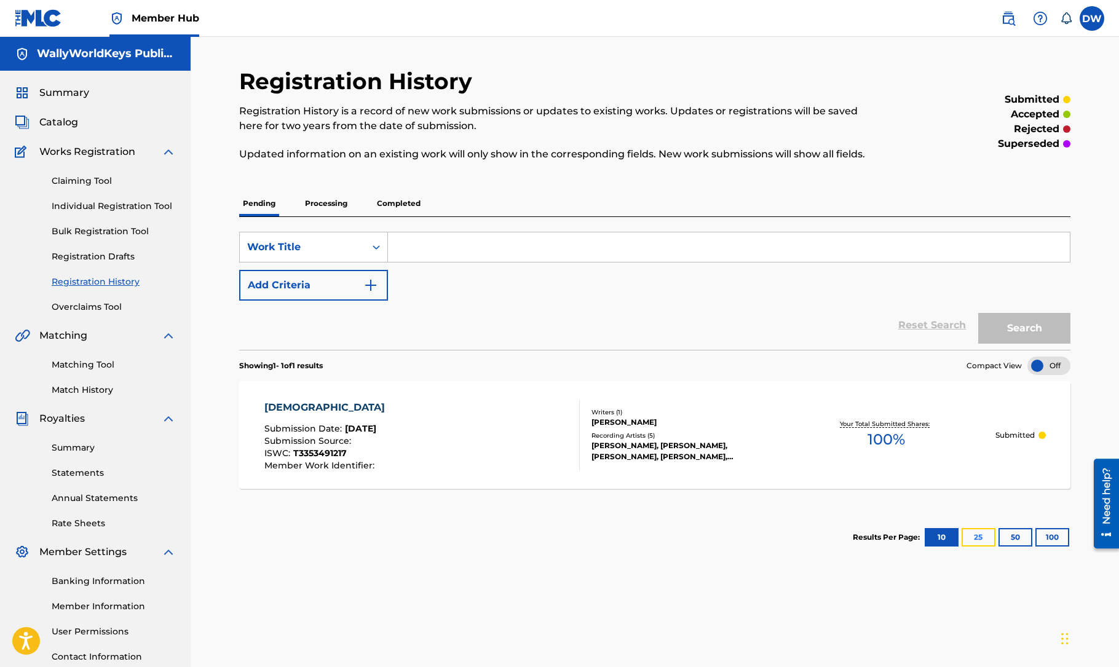
click at [976, 539] on button "25" at bounding box center [979, 537] width 34 height 18
click at [944, 539] on button "10" at bounding box center [942, 537] width 34 height 18
click at [386, 444] on div "Submission Source :" at bounding box center [327, 443] width 127 height 12
